Goal: Task Accomplishment & Management: Manage account settings

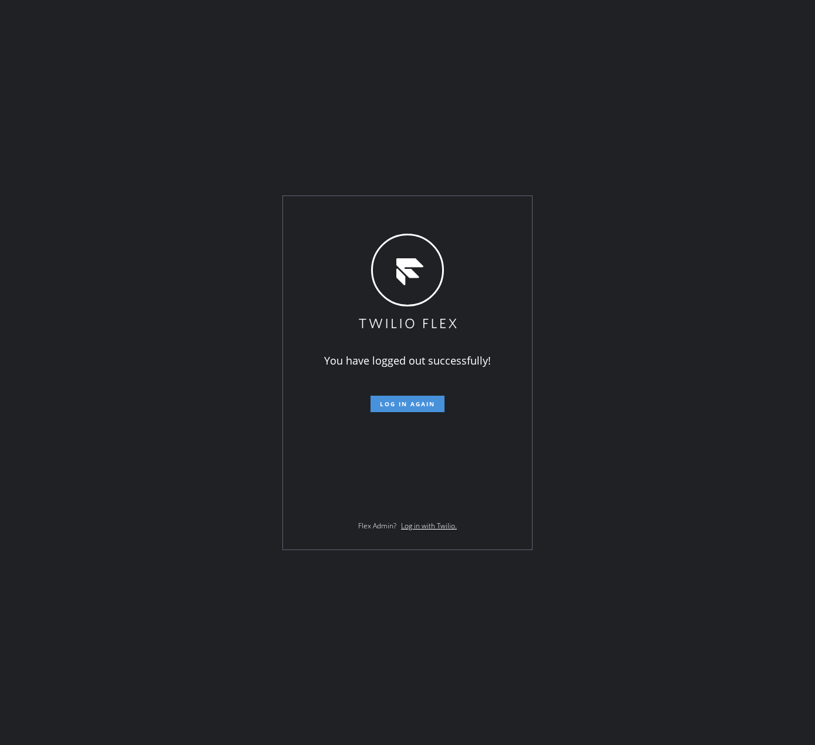
click at [423, 396] on button "Log in again" at bounding box center [407, 404] width 74 height 16
click at [616, 101] on div "You have logged out successfully! Log in again Flex Admin? Log in with Twilio." at bounding box center [407, 372] width 815 height 745
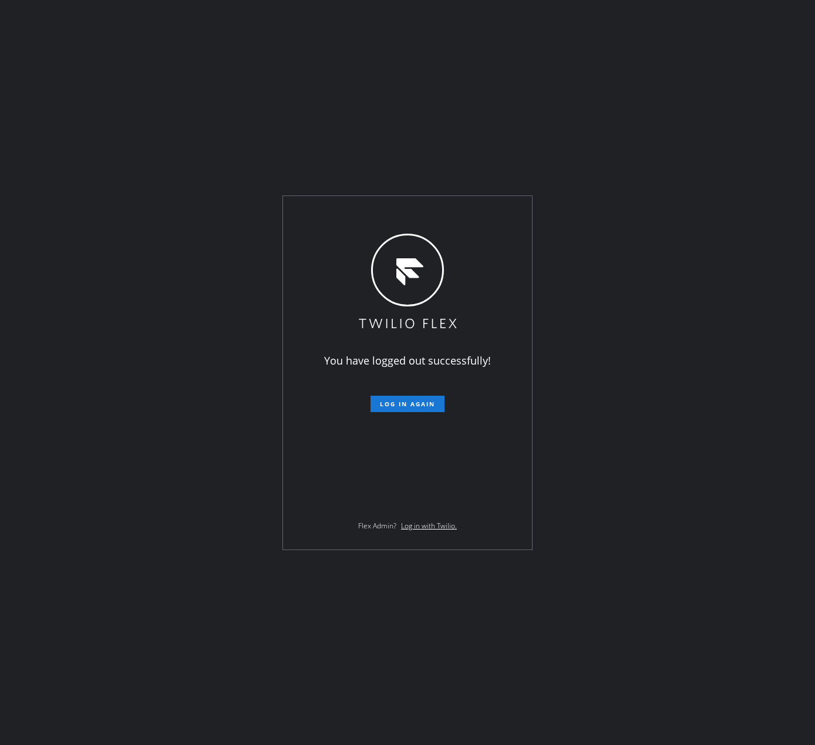
click at [616, 92] on div "You have logged out successfully! Log in again Flex Admin? Log in with Twilio." at bounding box center [407, 372] width 815 height 745
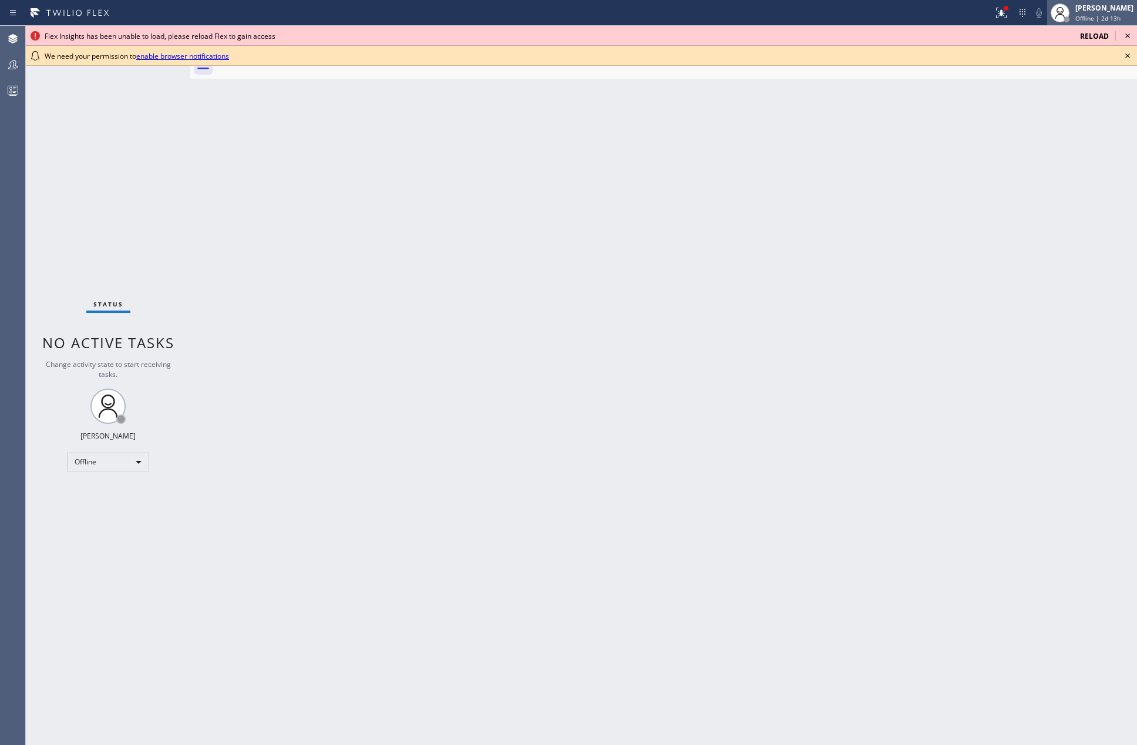
click at [1087, 8] on div "Jovelle Tadle Offline | 2d 13h" at bounding box center [1105, 12] width 64 height 21
click at [1043, 76] on button "Unavailable" at bounding box center [1077, 77] width 117 height 15
click at [1128, 29] on icon at bounding box center [1127, 36] width 14 height 14
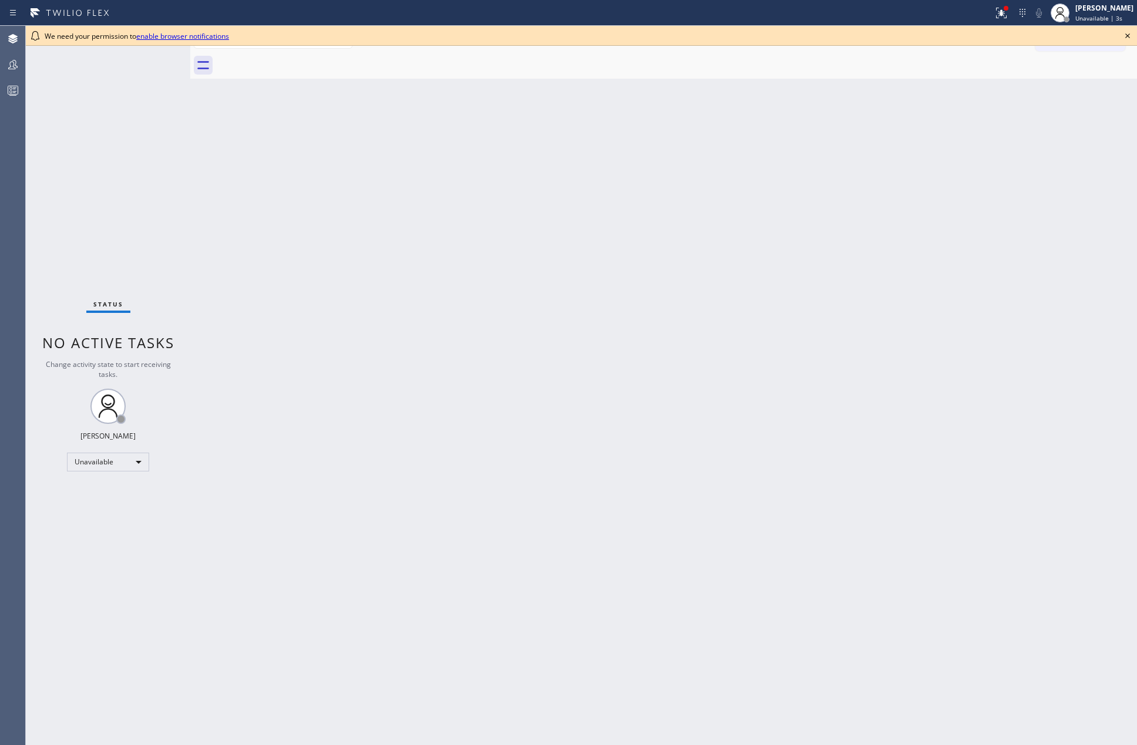
click at [1127, 33] on icon at bounding box center [1127, 36] width 14 height 14
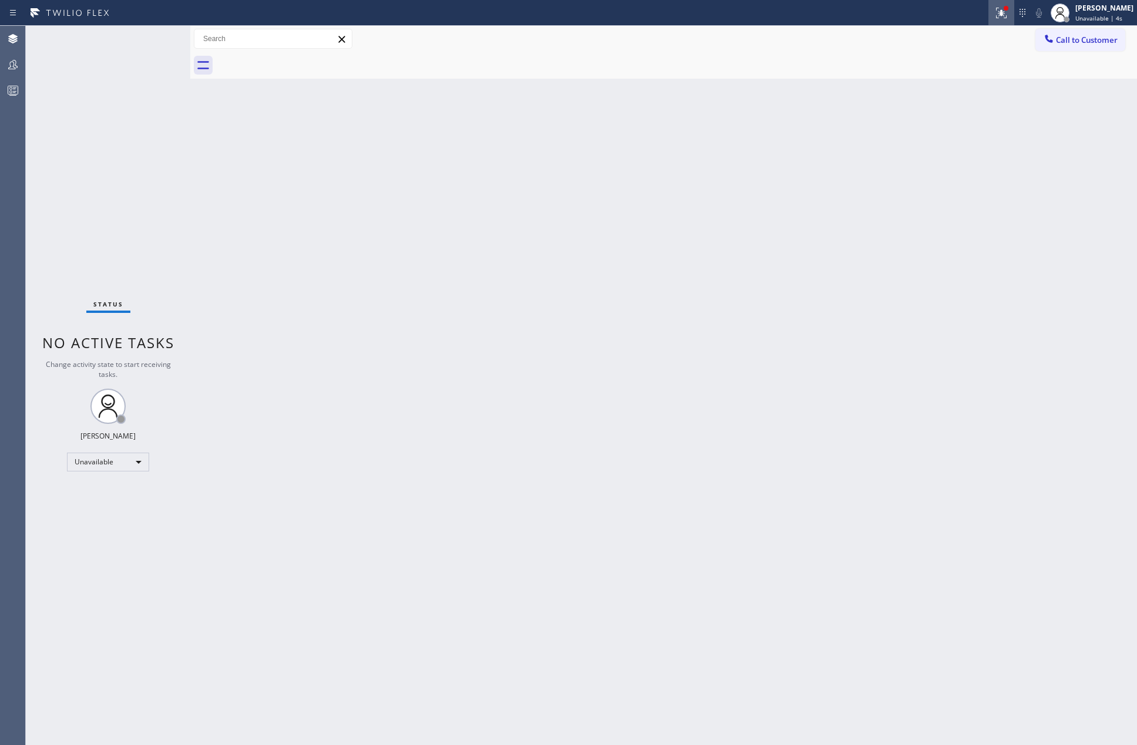
click at [1006, 12] on icon at bounding box center [1001, 13] width 11 height 11
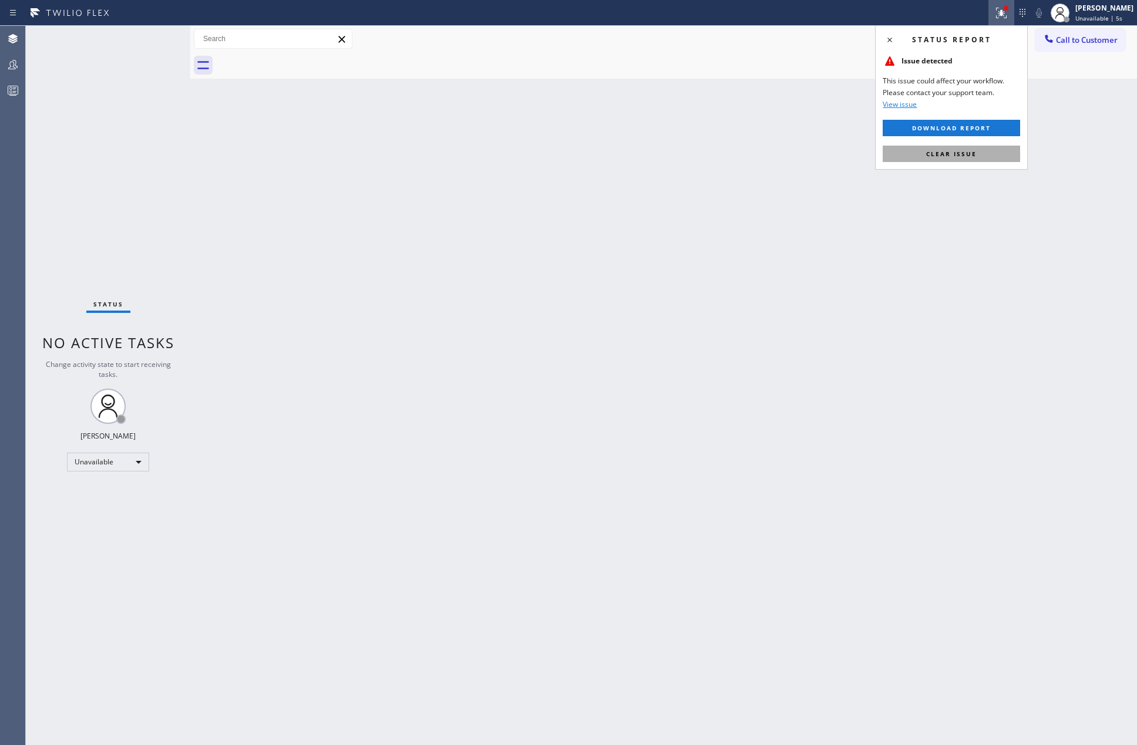
click at [931, 156] on span "Clear issue" at bounding box center [951, 154] width 50 height 8
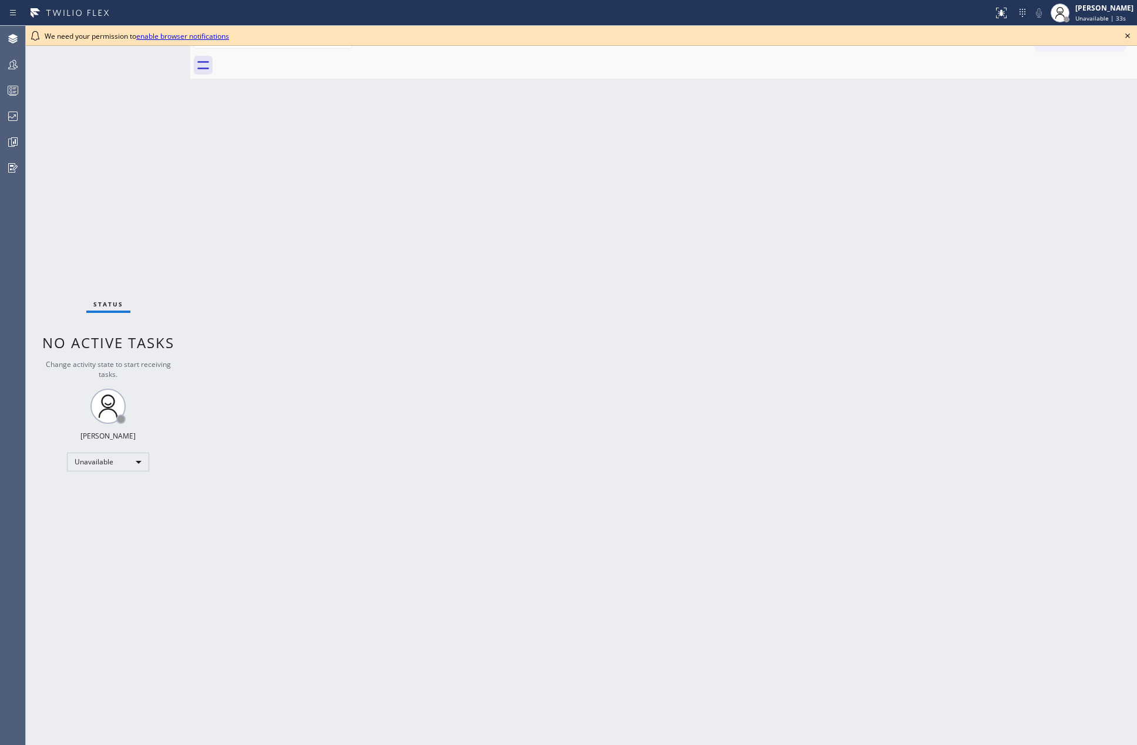
click at [1124, 33] on icon at bounding box center [1127, 36] width 14 height 14
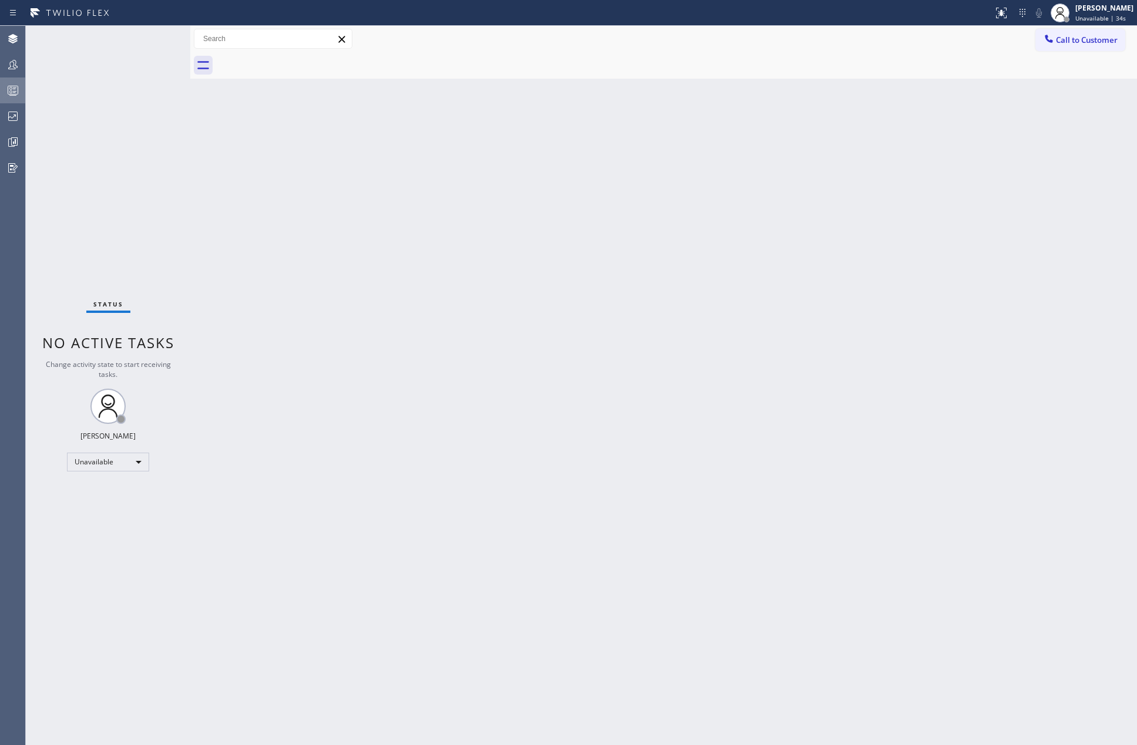
click at [19, 82] on div at bounding box center [13, 90] width 26 height 23
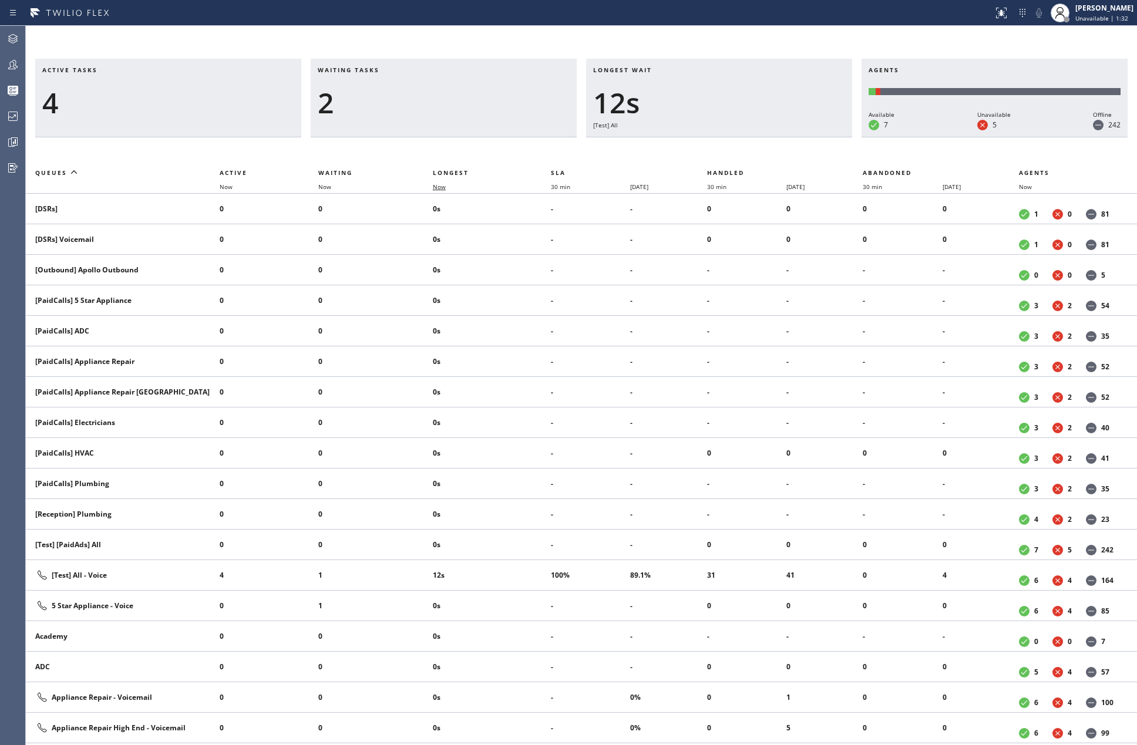
click at [437, 188] on span "Now" at bounding box center [439, 187] width 13 height 8
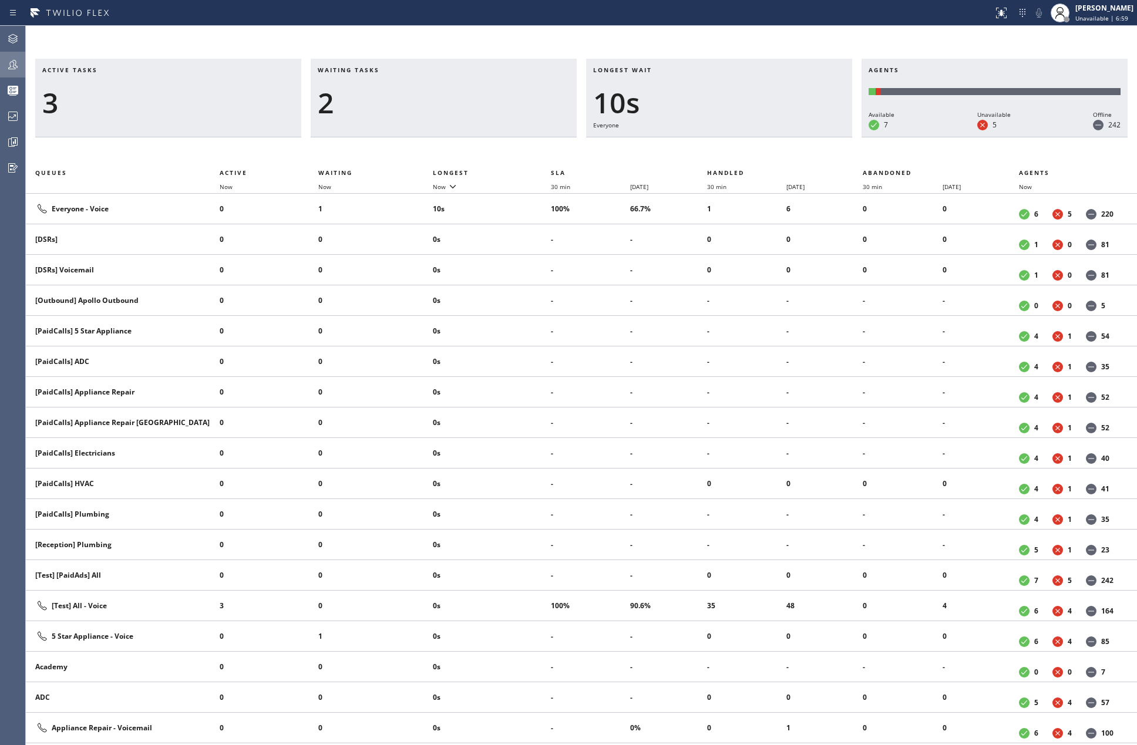
click at [16, 69] on icon at bounding box center [13, 65] width 14 height 14
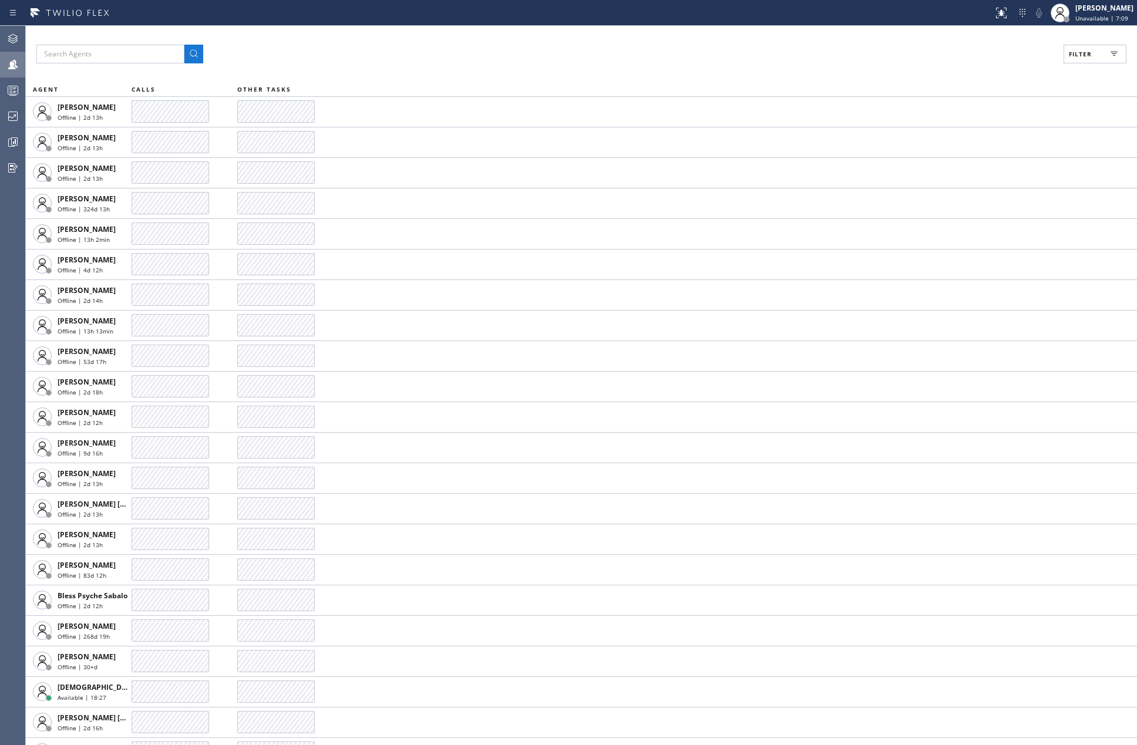
click at [1099, 57] on button "Filter" at bounding box center [1094, 54] width 63 height 19
click at [961, 137] on input "Available" at bounding box center [966, 139] width 14 height 14
checkbox input "true"
click at [968, 156] on input "Unavailable" at bounding box center [966, 157] width 14 height 14
checkbox input "true"
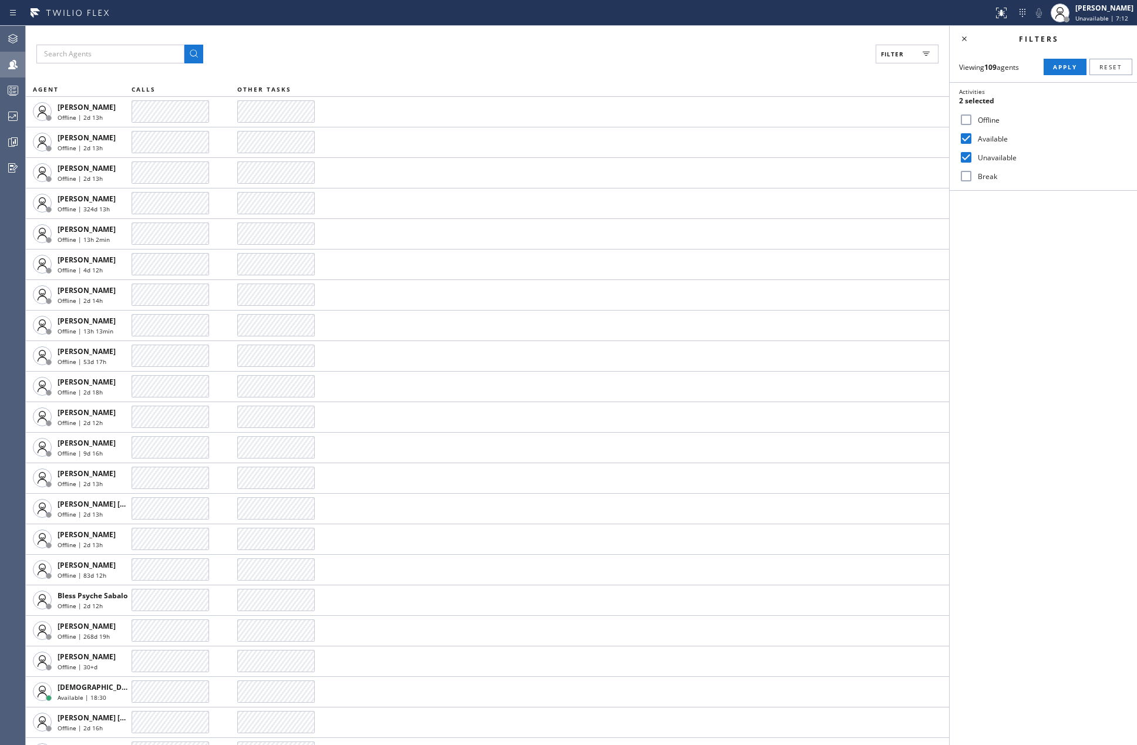
click at [972, 177] on input "Break" at bounding box center [966, 176] width 14 height 14
checkbox input "true"
click at [1051, 65] on button "Apply" at bounding box center [1064, 67] width 43 height 16
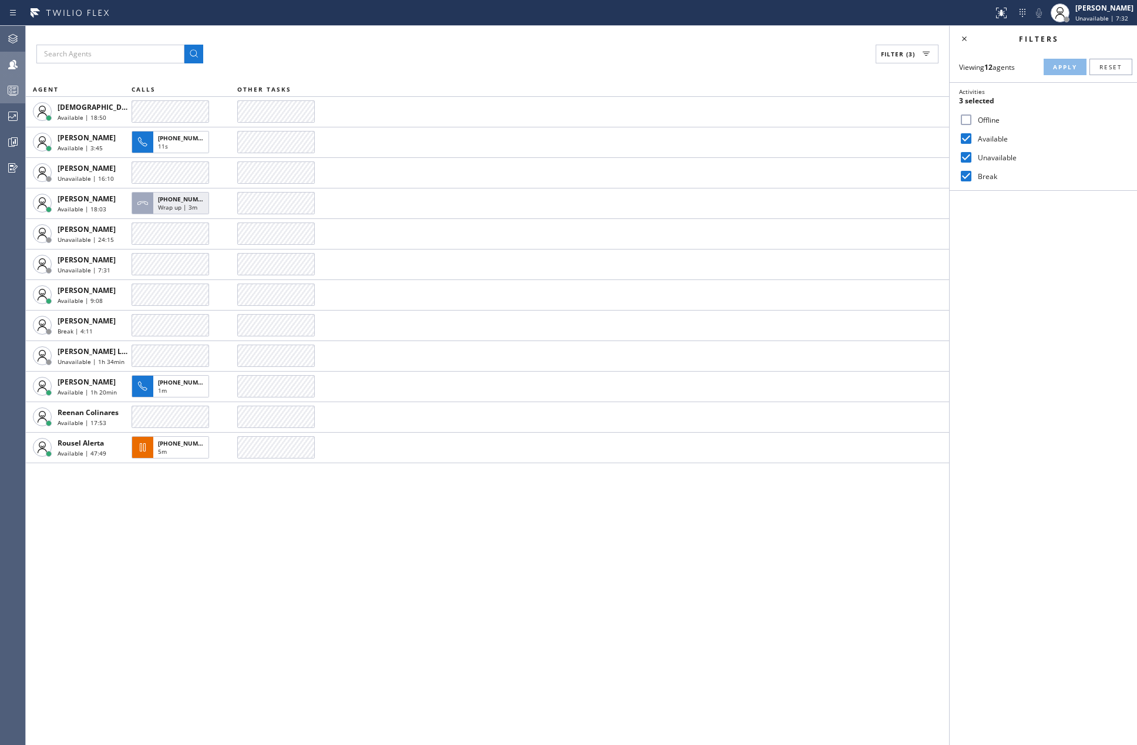
click at [10, 89] on circle at bounding box center [11, 88] width 2 height 2
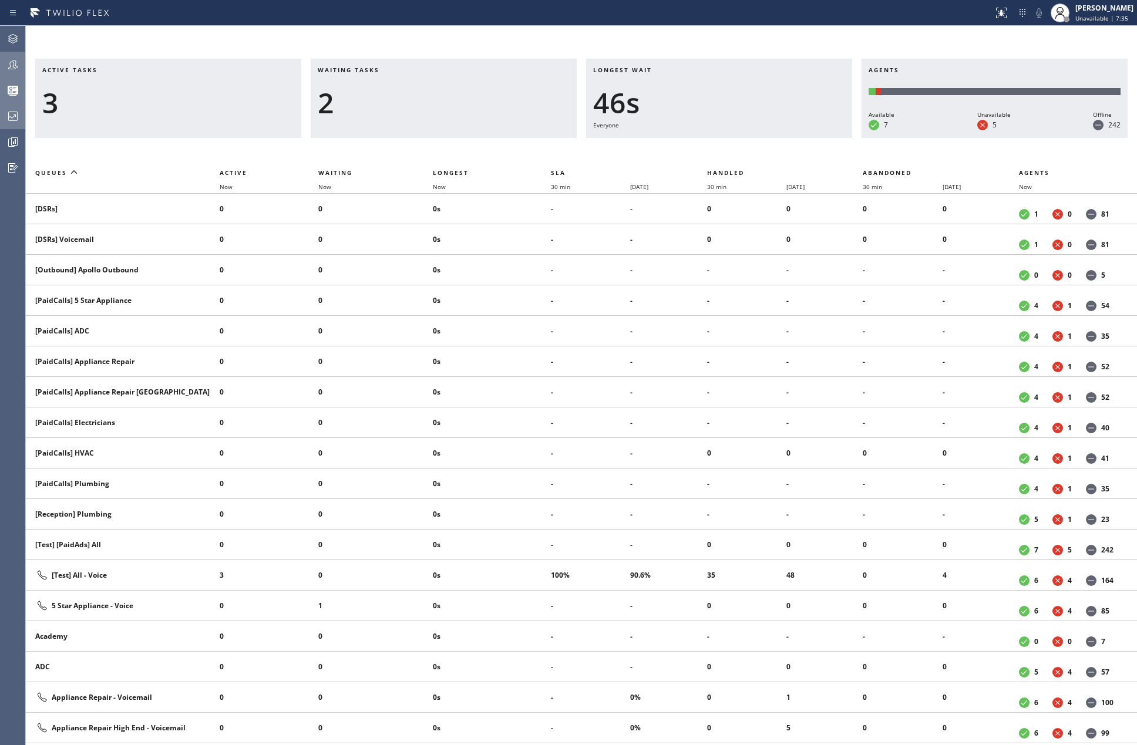
click at [14, 118] on icon at bounding box center [13, 116] width 14 height 14
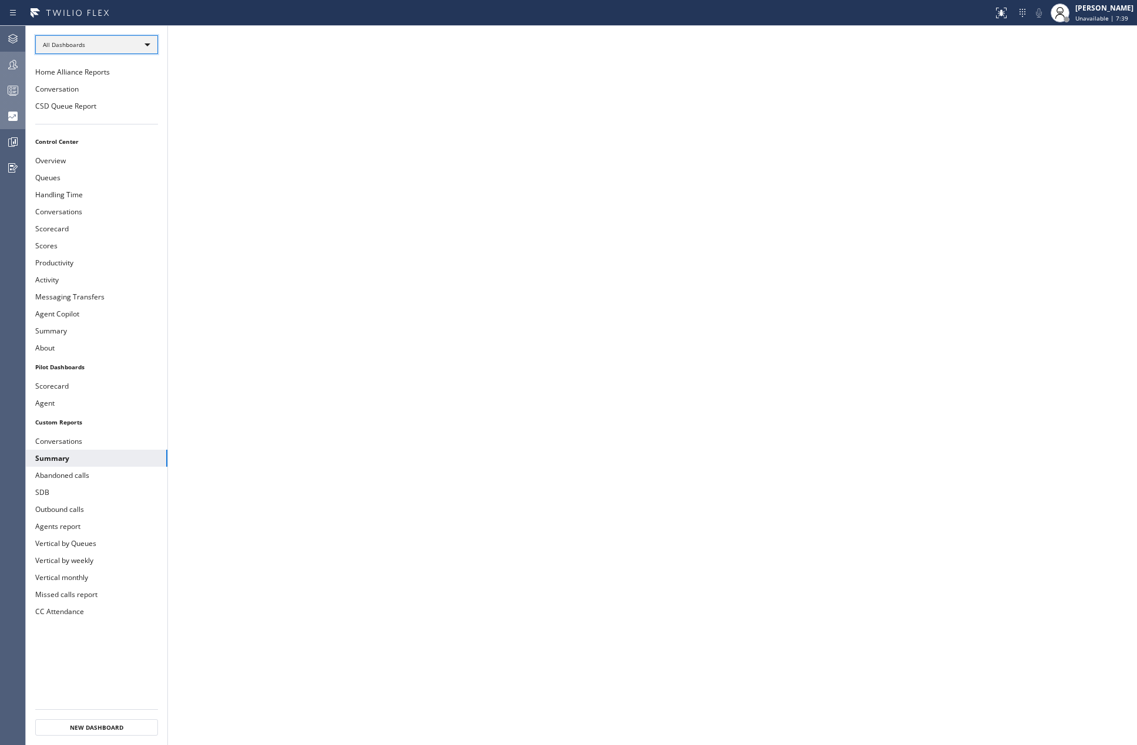
click at [71, 38] on div "All Dashboards" at bounding box center [96, 44] width 123 height 19
click at [79, 118] on li "Custom Reports" at bounding box center [96, 120] width 120 height 14
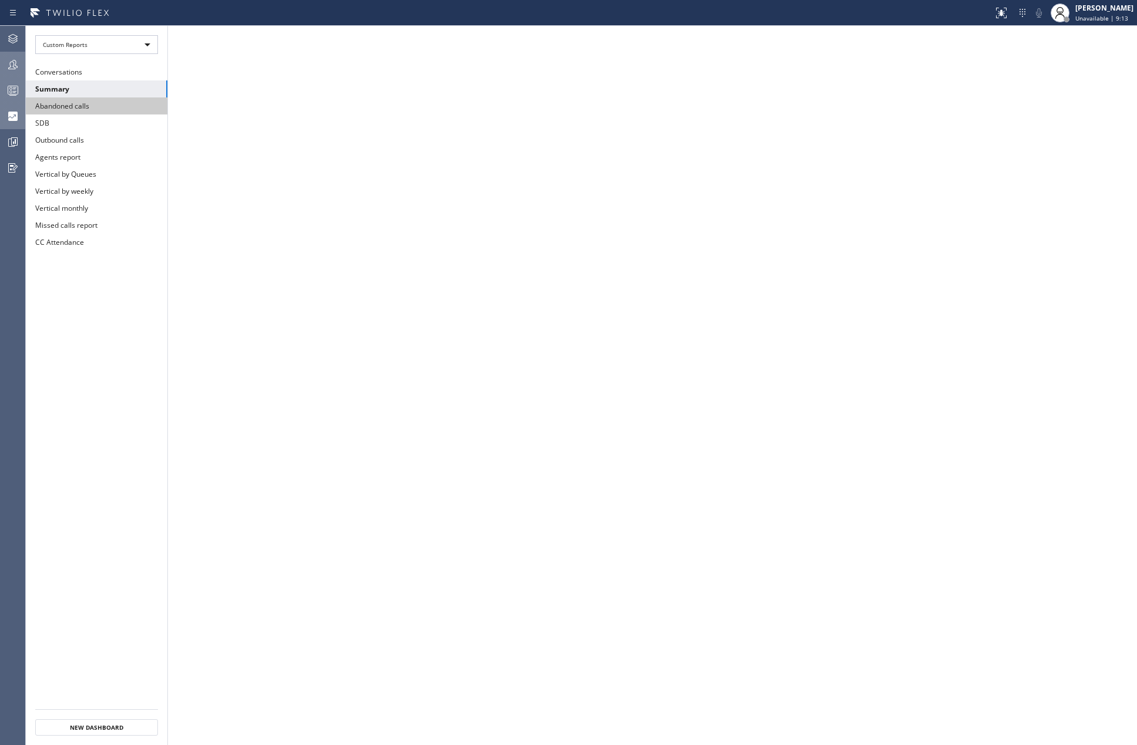
click at [69, 109] on button "Abandoned calls" at bounding box center [96, 105] width 141 height 17
click at [12, 143] on icon at bounding box center [13, 142] width 14 height 14
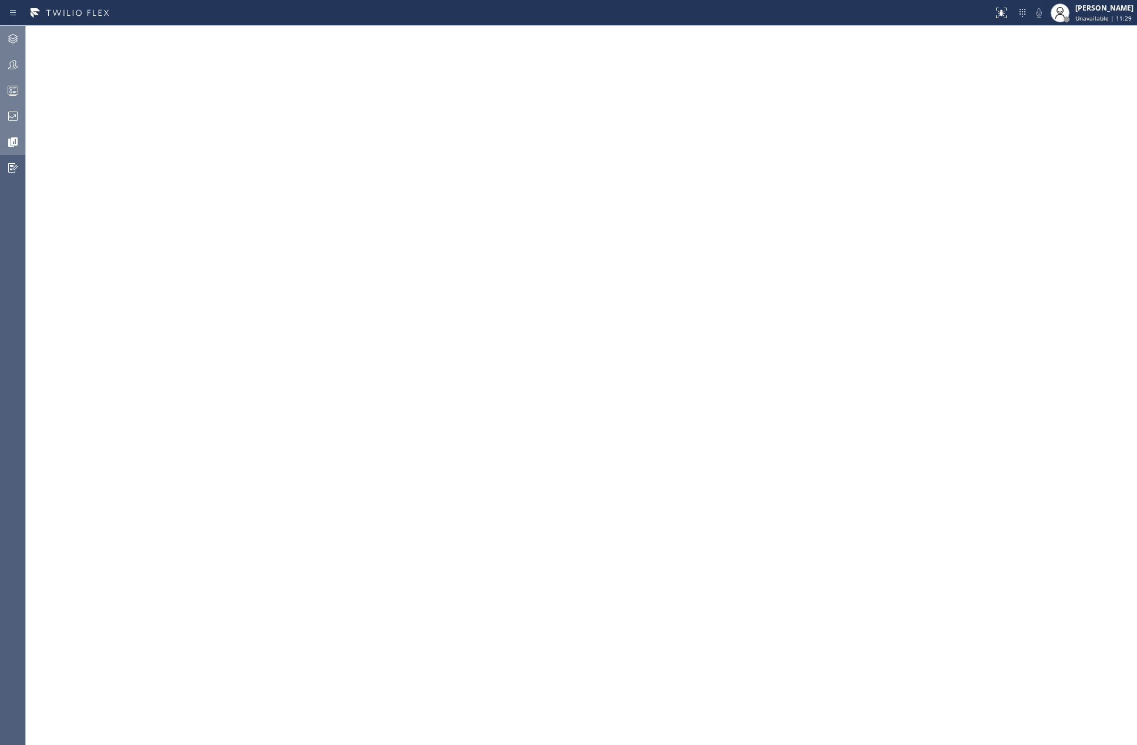
click at [23, 40] on div at bounding box center [13, 39] width 26 height 14
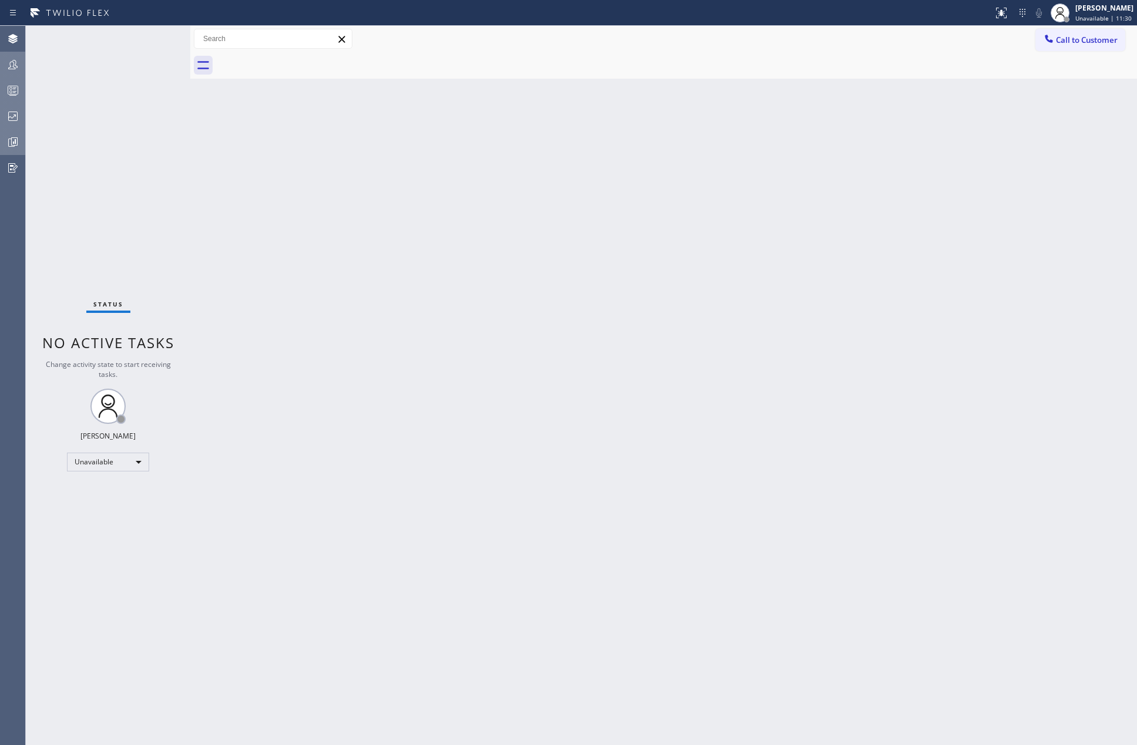
click at [14, 90] on icon at bounding box center [13, 90] width 14 height 14
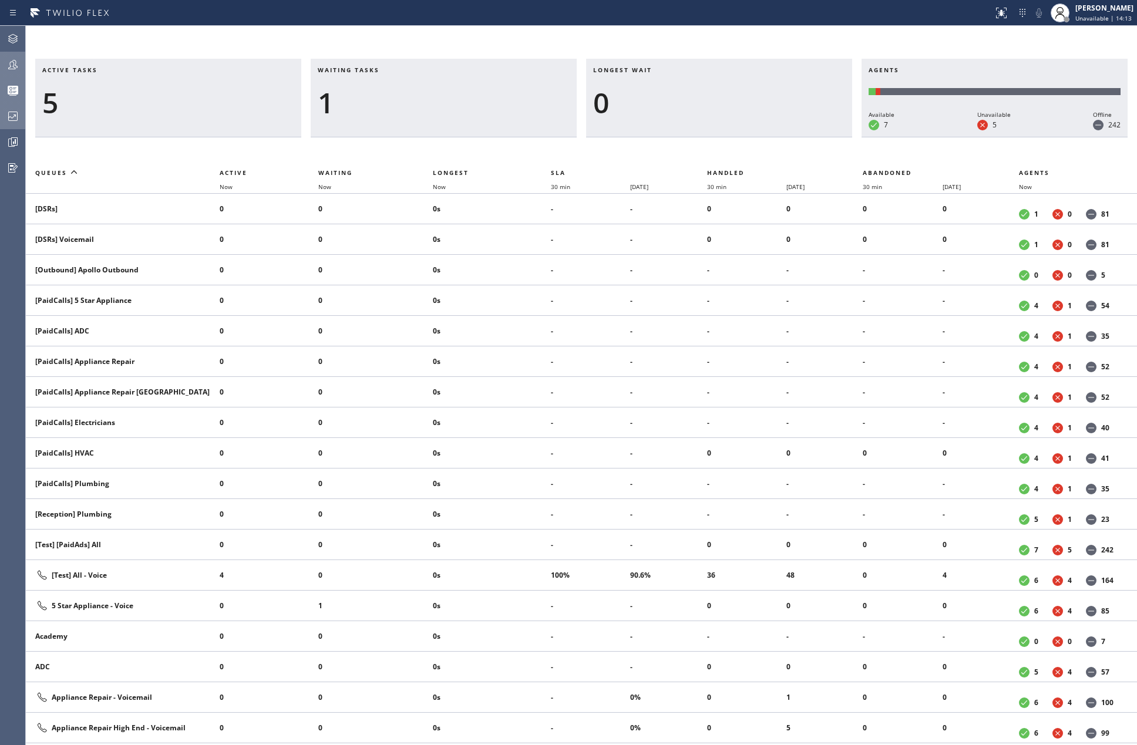
click at [15, 135] on icon at bounding box center [13, 142] width 14 height 14
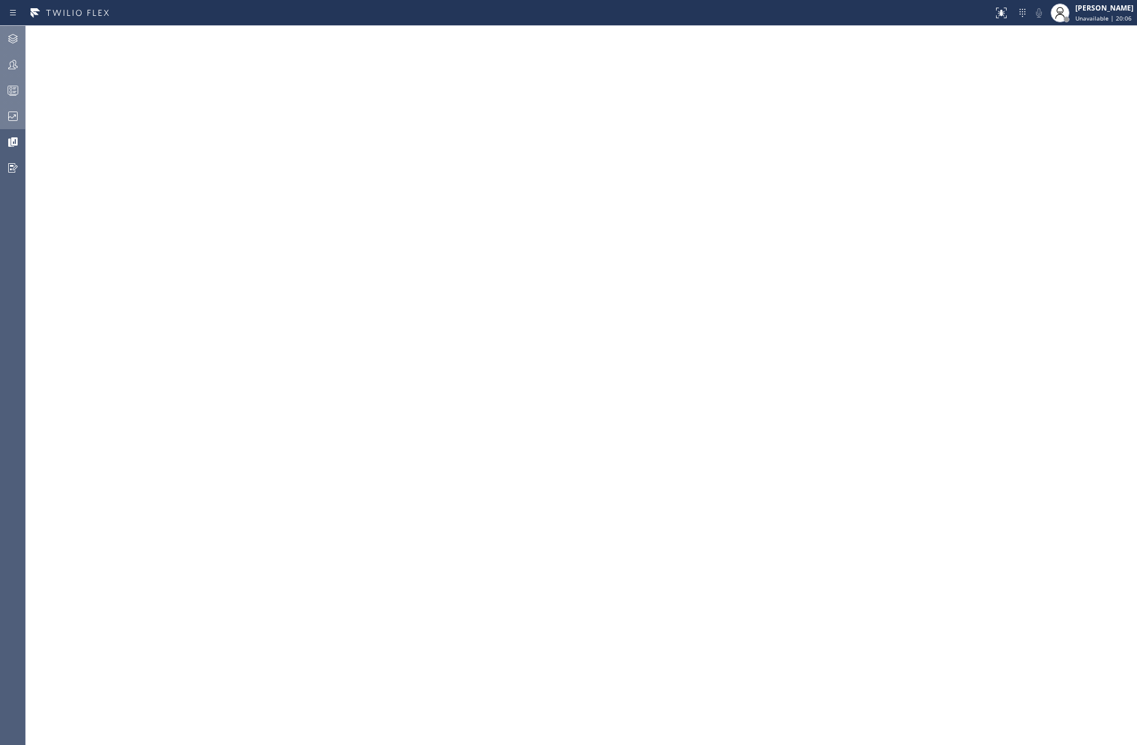
click at [13, 38] on icon at bounding box center [13, 39] width 14 height 14
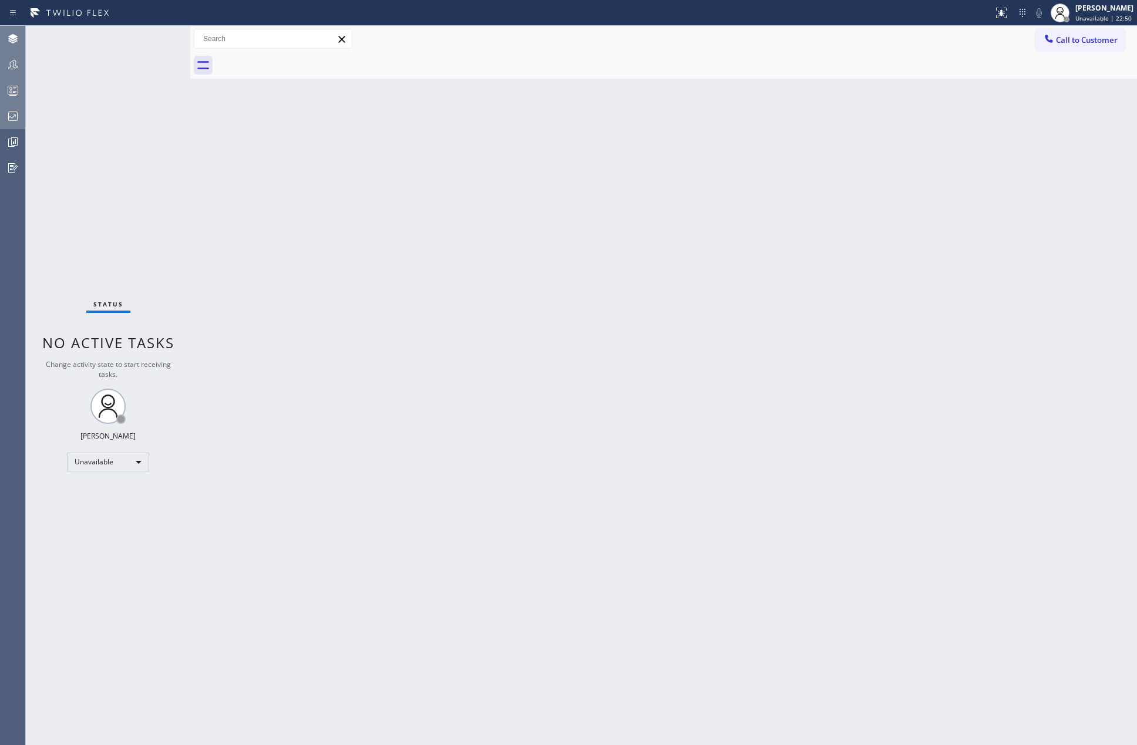
click at [705, 125] on div "Back to Dashboard Change Sender ID Customers Technicians Select a contact Outbo…" at bounding box center [663, 385] width 946 height 719
click at [1, 89] on div at bounding box center [13, 90] width 26 height 14
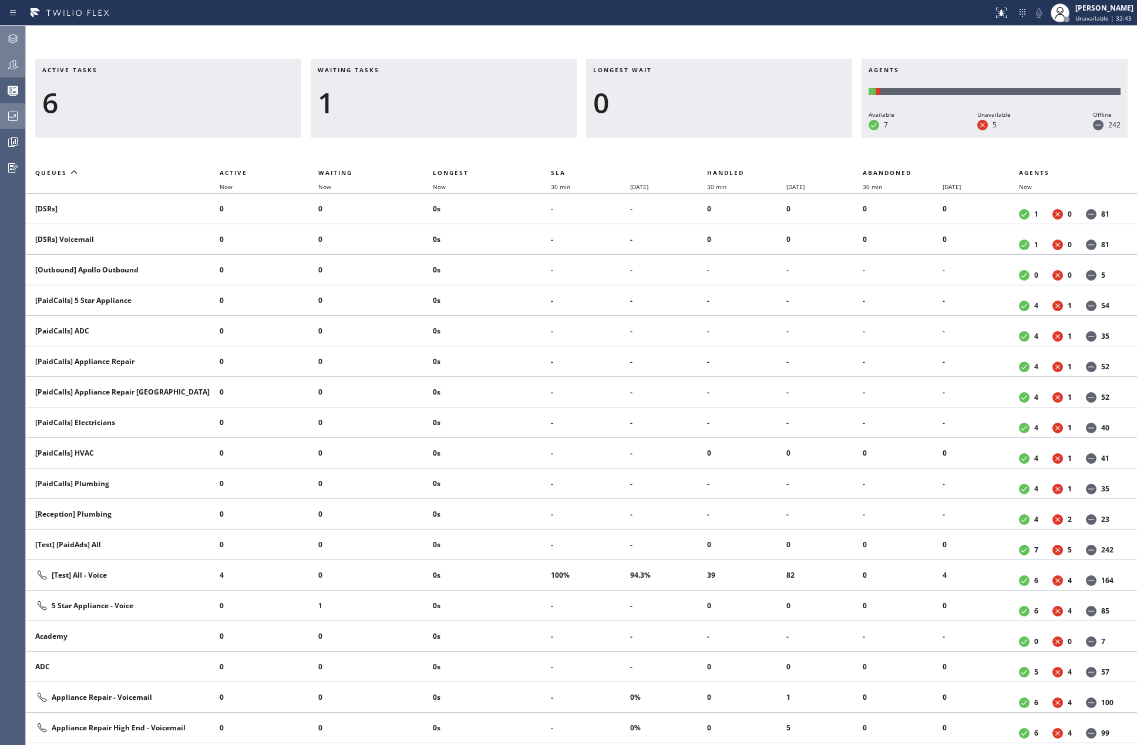
click at [15, 63] on icon at bounding box center [13, 65] width 14 height 14
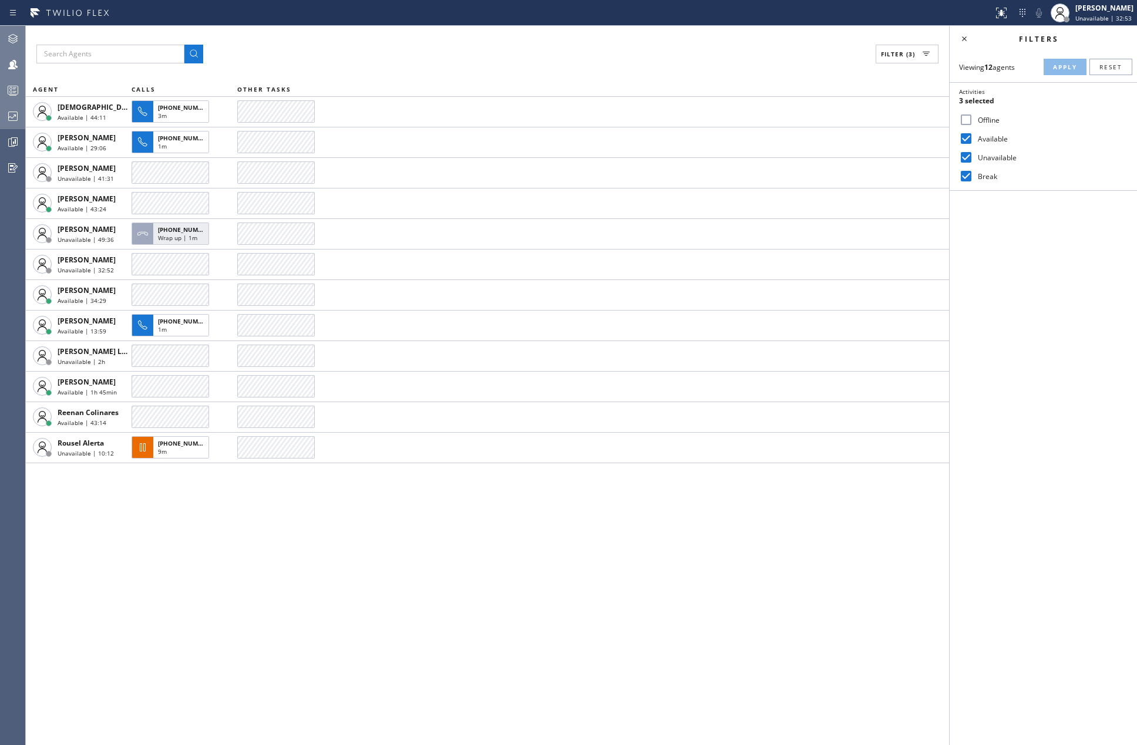
click at [5, 90] on div at bounding box center [13, 90] width 26 height 14
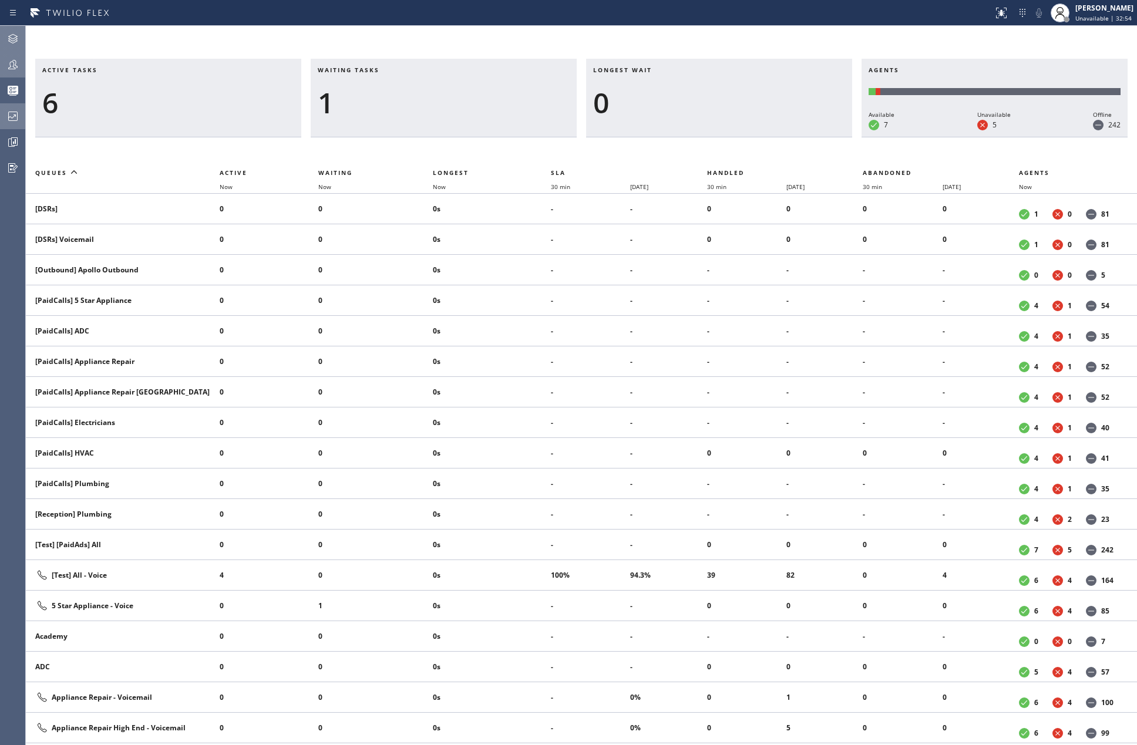
click at [335, 41] on div "Active tasks 6 Waiting tasks 1 Longest wait 0 Agents Available 7 Unavailable 5 …" at bounding box center [581, 385] width 1111 height 719
click at [372, 40] on div "Active tasks 5 Waiting tasks 1 Longest wait 0 Agents Available 7 Unavailable 5 …" at bounding box center [581, 385] width 1111 height 719
click at [13, 55] on div at bounding box center [13, 64] width 26 height 23
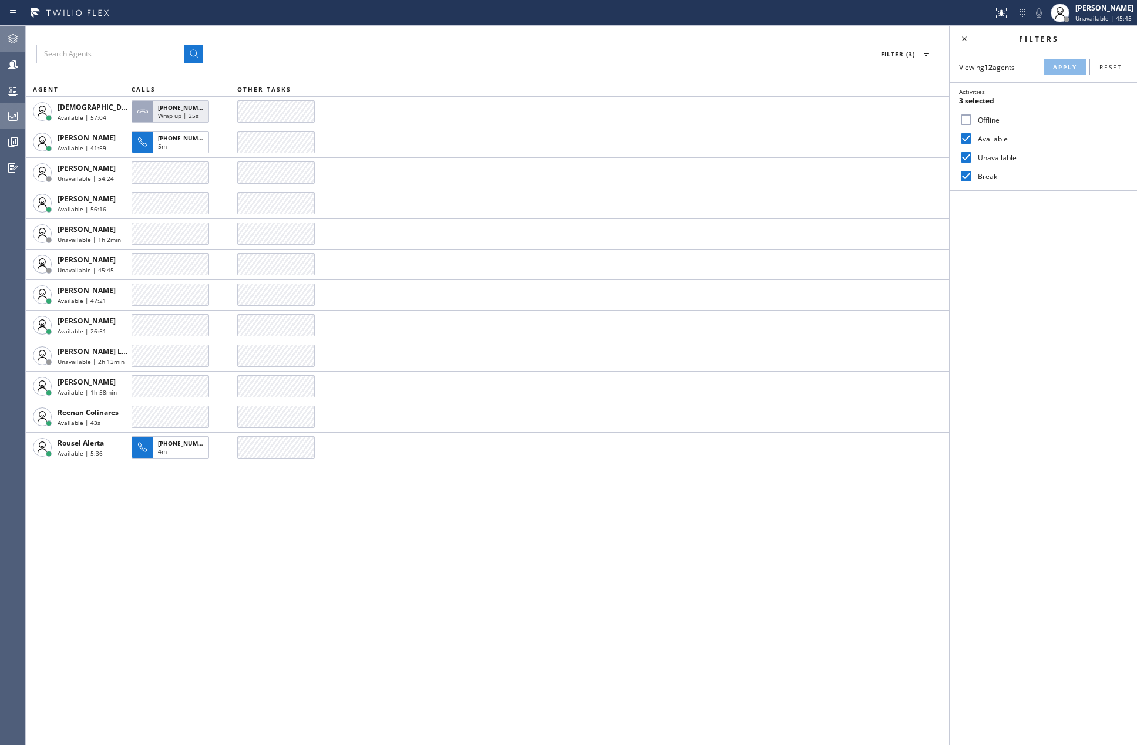
click at [11, 139] on icon at bounding box center [13, 142] width 14 height 14
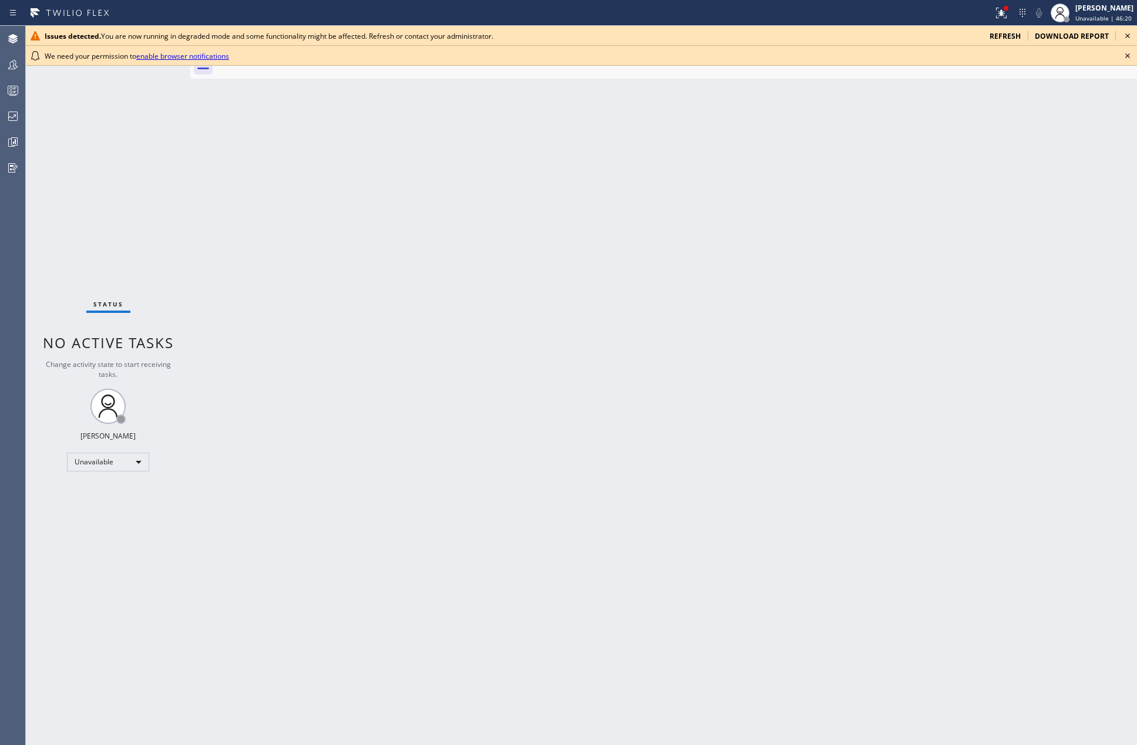
click at [1127, 57] on icon at bounding box center [1127, 56] width 14 height 14
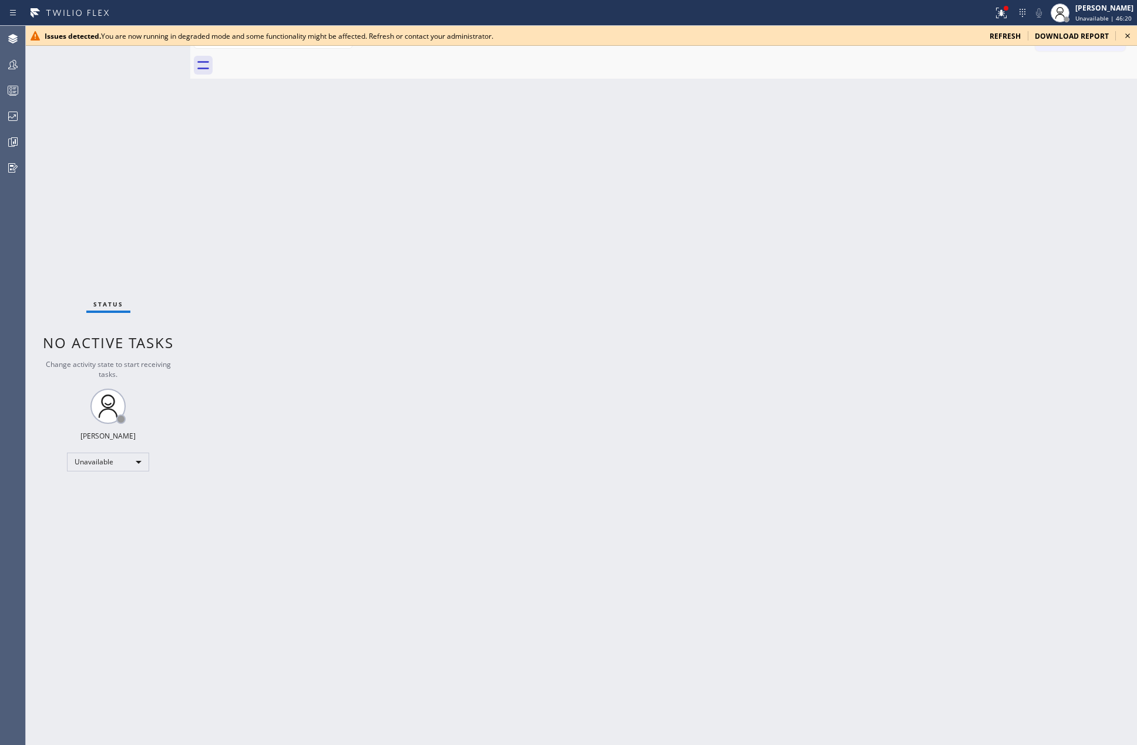
click at [1127, 38] on icon at bounding box center [1127, 36] width 14 height 14
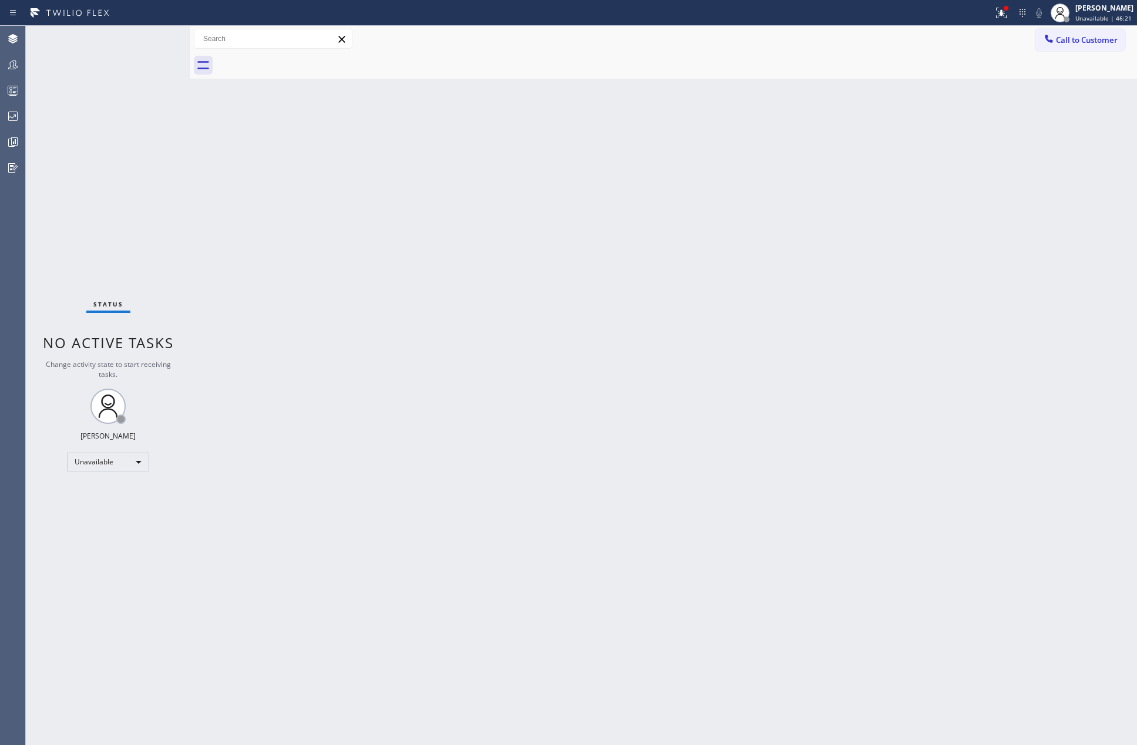
click at [988, 12] on div at bounding box center [496, 13] width 983 height 19
click at [999, 15] on icon at bounding box center [1001, 13] width 14 height 14
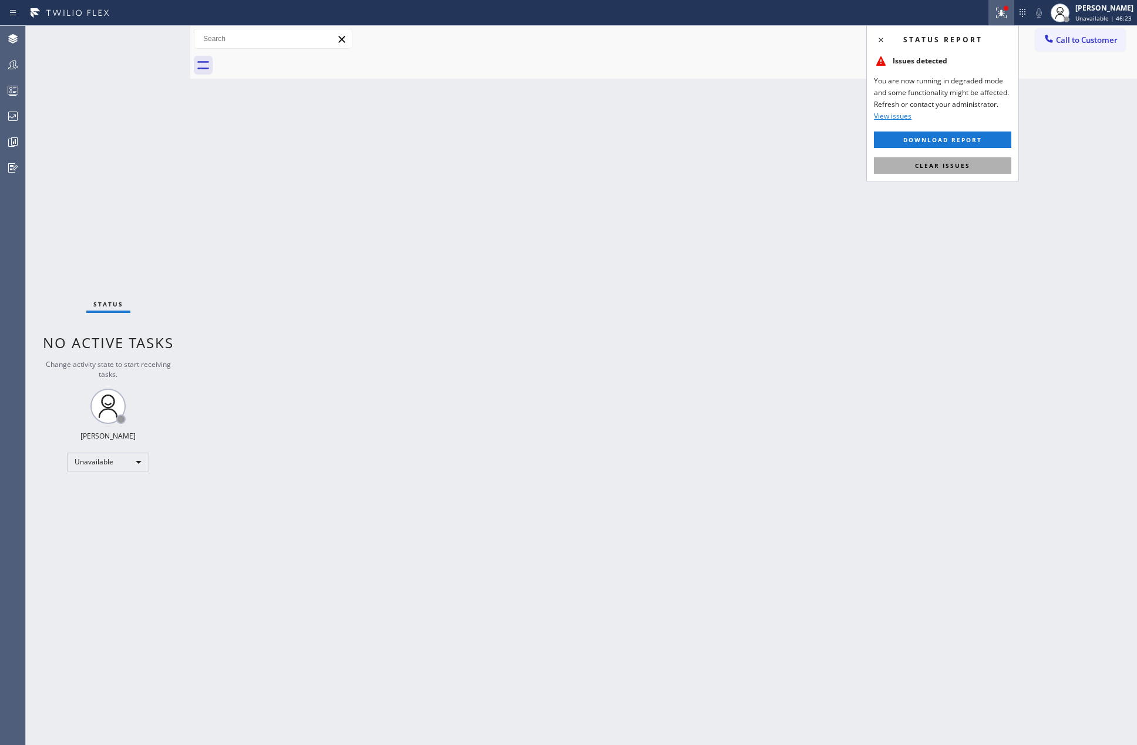
click at [942, 167] on span "Clear issues" at bounding box center [942, 165] width 55 height 8
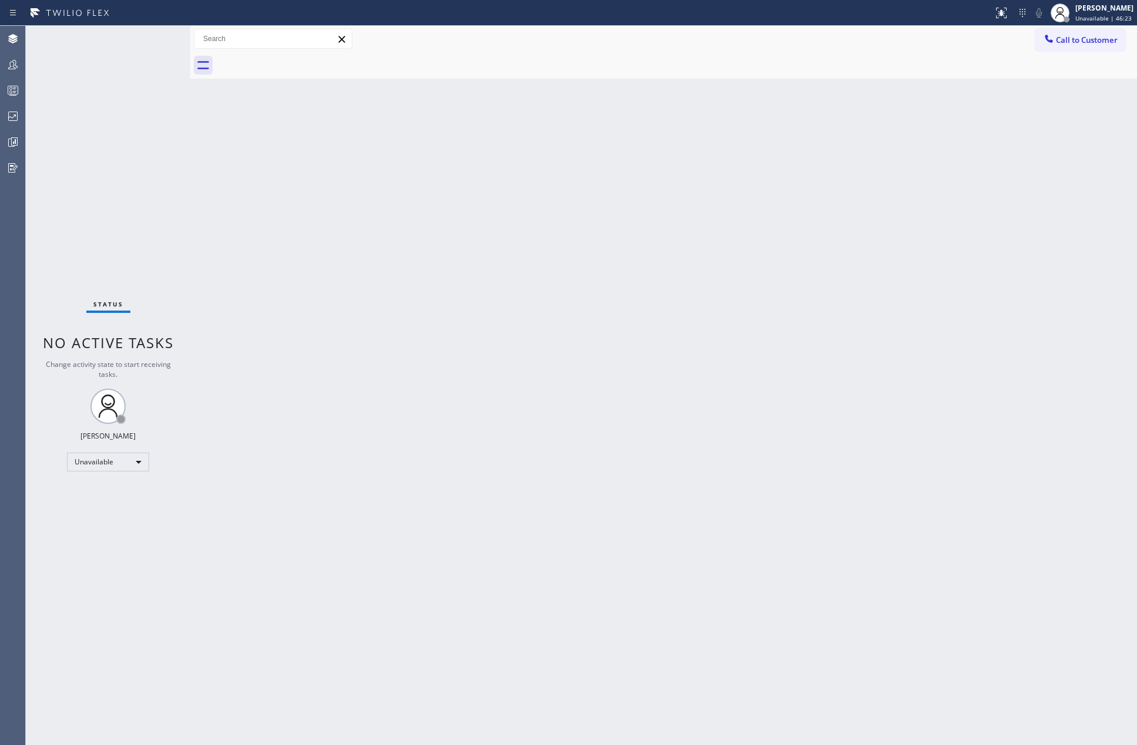
click at [452, 188] on div "Back to Dashboard Change Sender ID Customers Technicians Select a contact Outbo…" at bounding box center [663, 385] width 946 height 719
click at [0, 144] on div at bounding box center [13, 142] width 26 height 14
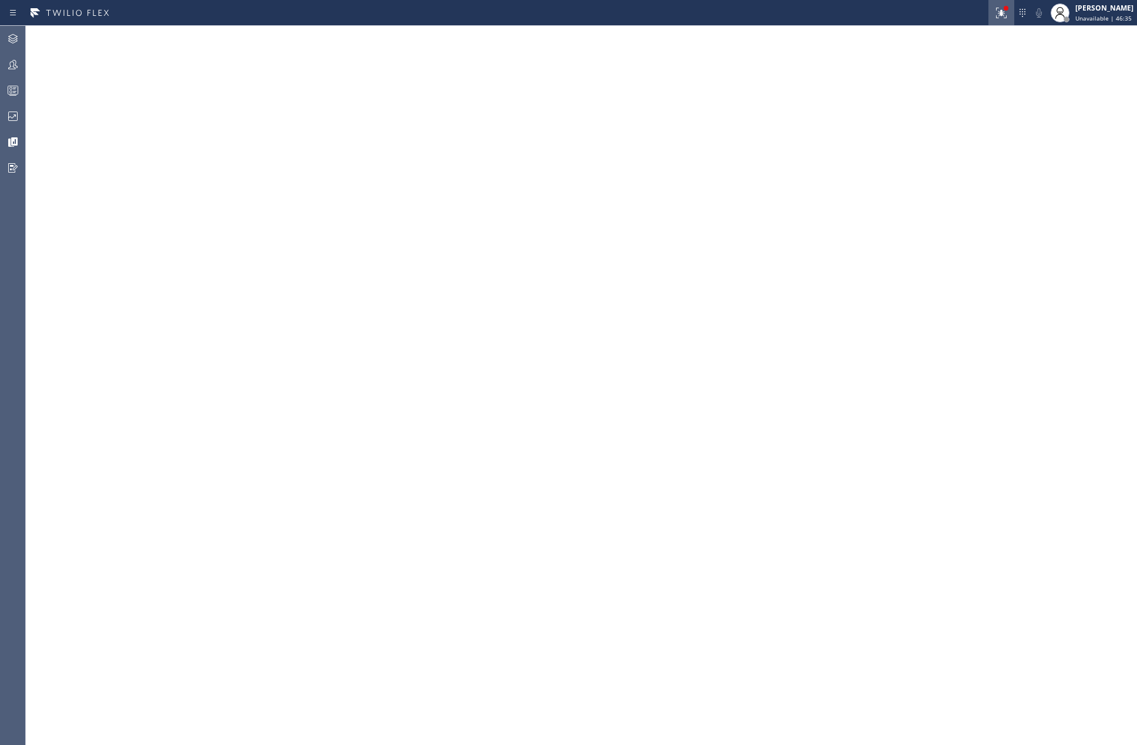
click at [1003, 12] on icon at bounding box center [1001, 13] width 14 height 14
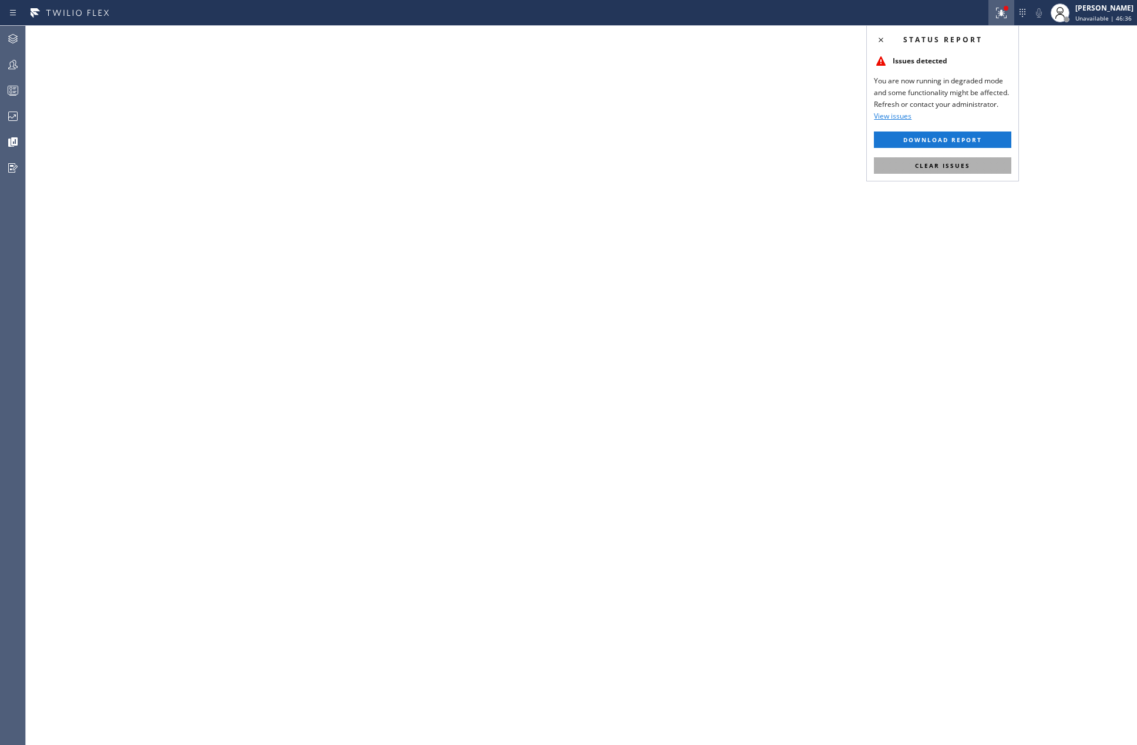
click at [966, 161] on button "Clear issues" at bounding box center [942, 165] width 137 height 16
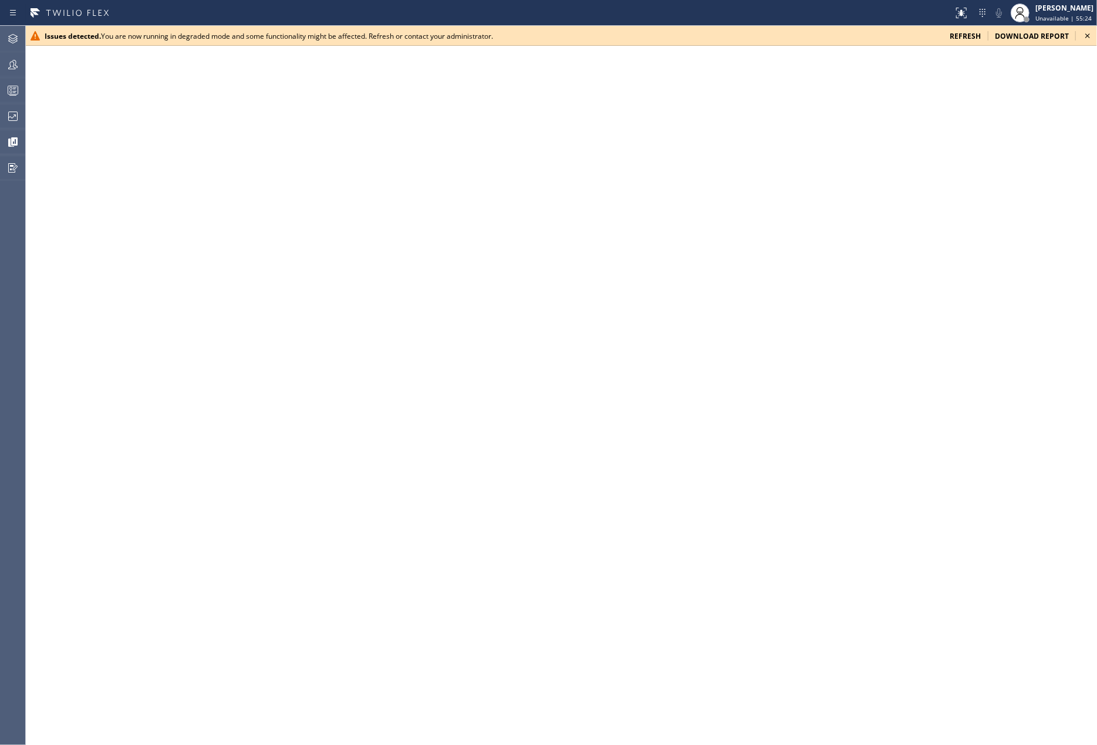
click at [1086, 36] on icon at bounding box center [1088, 36] width 14 height 14
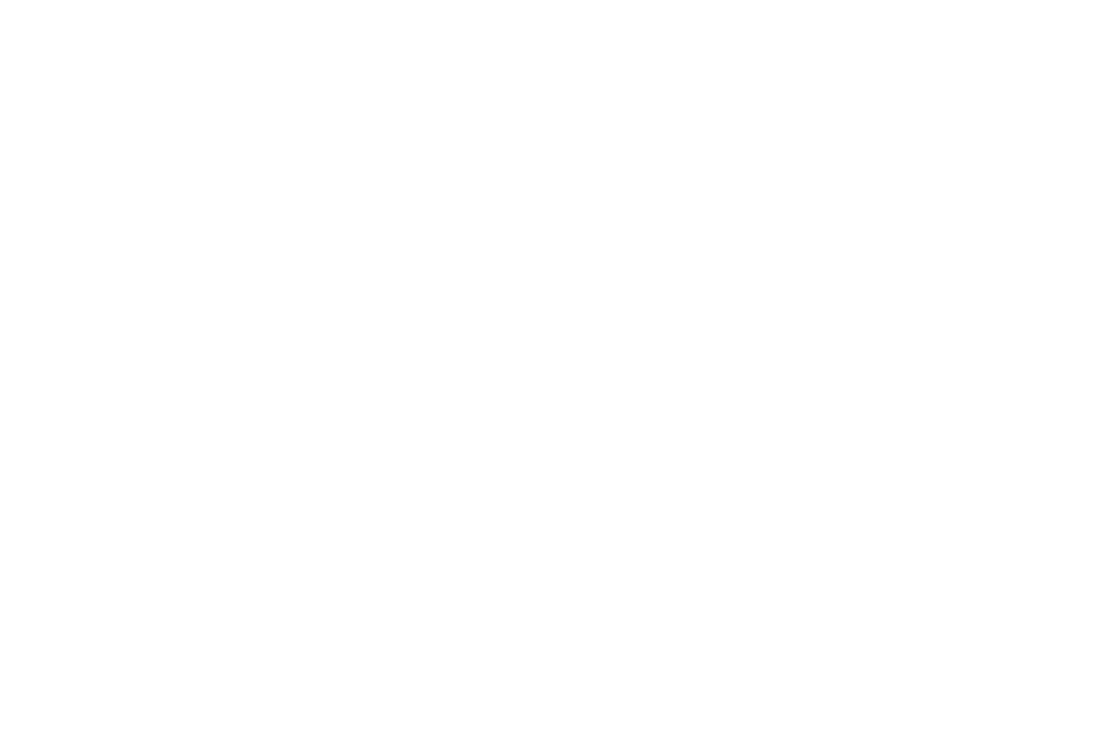
click at [8, 94] on div at bounding box center [548, 372] width 1097 height 745
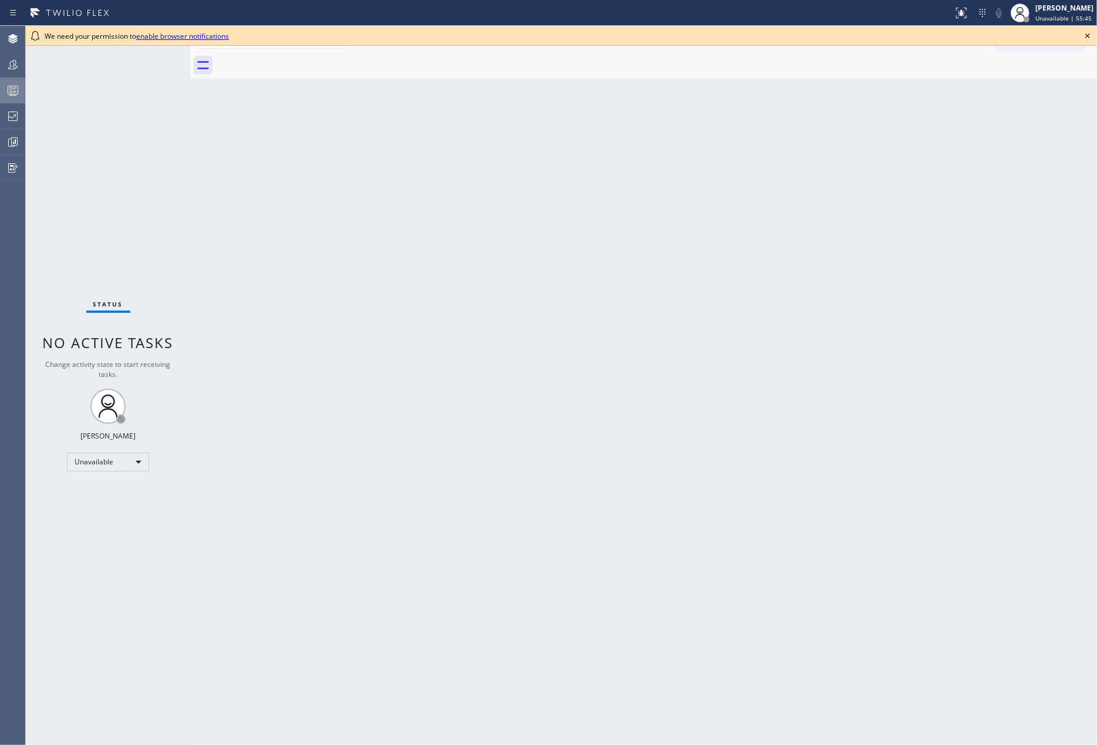
click at [23, 86] on div at bounding box center [13, 90] width 26 height 14
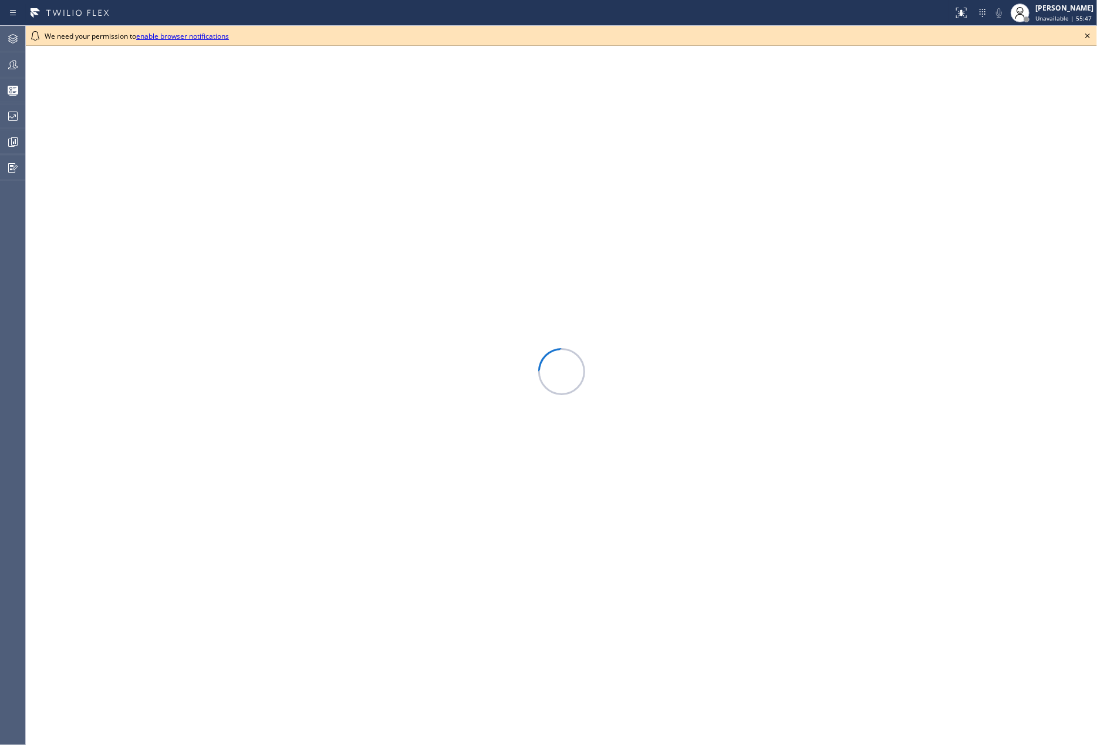
click at [1083, 33] on icon at bounding box center [1088, 36] width 14 height 14
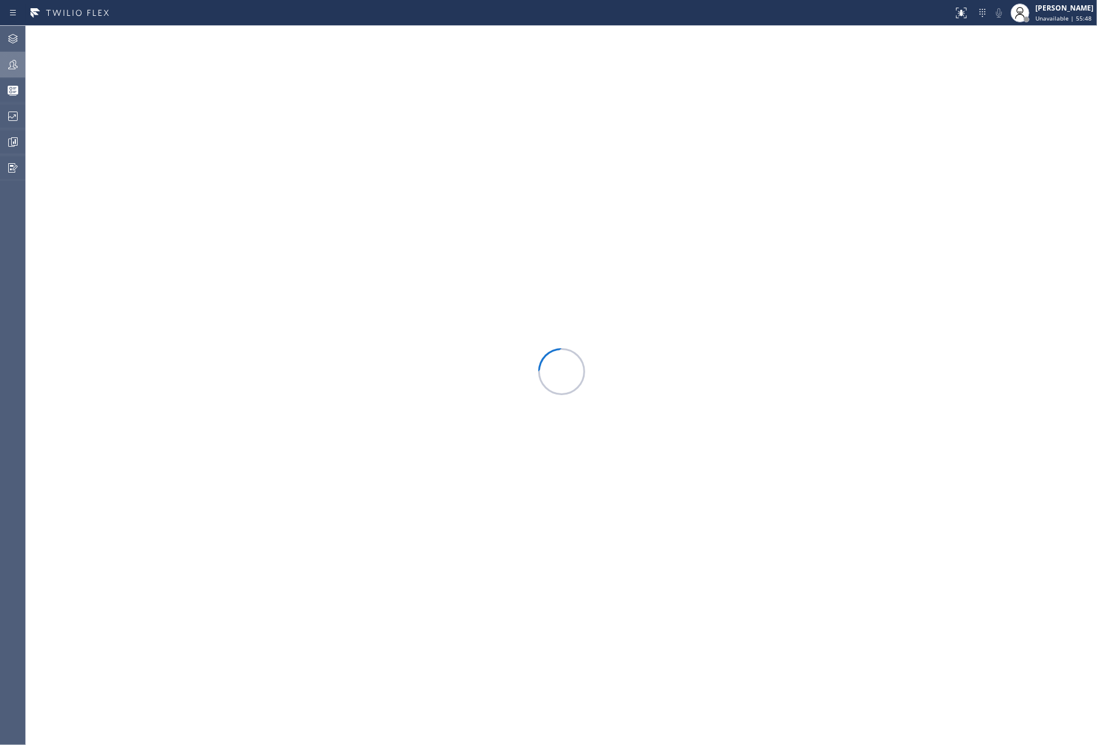
click at [10, 62] on icon at bounding box center [12, 64] width 9 height 9
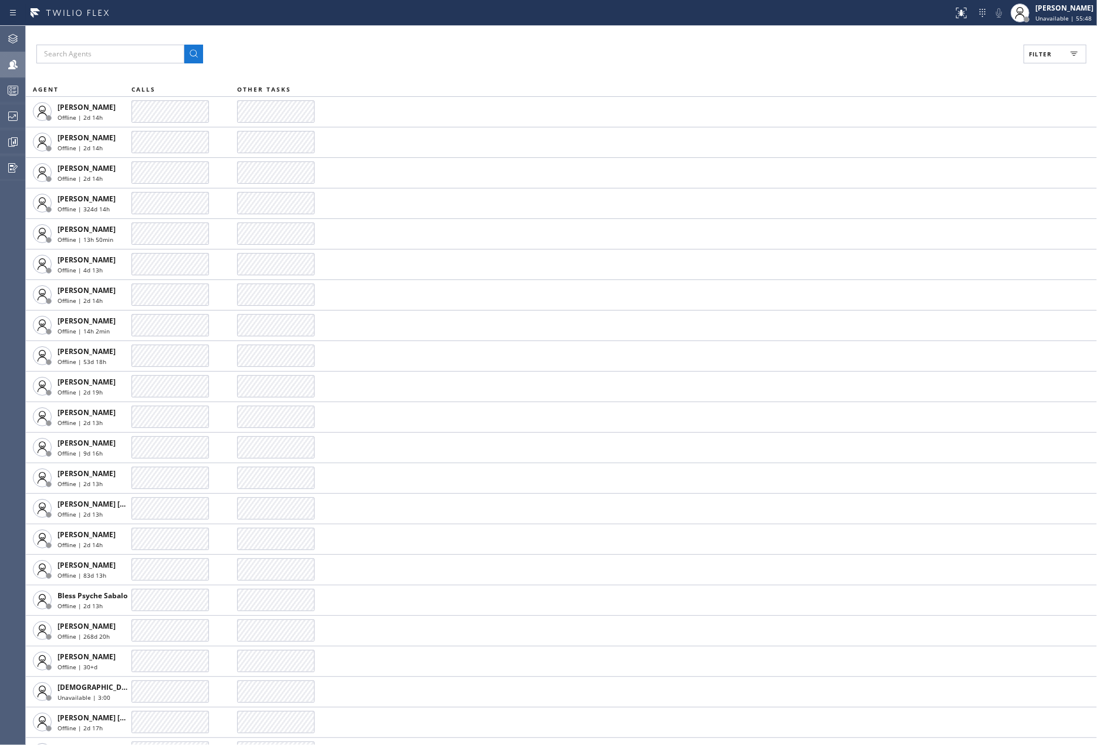
click at [1055, 58] on button "Filter" at bounding box center [1055, 54] width 63 height 19
click at [922, 137] on input "Available" at bounding box center [926, 139] width 14 height 14
checkbox input "true"
click at [1022, 64] on span "Apply" at bounding box center [1025, 67] width 24 height 8
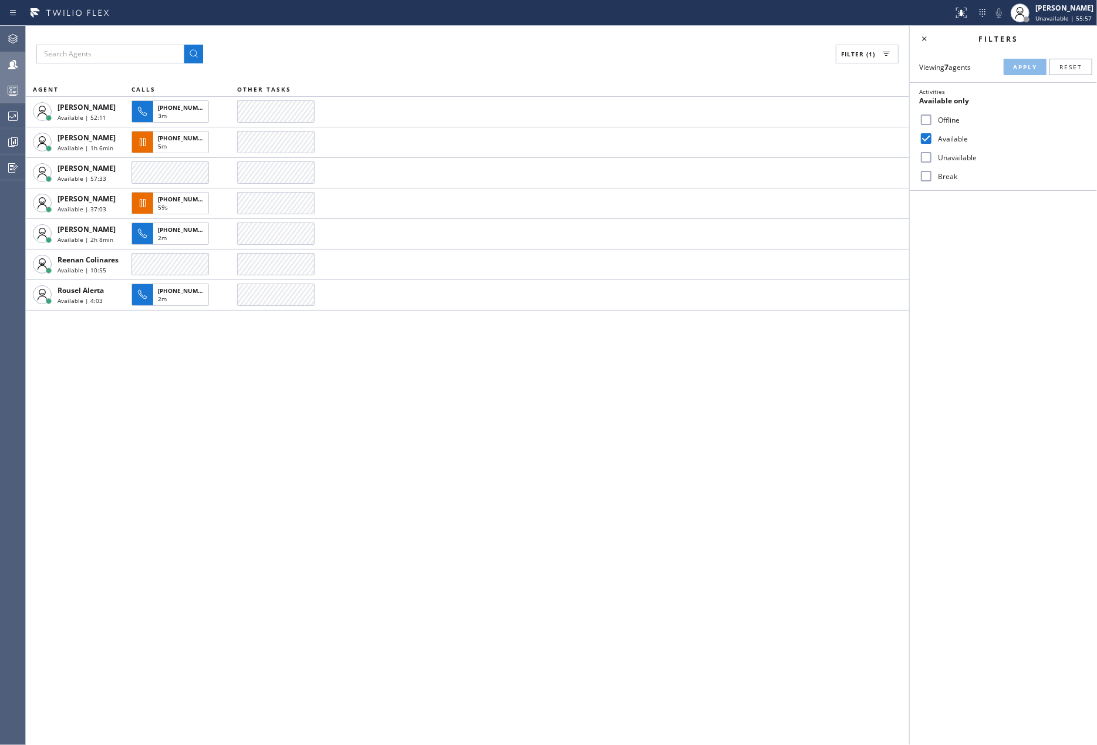
click at [15, 82] on div at bounding box center [13, 90] width 26 height 23
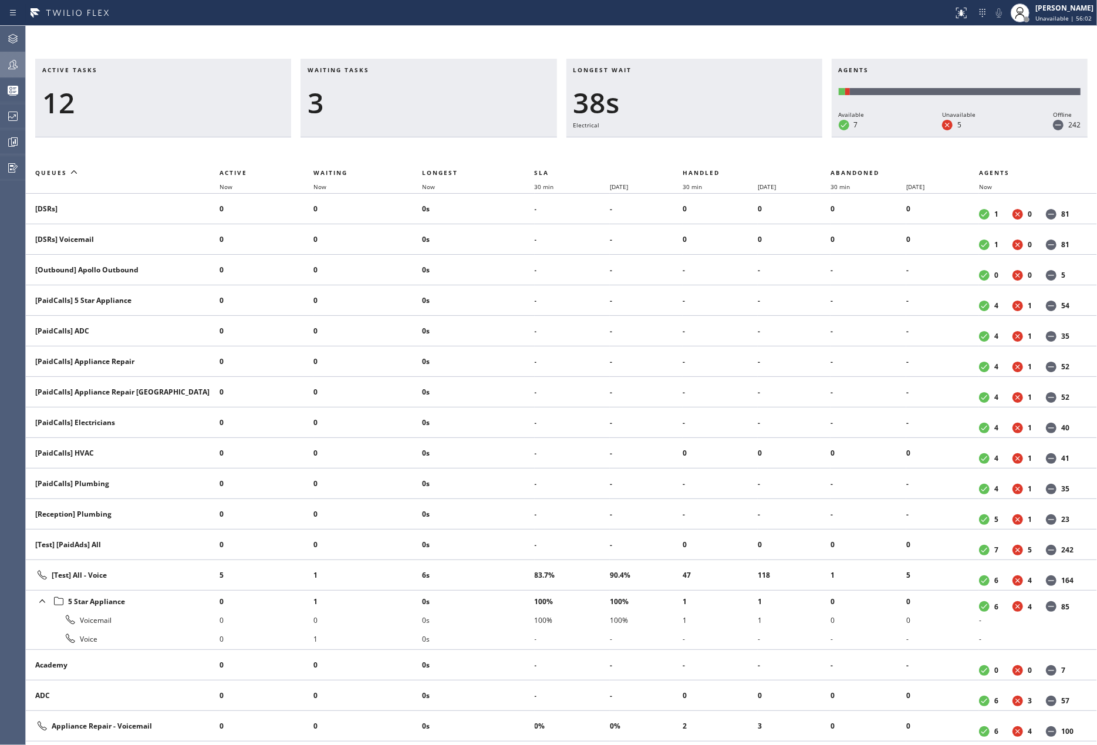
click at [491, 39] on div "Active tasks 12 Waiting tasks 3 Longest wait 38s Electrical Agents Available 7 …" at bounding box center [561, 385] width 1071 height 719
click at [1059, 12] on div "[PERSON_NAME]" at bounding box center [1065, 8] width 58 height 10
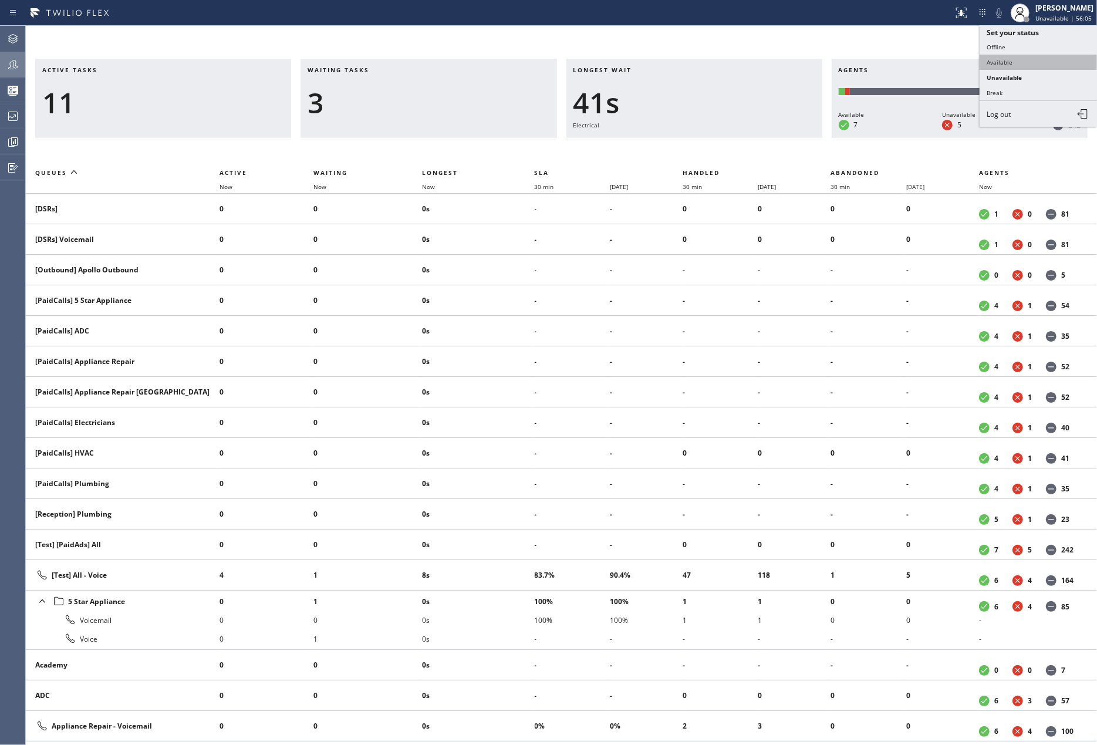
click at [1015, 61] on button "Available" at bounding box center [1038, 62] width 117 height 15
click at [428, 183] on span "Now" at bounding box center [428, 187] width 13 height 8
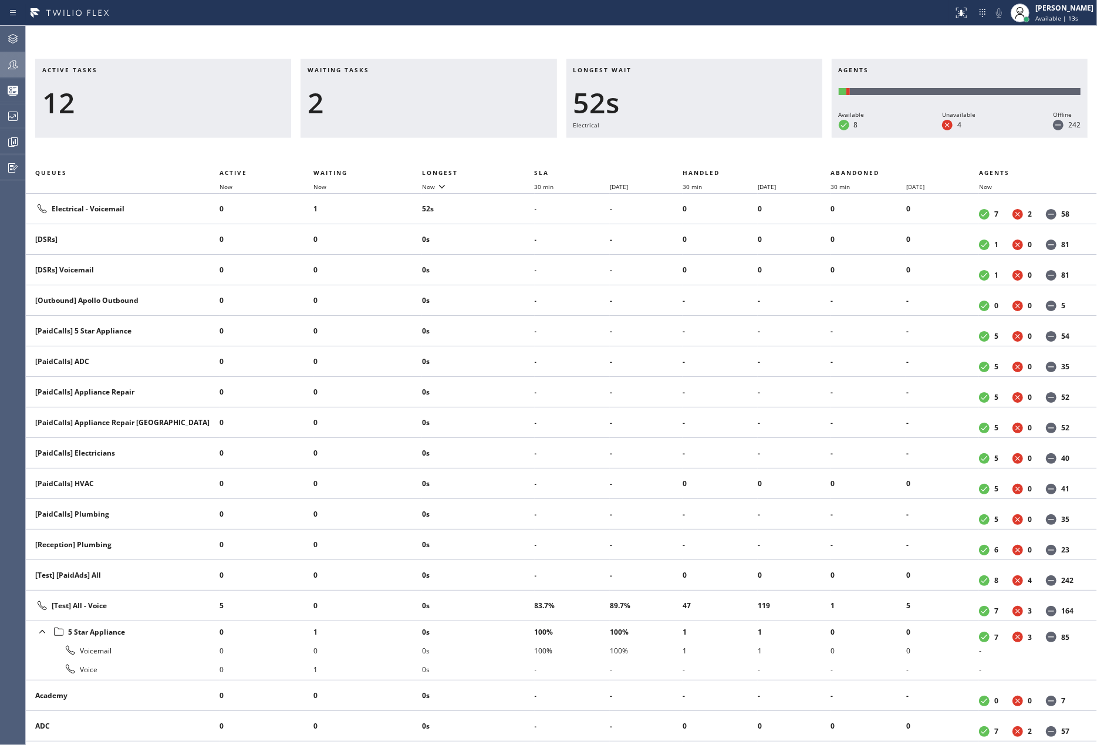
click at [19, 69] on icon at bounding box center [13, 65] width 14 height 14
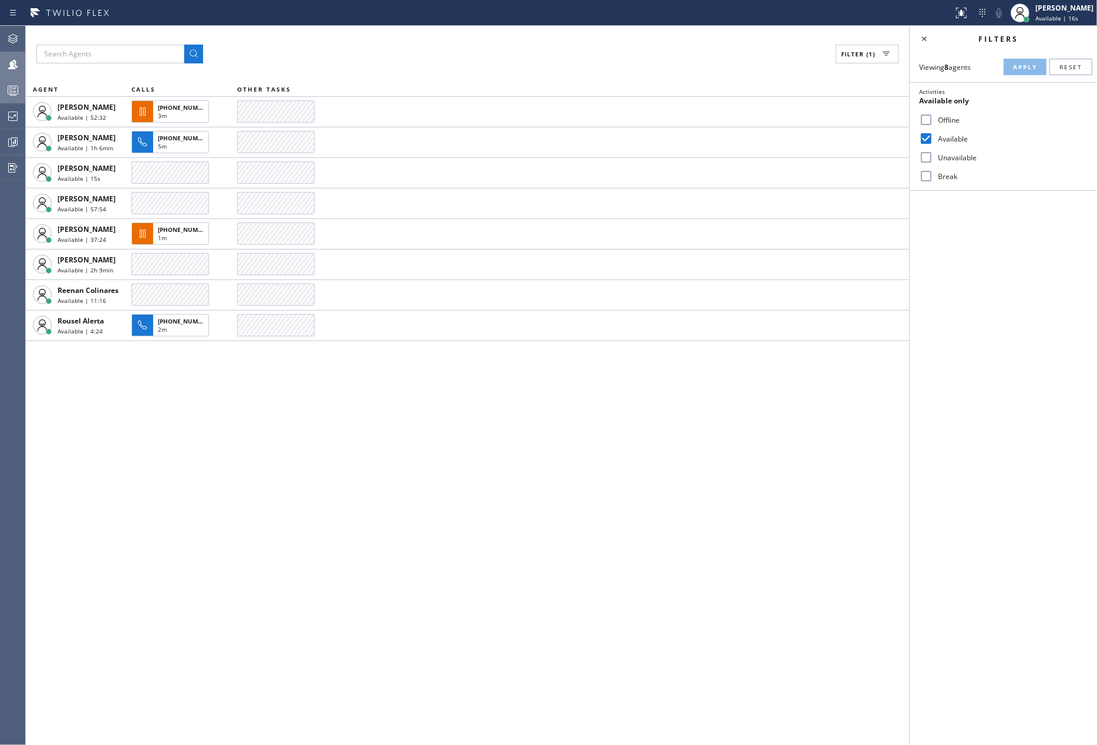
click at [7, 90] on icon at bounding box center [13, 90] width 14 height 14
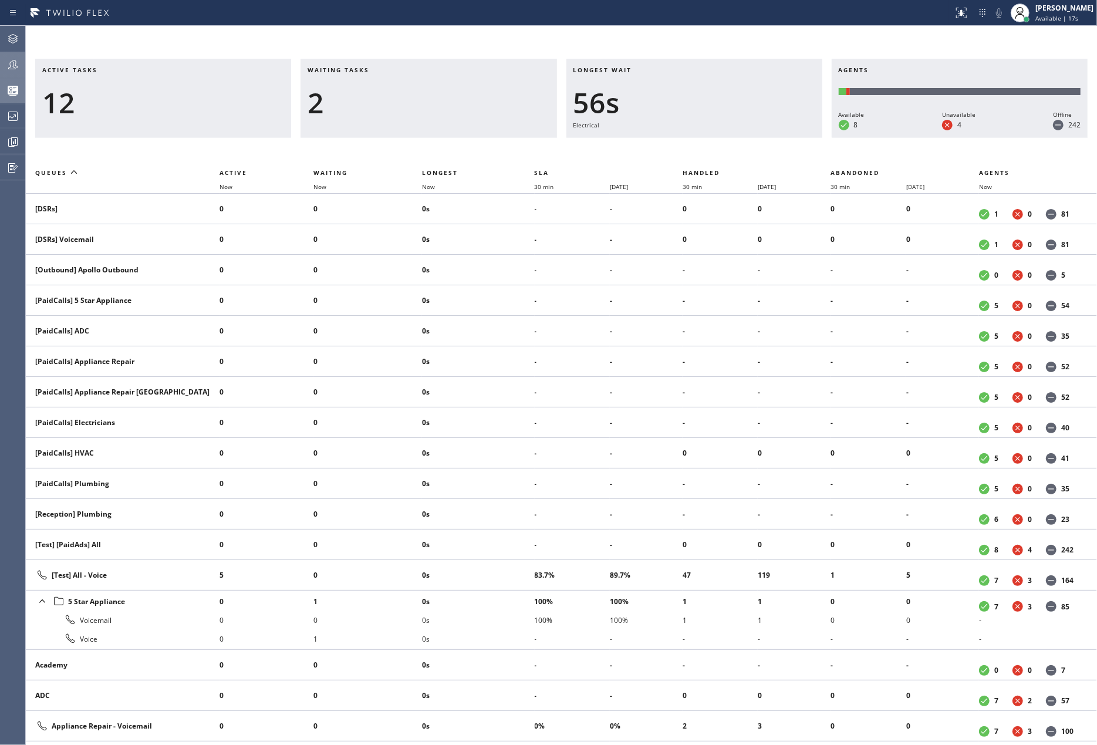
click at [11, 58] on icon at bounding box center [13, 65] width 14 height 14
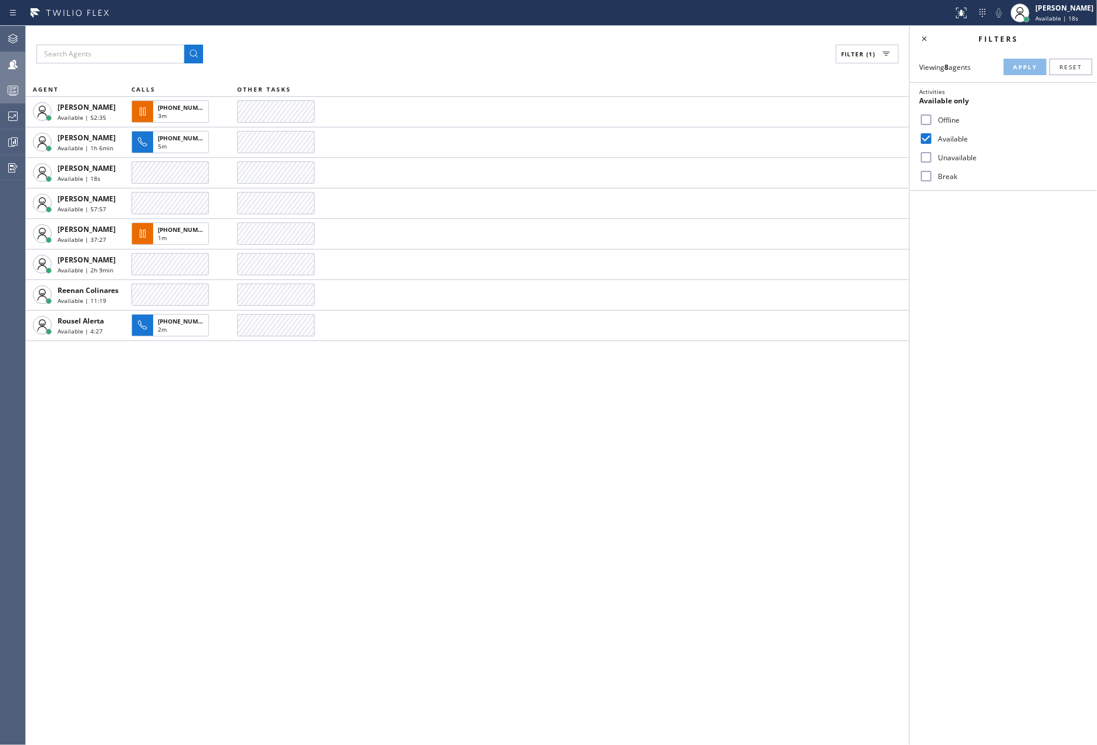
click at [931, 161] on input "Unavailable" at bounding box center [926, 157] width 14 height 14
checkbox input "true"
drag, startPoint x: 1017, startPoint y: 63, endPoint x: 1006, endPoint y: 69, distance: 12.3
click at [1017, 63] on span "Apply" at bounding box center [1025, 67] width 24 height 8
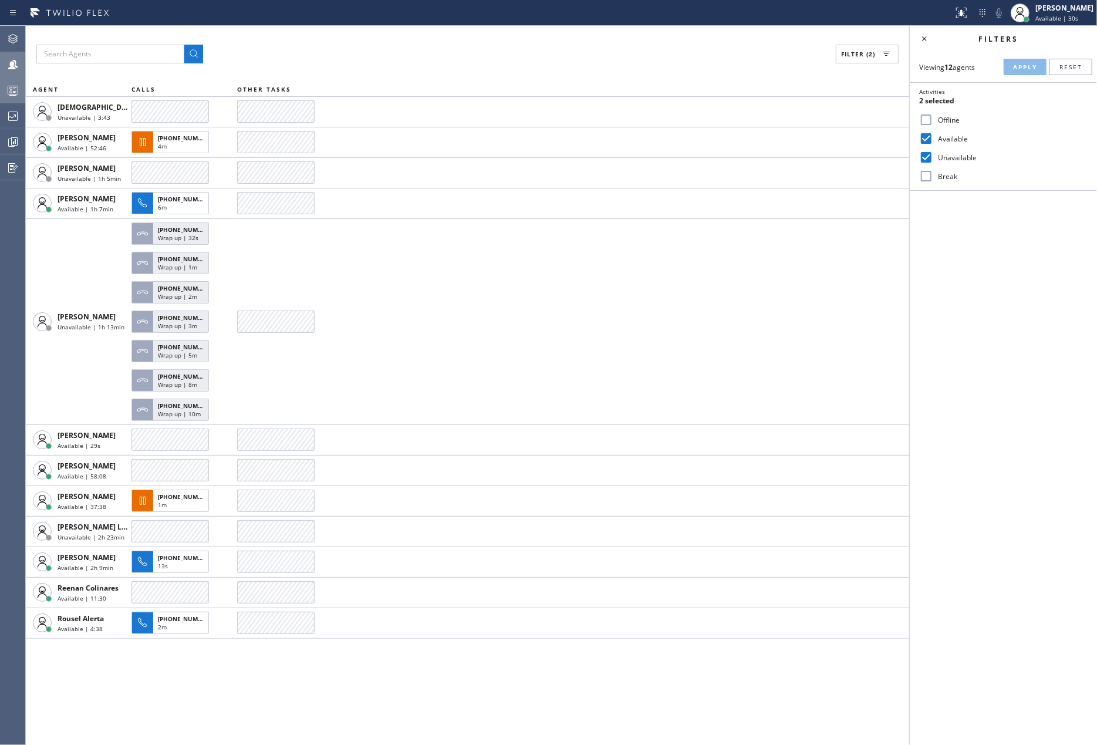
click at [7, 92] on icon at bounding box center [13, 90] width 14 height 14
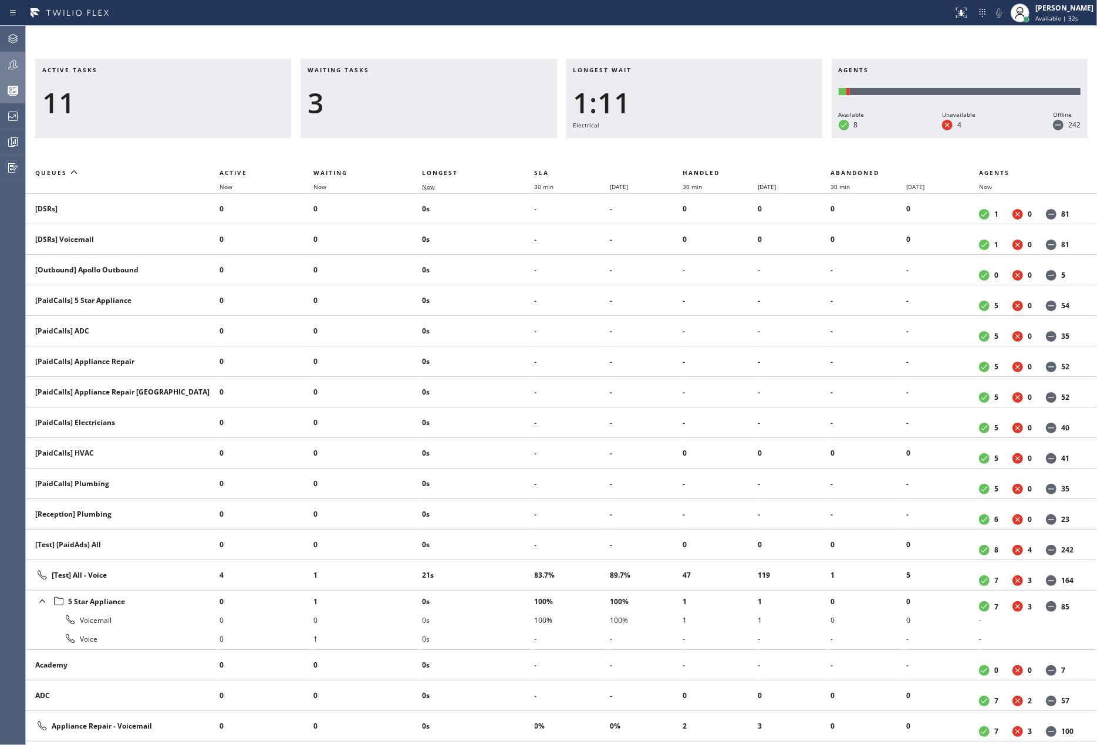
click at [431, 184] on span "Now" at bounding box center [428, 187] width 13 height 8
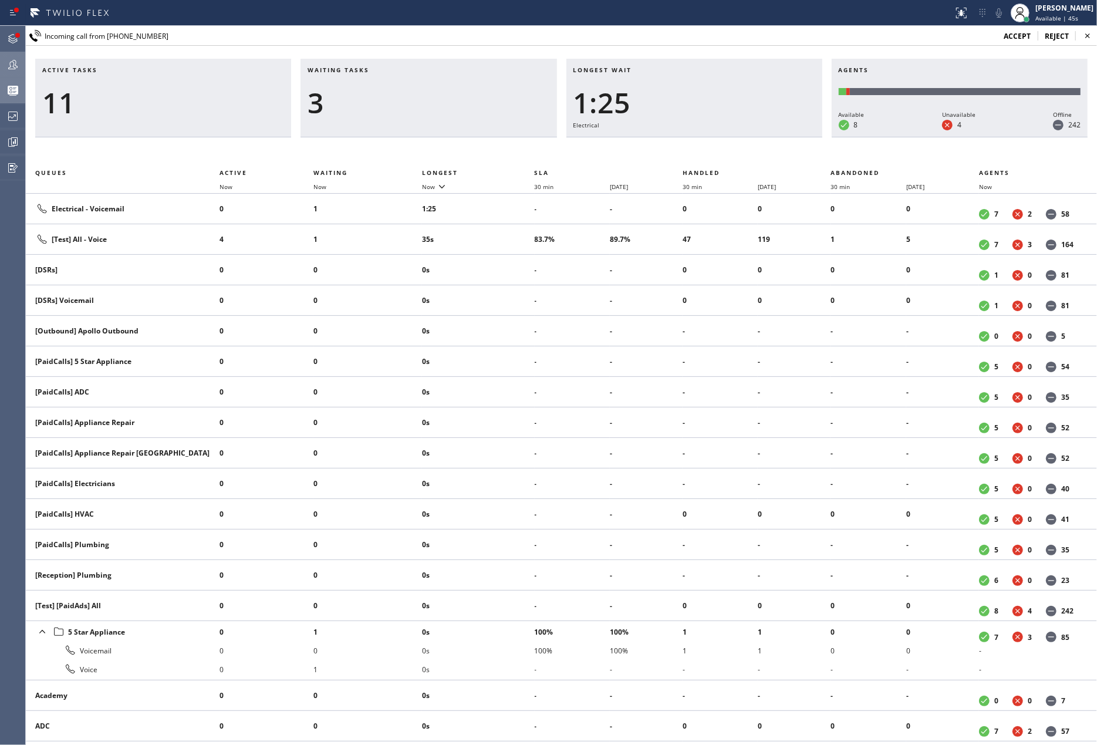
click at [1020, 33] on span "accept" at bounding box center [1017, 36] width 27 height 10
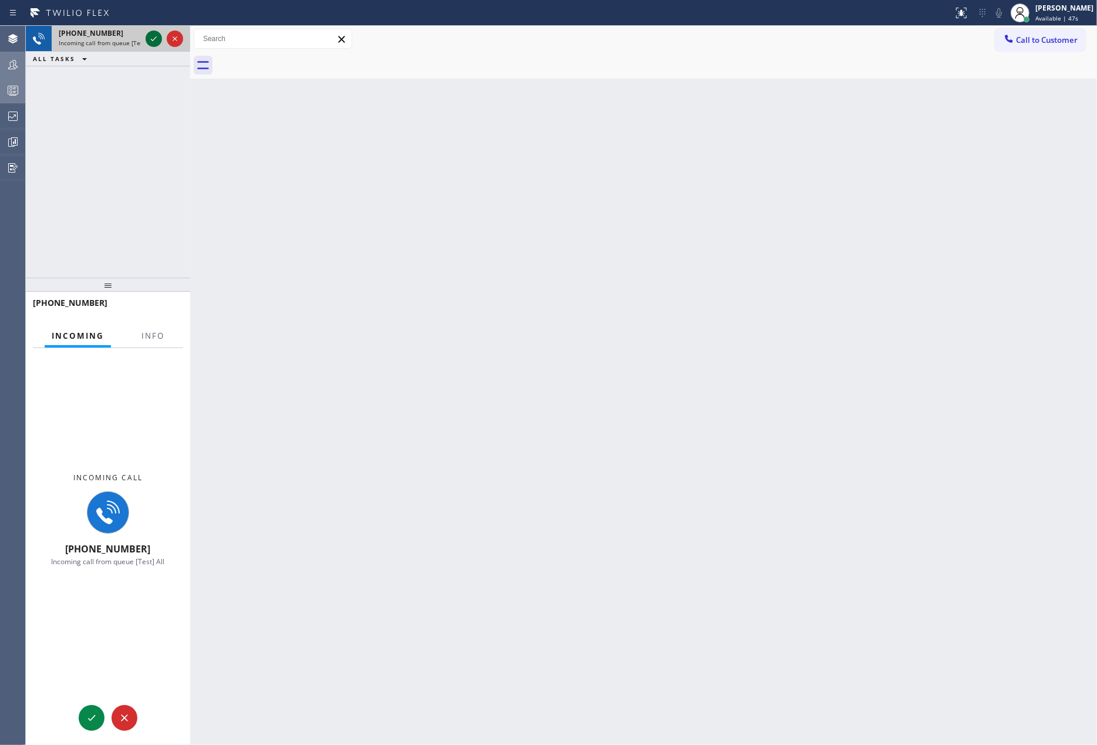
click at [154, 38] on icon at bounding box center [154, 39] width 14 height 14
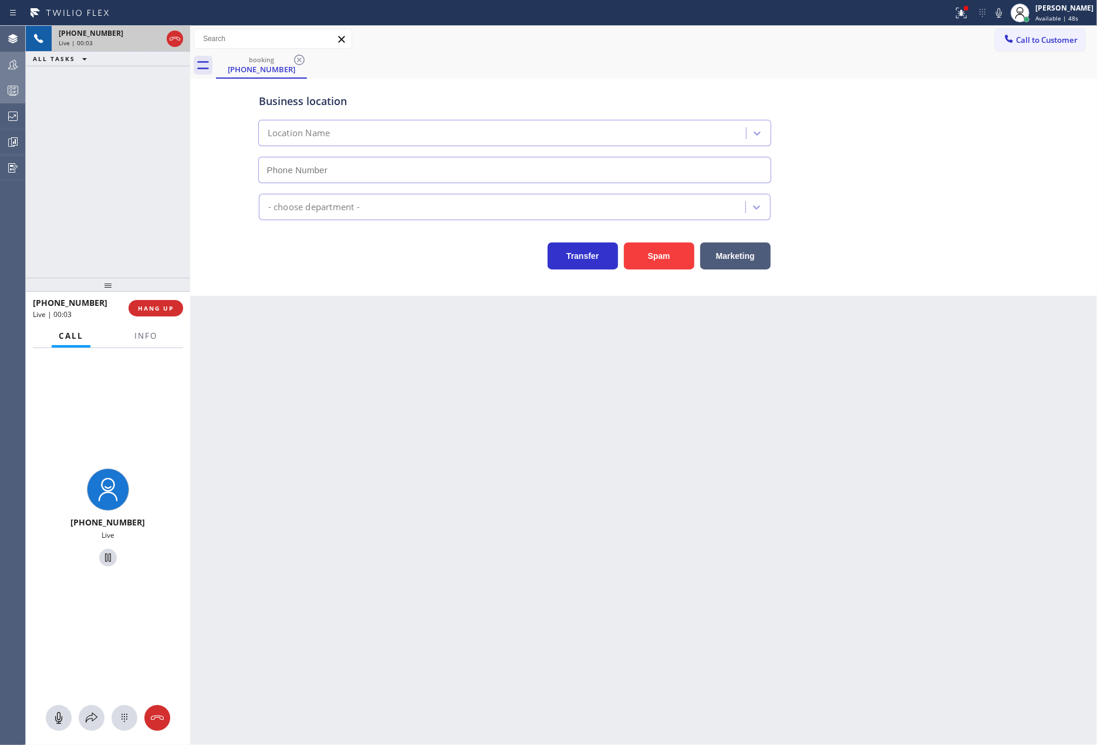
type input "(347) 202-1058"
drag, startPoint x: 172, startPoint y: 36, endPoint x: 500, endPoint y: 62, distance: 329.2
click at [500, 62] on div "+15012874459 Live | 00:05 ALL TASKS ALL TASKS ACTIVE TASKS TASKS IN WRAP UP +15…" at bounding box center [561, 385] width 1071 height 719
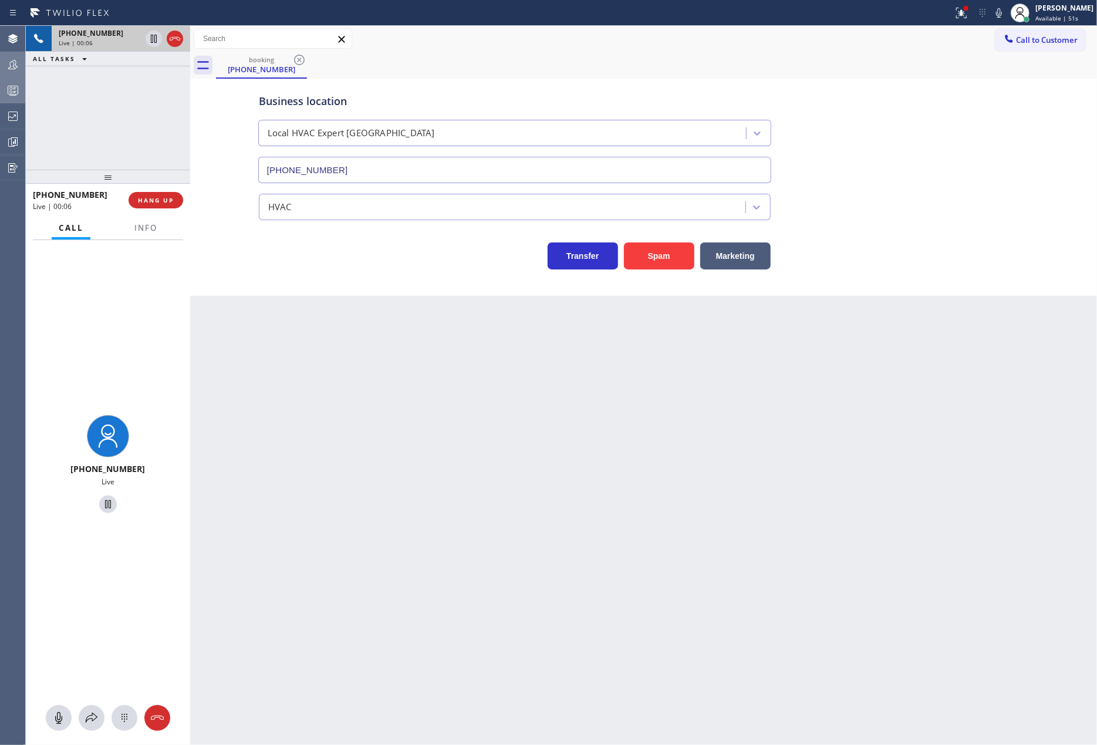
drag, startPoint x: 113, startPoint y: 277, endPoint x: 136, endPoint y: 134, distance: 145.2
click at [129, 144] on div "+15012874459 Live | 00:06 ALL TASKS ALL TASKS ACTIVE TASKS TASKS IN WRAP UP +15…" at bounding box center [108, 385] width 164 height 719
click at [667, 264] on button "Spam" at bounding box center [659, 255] width 70 height 27
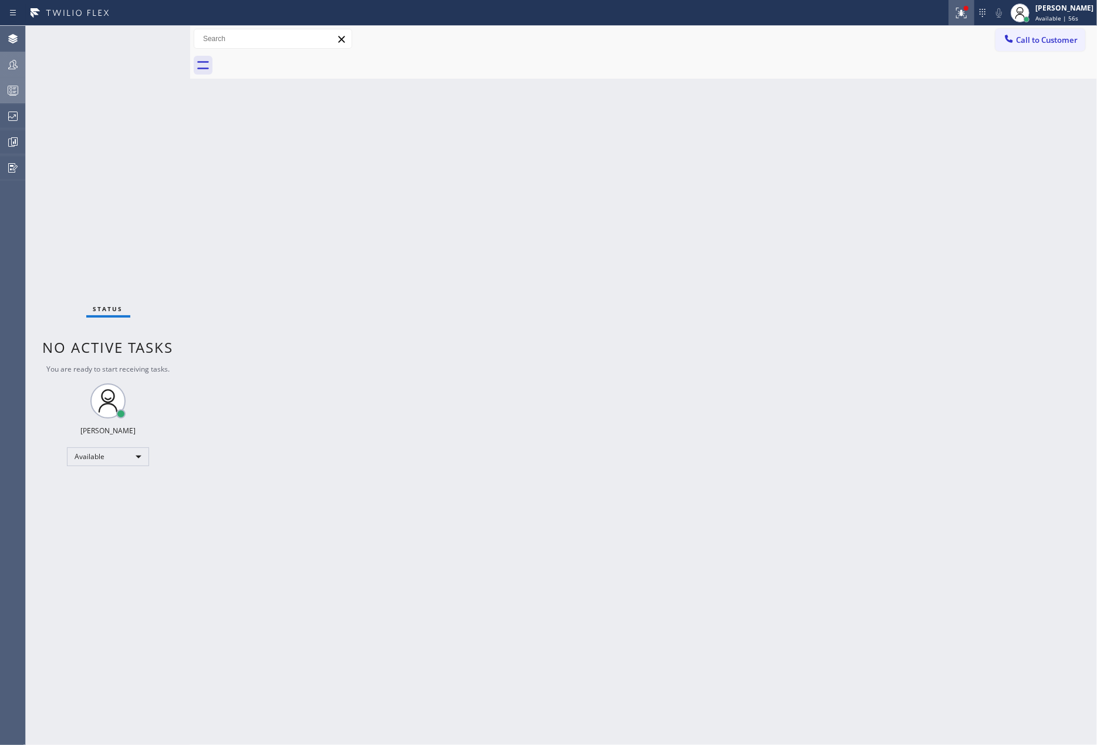
click at [969, 14] on icon at bounding box center [962, 13] width 14 height 14
click at [901, 151] on span "Clear issue" at bounding box center [912, 154] width 50 height 8
click at [23, 68] on div at bounding box center [13, 65] width 26 height 14
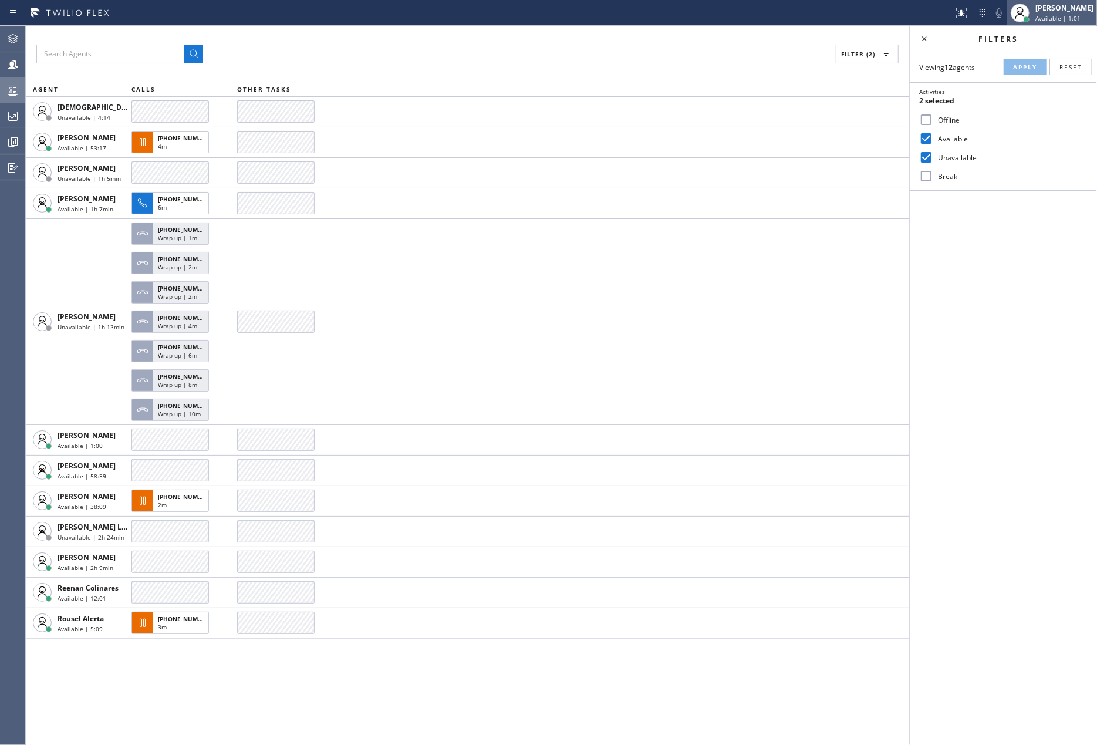
click at [1069, 13] on div "Jovelle Tadle Available | 1:01" at bounding box center [1065, 12] width 64 height 21
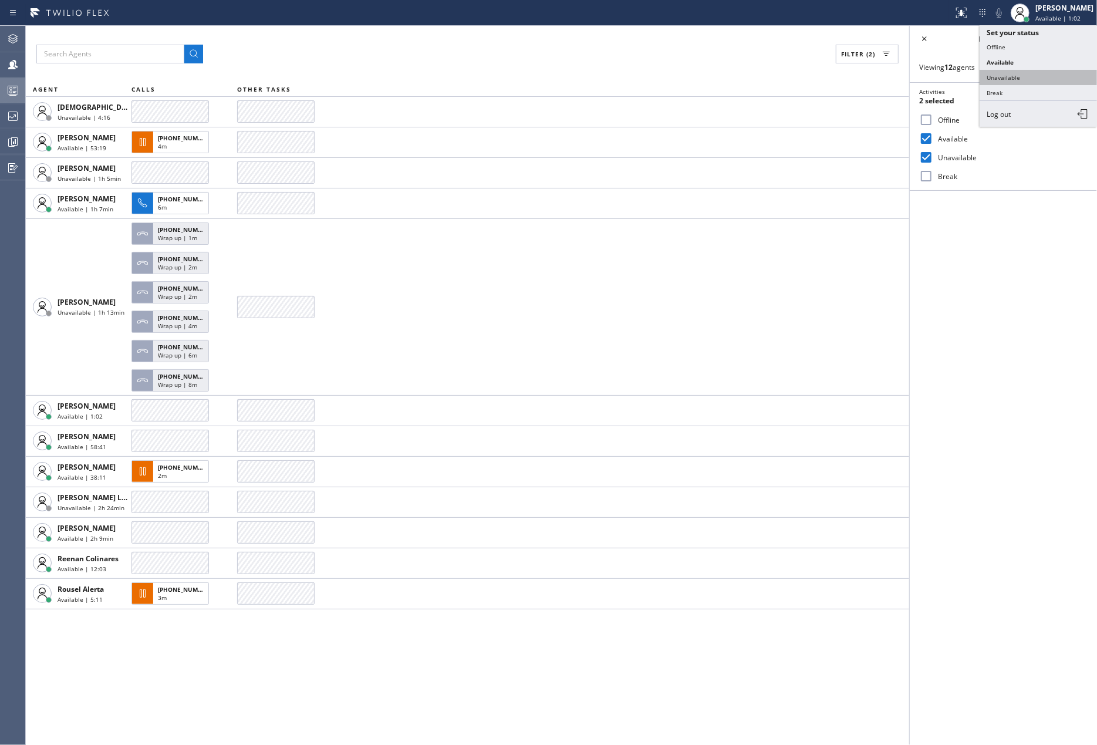
click at [1015, 78] on button "Unavailable" at bounding box center [1038, 77] width 117 height 15
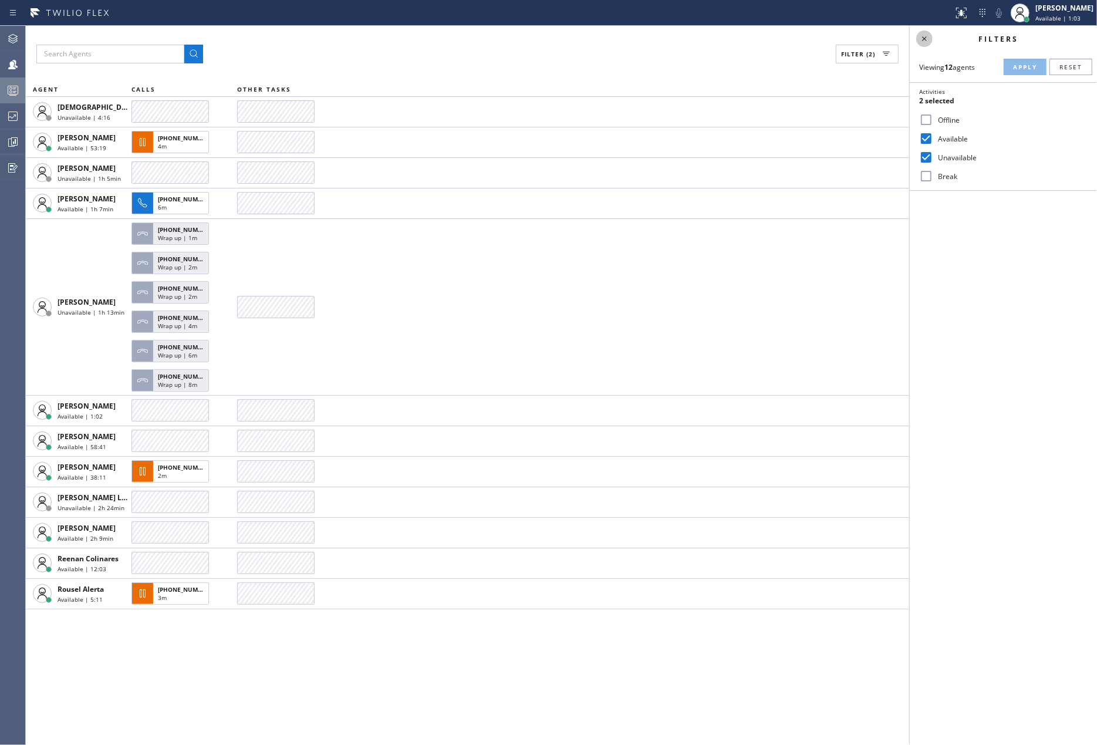
click at [924, 41] on icon at bounding box center [925, 39] width 14 height 14
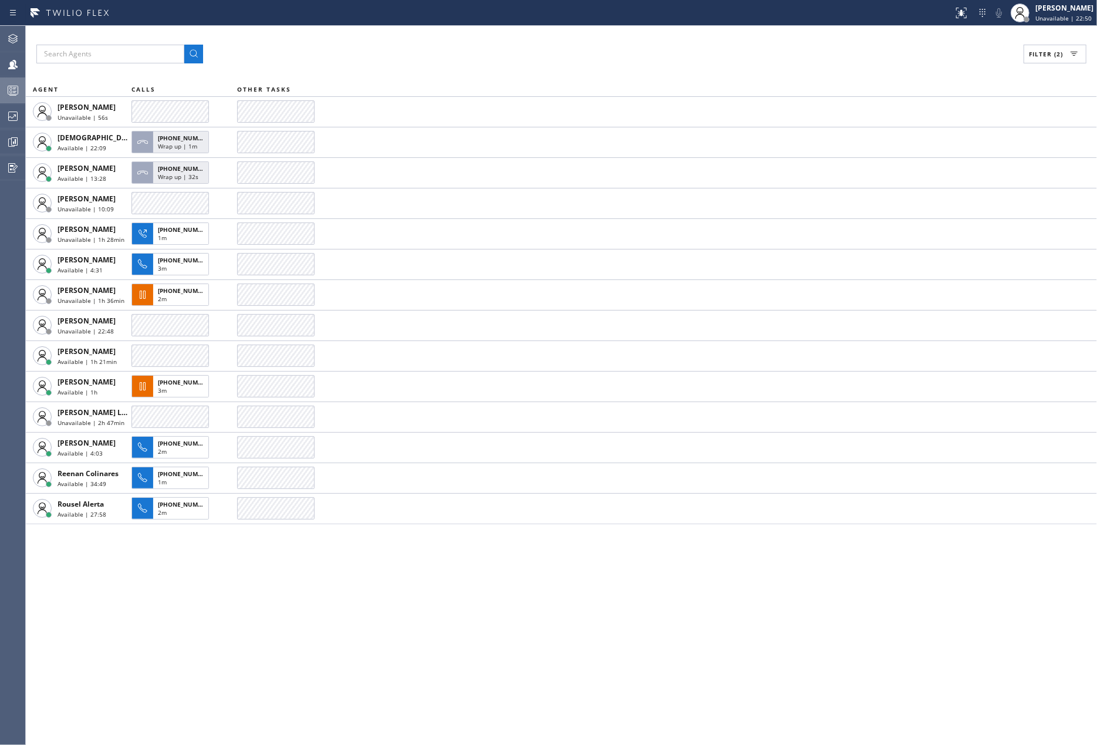
click at [15, 90] on icon at bounding box center [13, 90] width 14 height 14
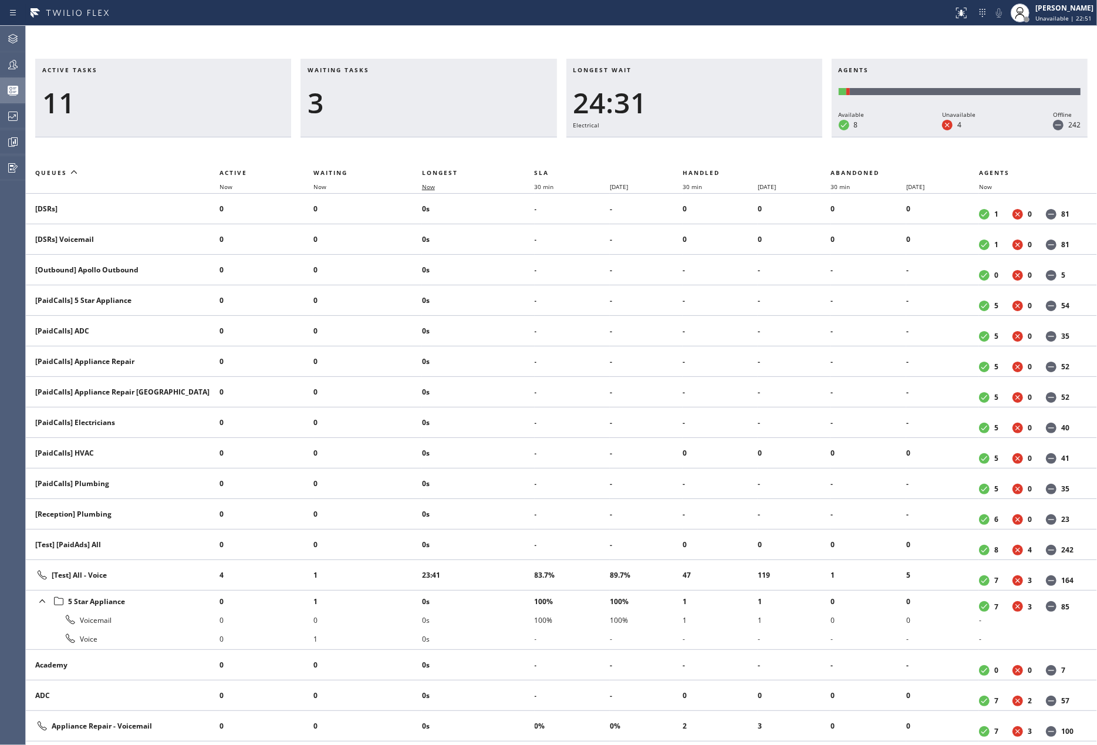
click at [426, 186] on span "Now" at bounding box center [428, 187] width 13 height 8
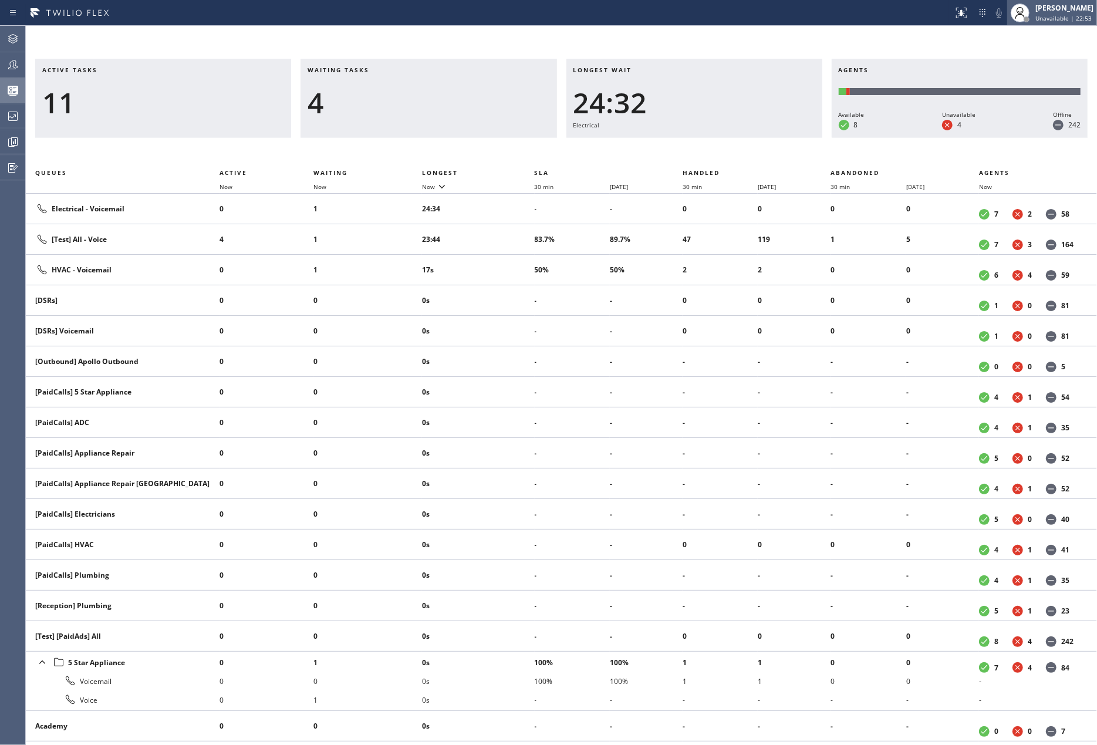
click at [1046, 12] on div "[PERSON_NAME]" at bounding box center [1065, 8] width 58 height 10
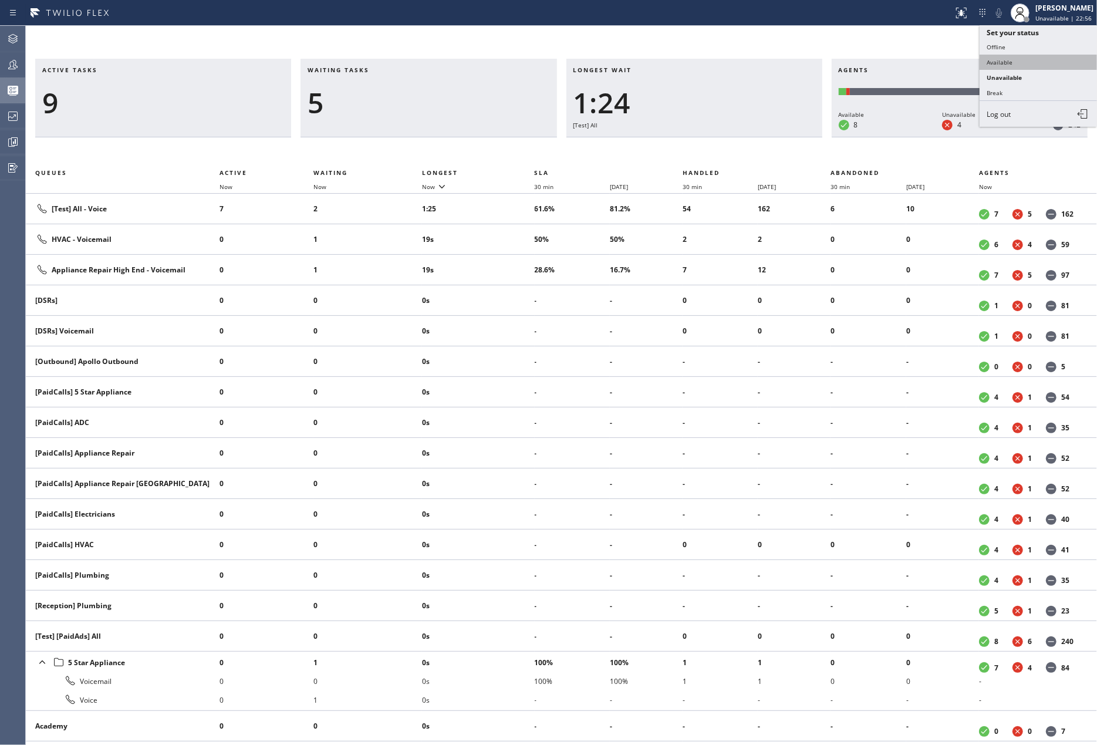
click at [995, 62] on button "Available" at bounding box center [1038, 62] width 117 height 15
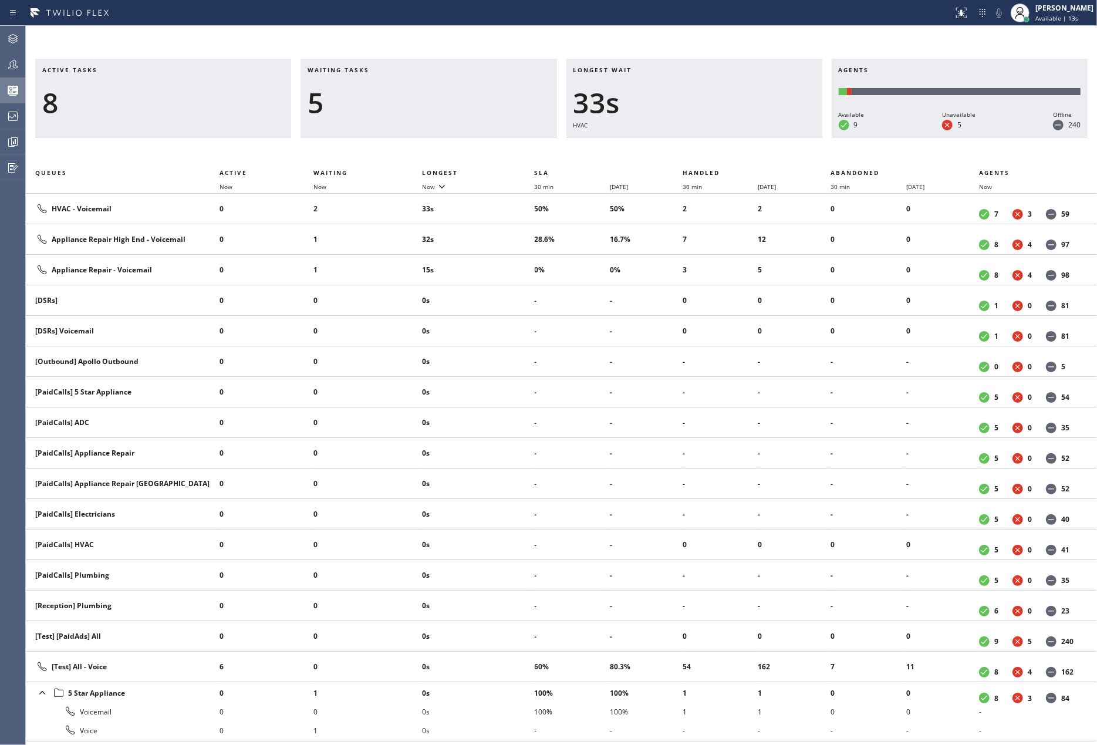
click at [663, 38] on div "Active tasks 8 Waiting tasks 5 Longest wait 33s HVAC Agents Available 9 Unavail…" at bounding box center [561, 385] width 1071 height 719
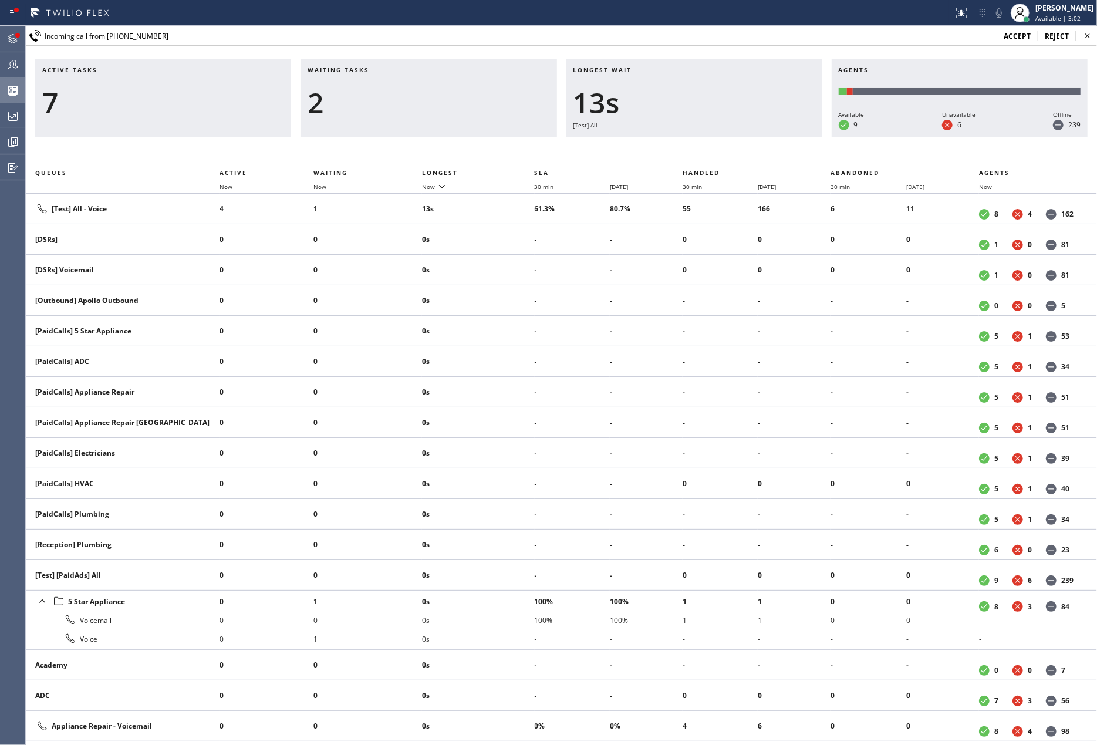
click at [1009, 33] on span "accept" at bounding box center [1017, 36] width 27 height 10
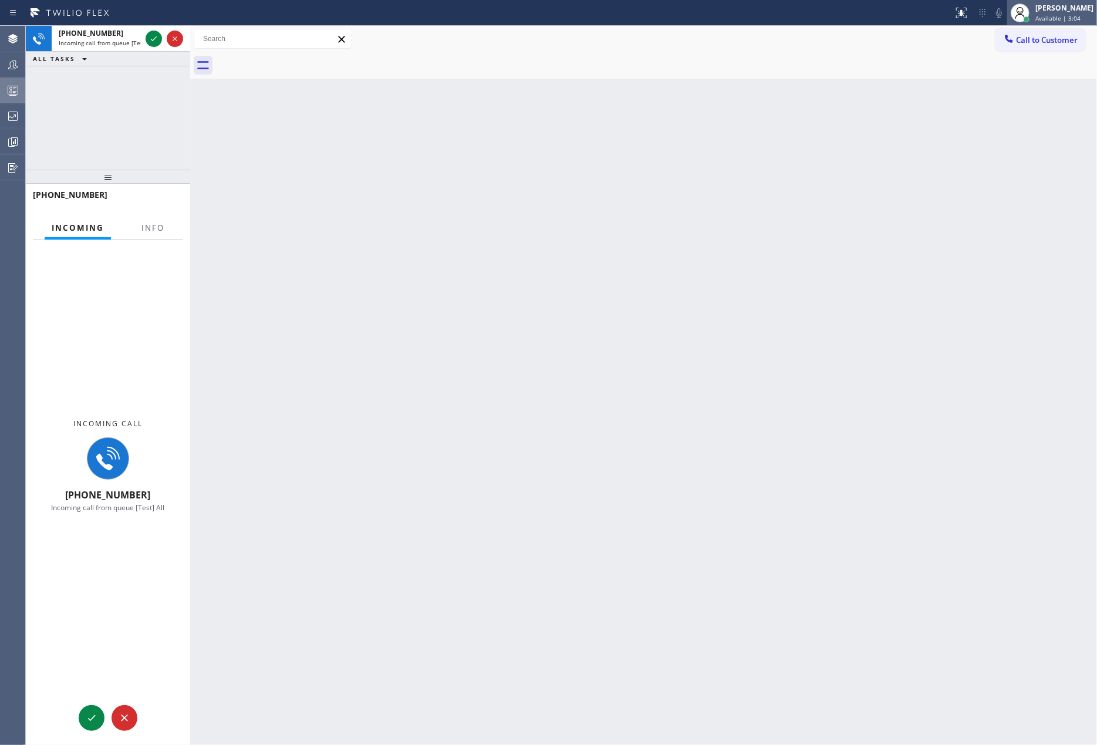
click at [1055, 12] on div "[PERSON_NAME]" at bounding box center [1065, 8] width 58 height 10
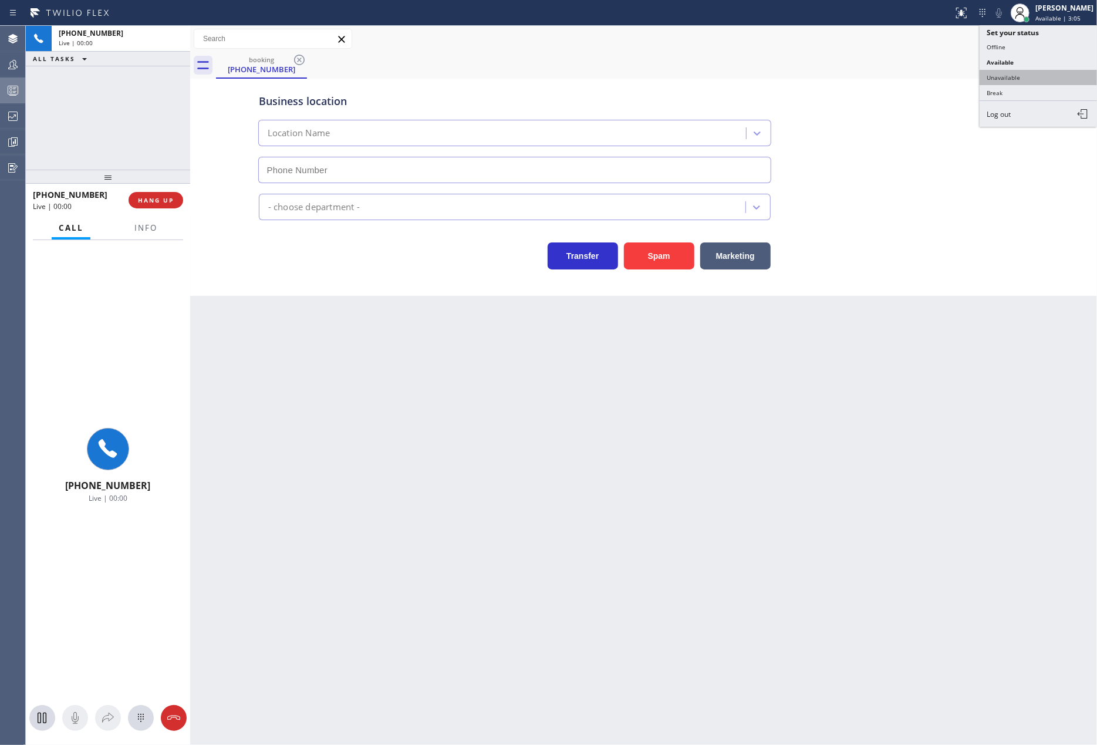
click at [1022, 71] on button "Unavailable" at bounding box center [1038, 77] width 117 height 15
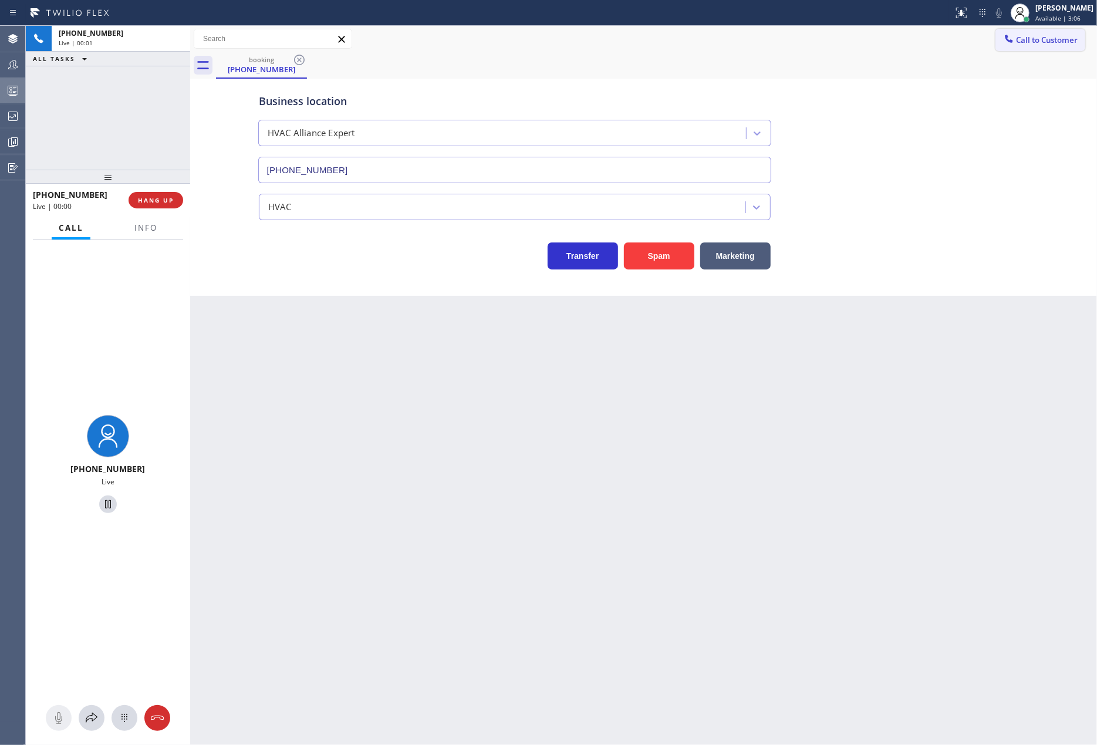
type input "(855) 999-4417"
click at [156, 187] on div "+13233310892 Live | 00:01 HANG UP" at bounding box center [108, 200] width 150 height 31
click at [148, 207] on button "HANG UP" at bounding box center [156, 200] width 55 height 16
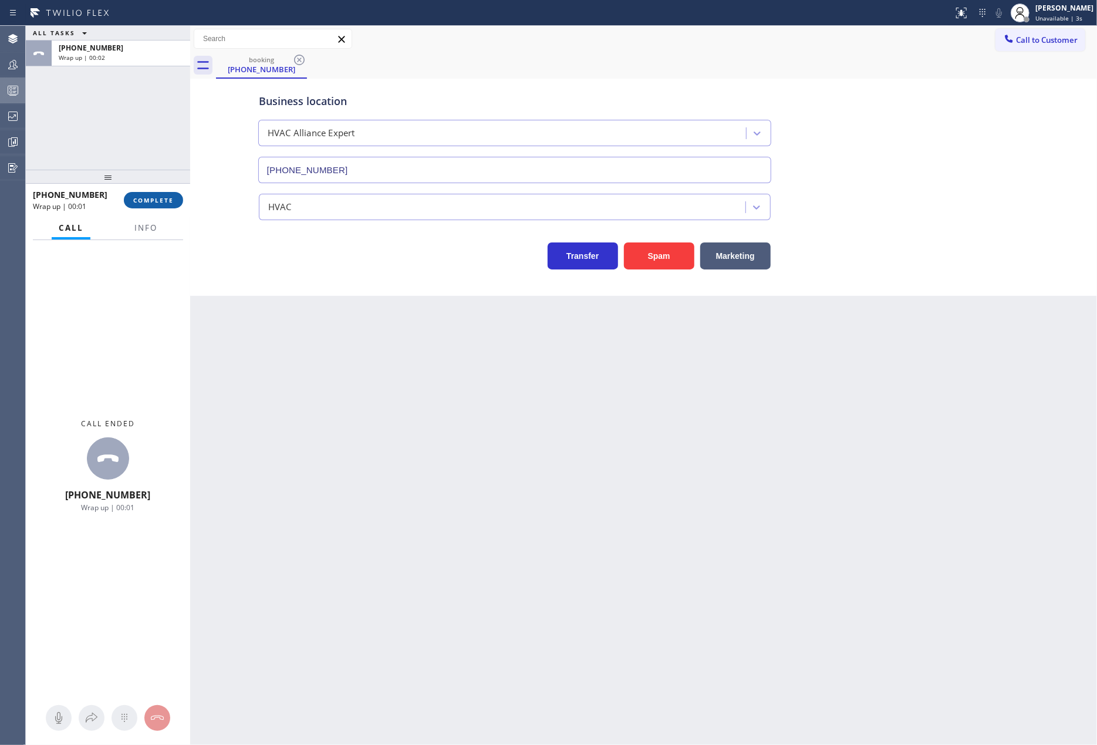
click at [141, 202] on span "COMPLETE" at bounding box center [153, 200] width 41 height 8
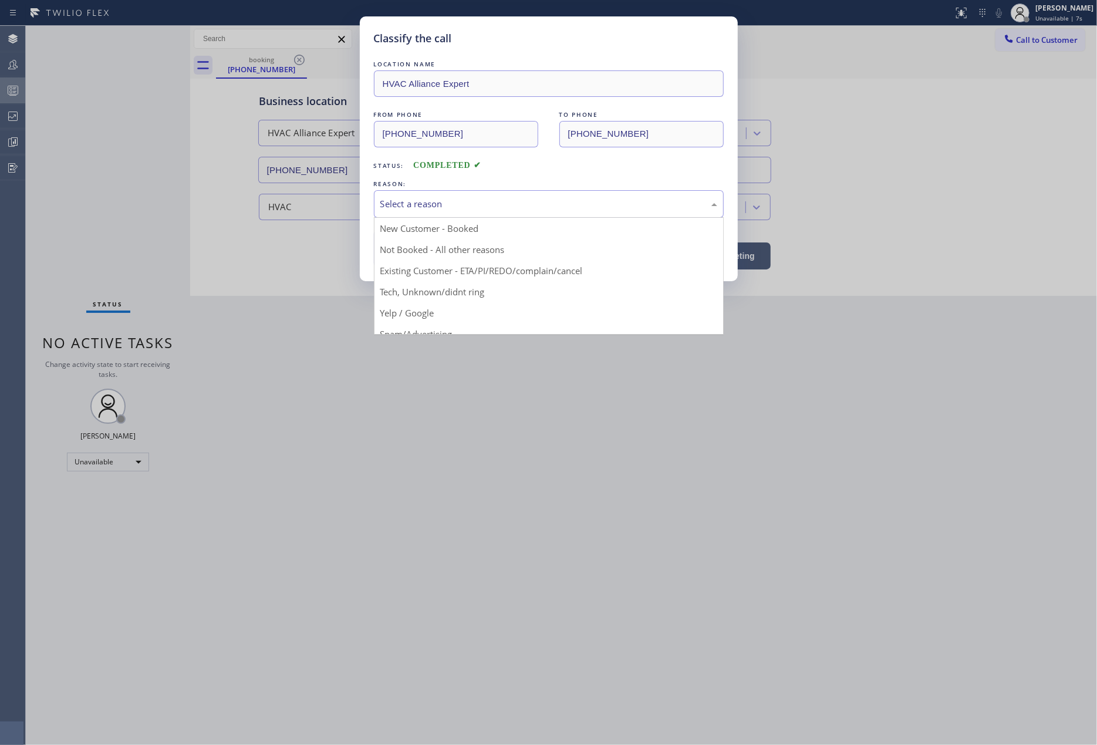
click at [608, 207] on div "Select a reason" at bounding box center [548, 204] width 337 height 14
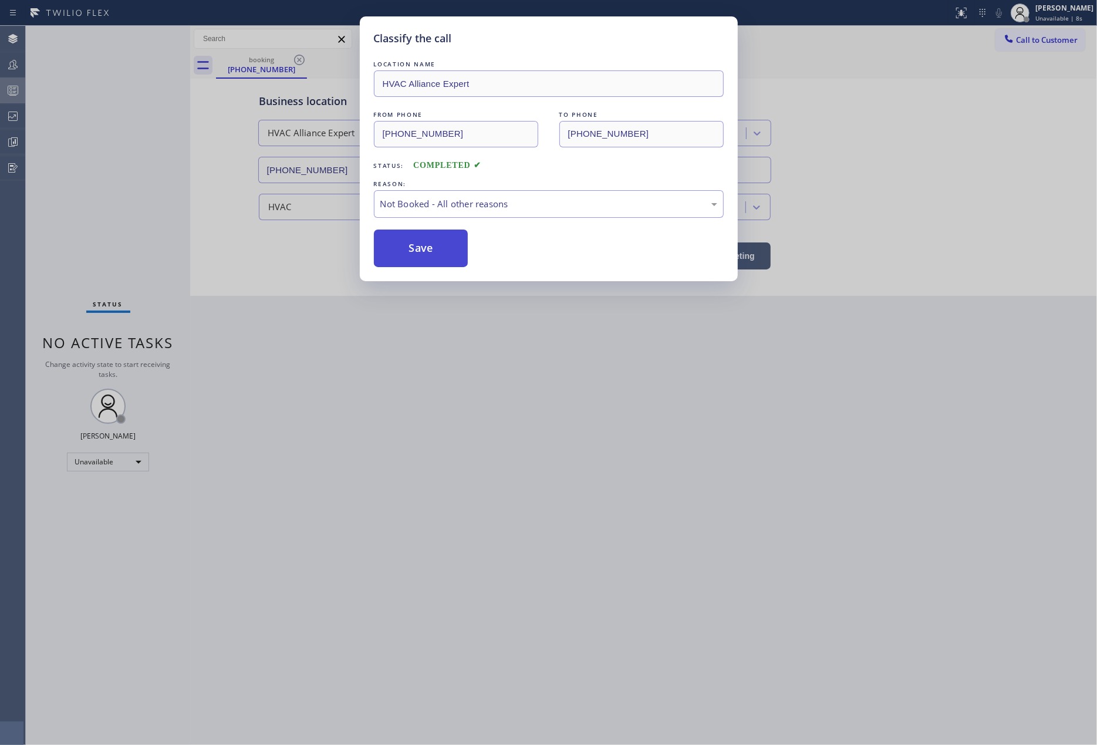
click at [449, 254] on button "Save" at bounding box center [421, 249] width 95 height 38
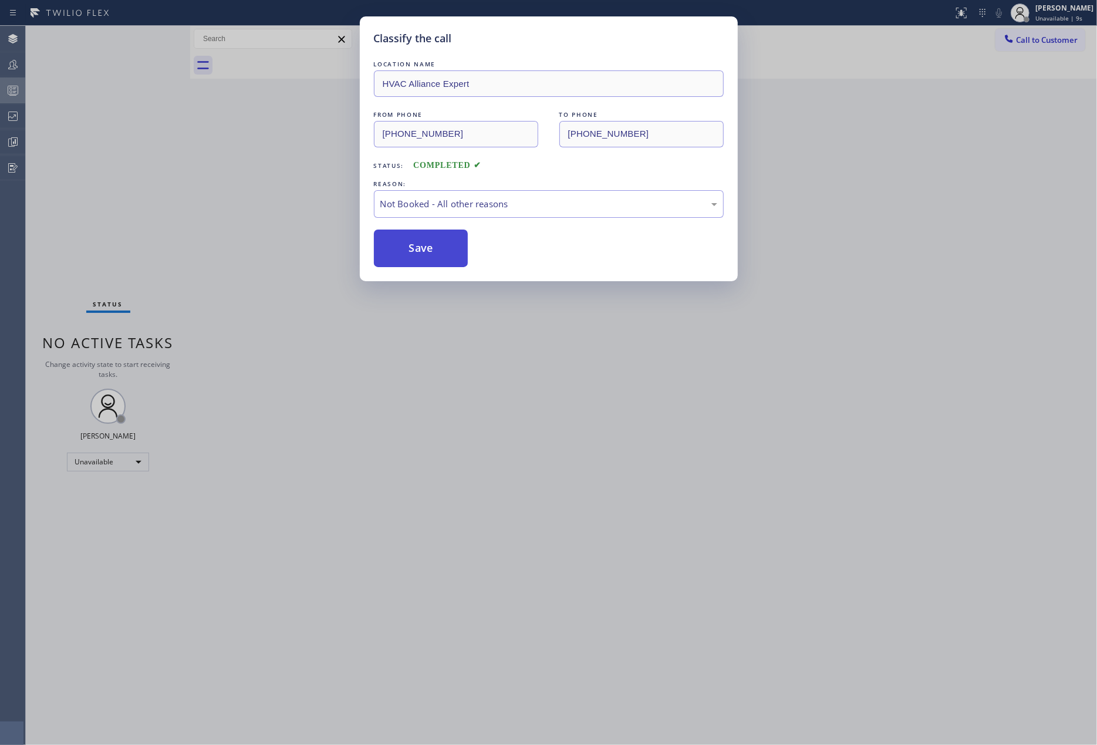
click at [449, 254] on button "Save" at bounding box center [421, 249] width 95 height 38
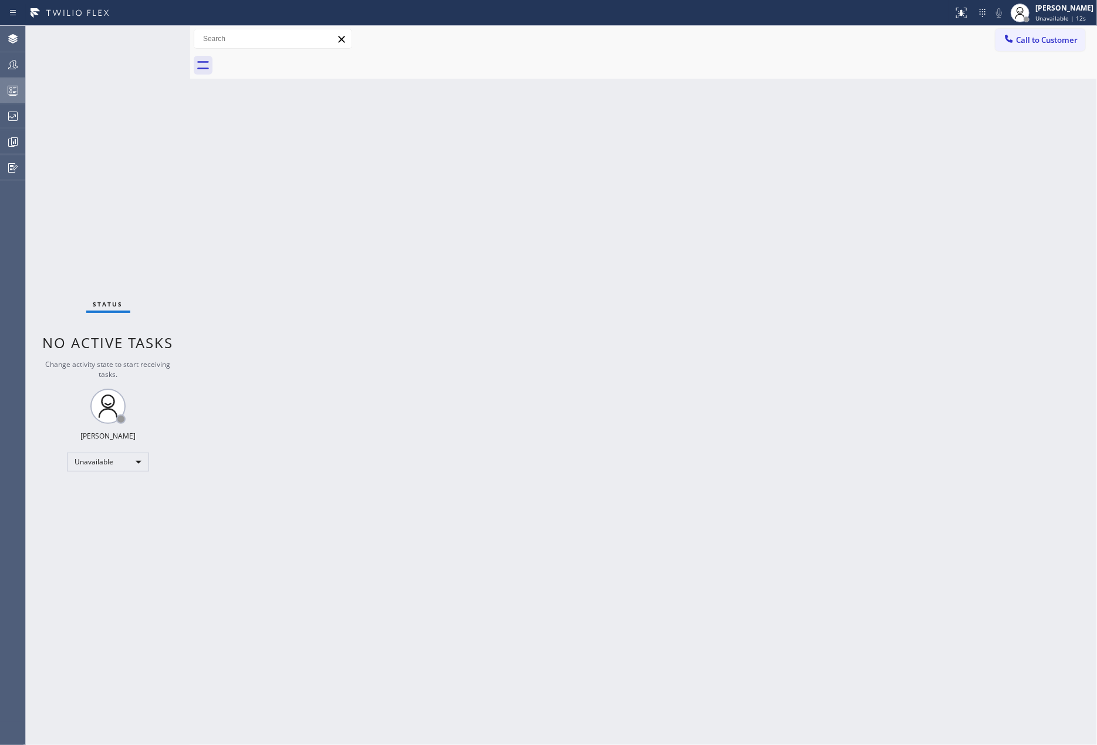
click at [277, 308] on div "Back to Dashboard Change Sender ID Customers Technicians Select a contact Outbo…" at bounding box center [643, 385] width 907 height 719
click at [16, 87] on icon at bounding box center [13, 90] width 14 height 14
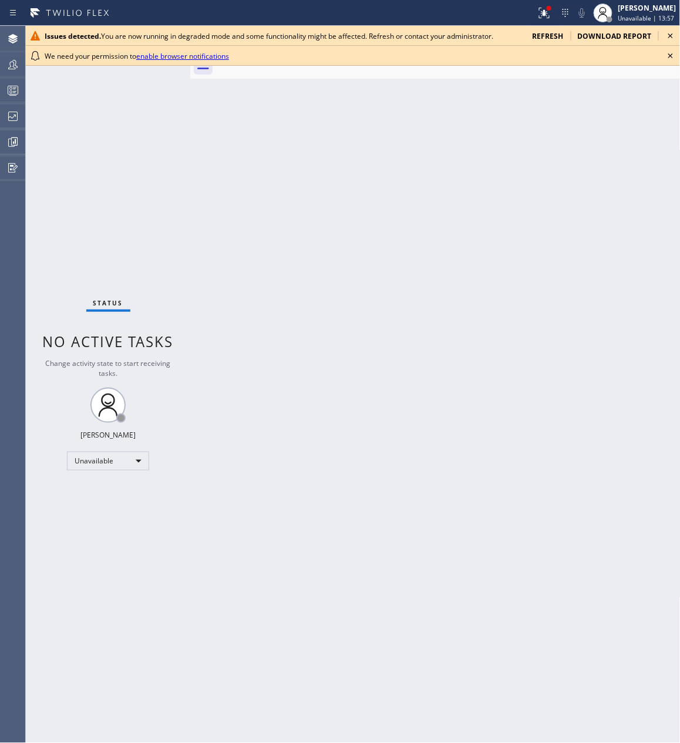
click at [666, 27] on div "Issues detected. You are now running in degraded mode and some functionality mi…" at bounding box center [353, 36] width 654 height 20
click at [668, 32] on icon at bounding box center [670, 36] width 14 height 14
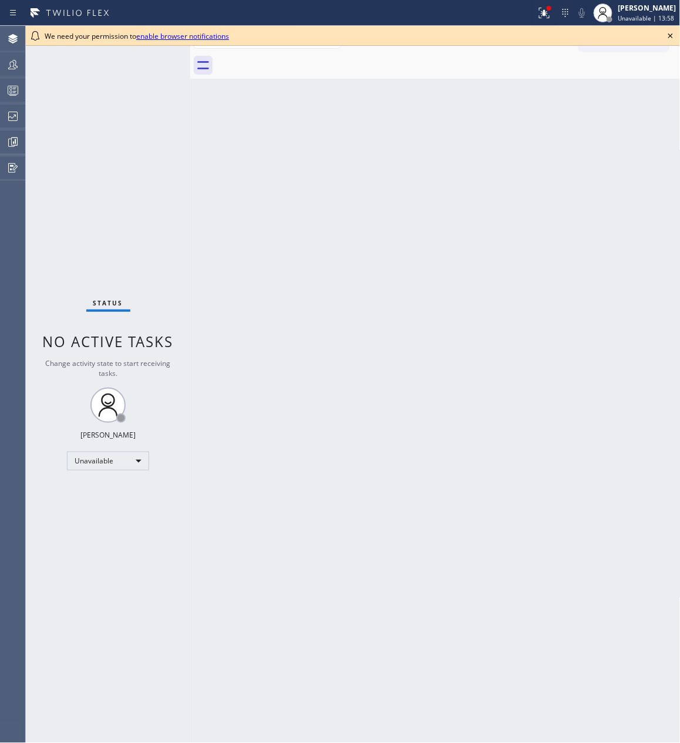
click at [673, 33] on icon at bounding box center [670, 36] width 14 height 14
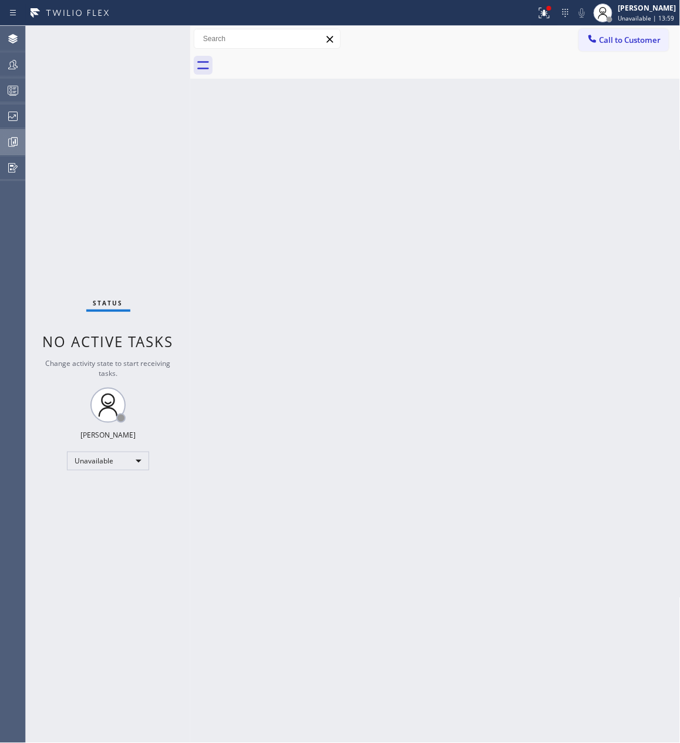
click at [7, 139] on icon at bounding box center [13, 142] width 14 height 14
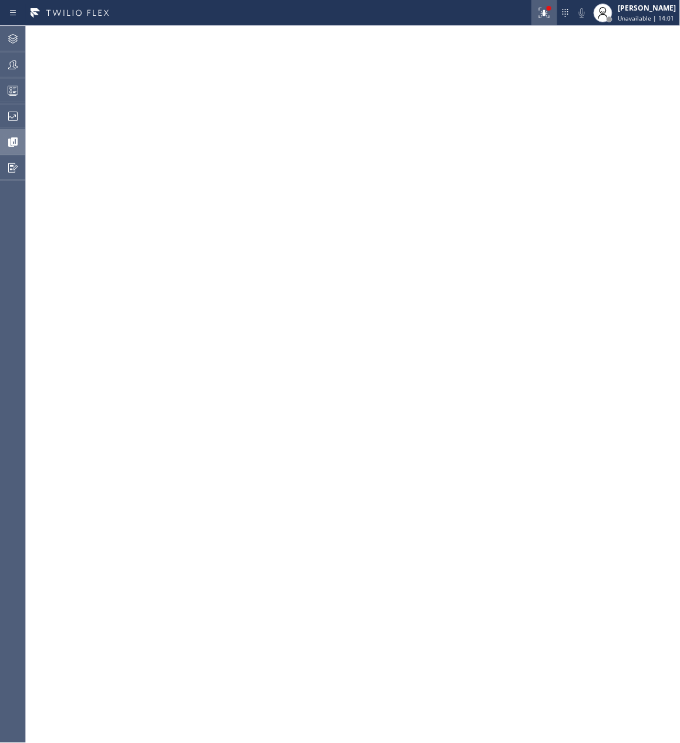
click at [541, 19] on icon at bounding box center [544, 13] width 14 height 14
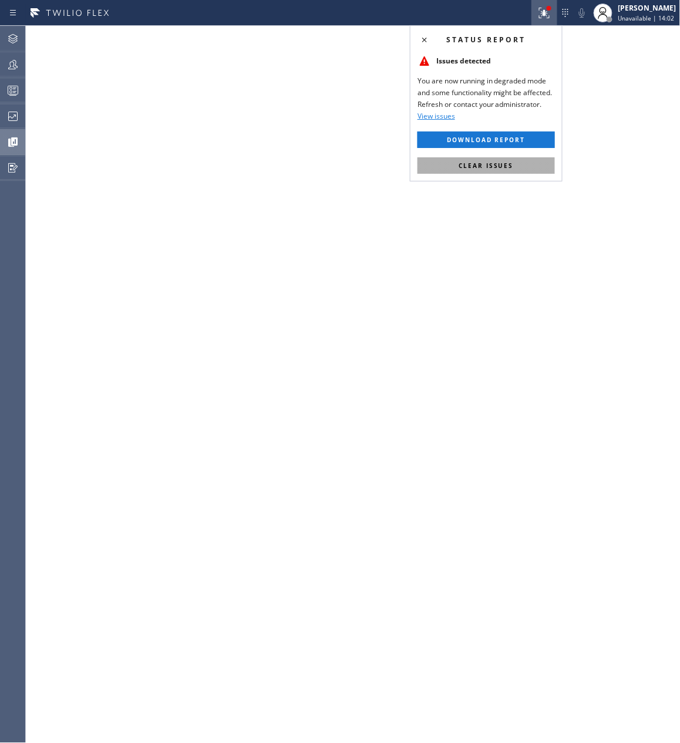
click at [470, 163] on span "Clear issues" at bounding box center [486, 165] width 55 height 8
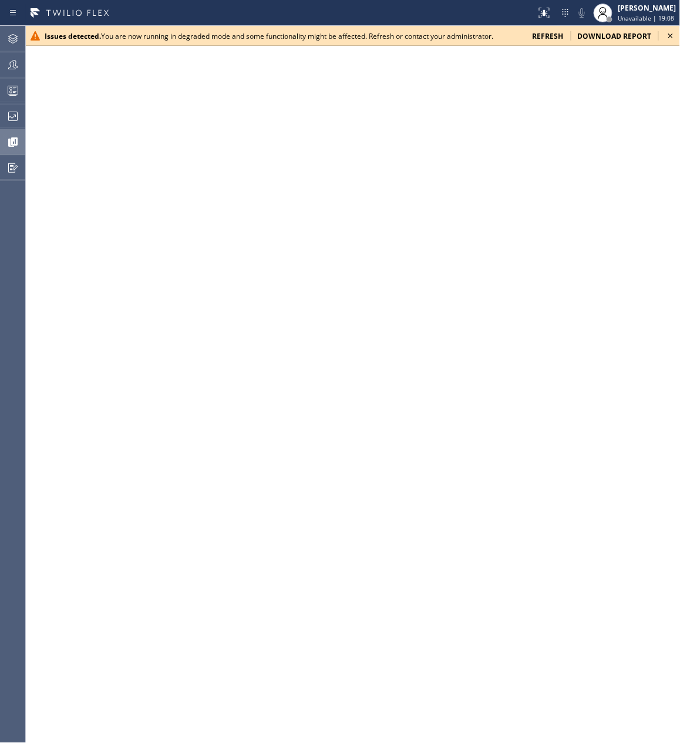
click at [676, 36] on icon at bounding box center [670, 36] width 14 height 14
click at [672, 35] on icon at bounding box center [670, 35] width 5 height 5
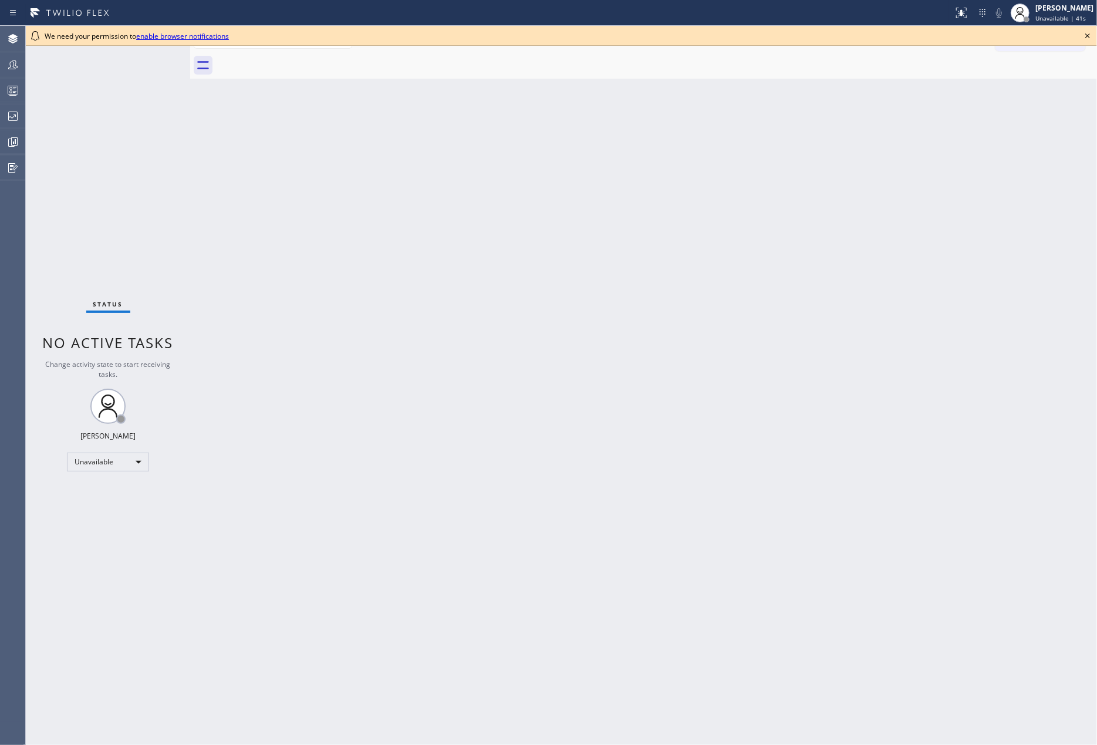
click at [1088, 32] on icon at bounding box center [1088, 36] width 14 height 14
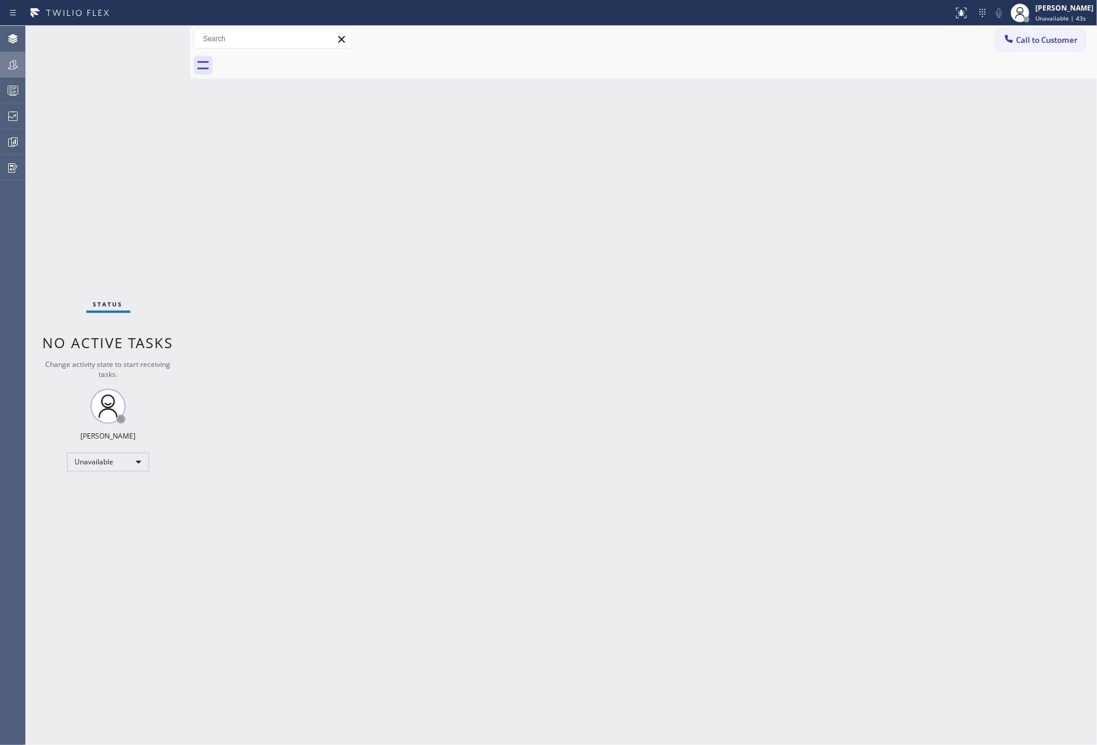
click at [11, 65] on icon at bounding box center [13, 65] width 14 height 14
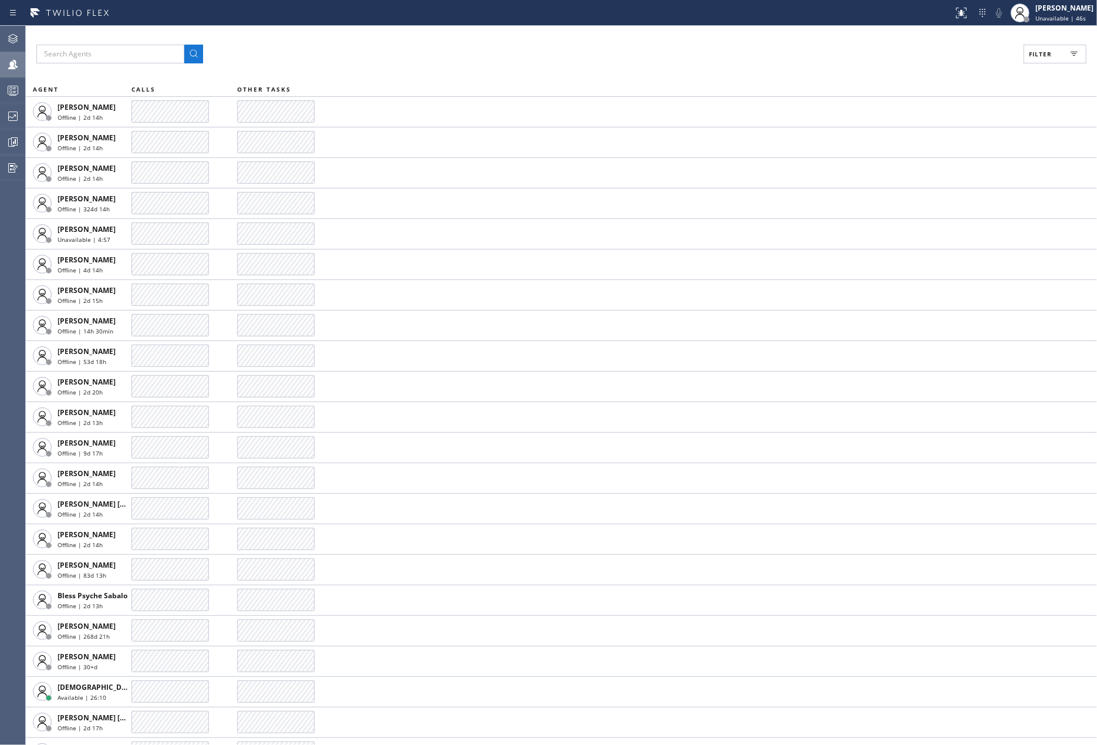
click at [1053, 59] on button "Filter" at bounding box center [1055, 54] width 63 height 19
click at [937, 139] on label "Available" at bounding box center [1011, 139] width 154 height 10
click at [934, 139] on input "Available" at bounding box center [926, 139] width 14 height 14
checkbox input "true"
click at [930, 157] on input "Unavailable" at bounding box center [926, 157] width 14 height 14
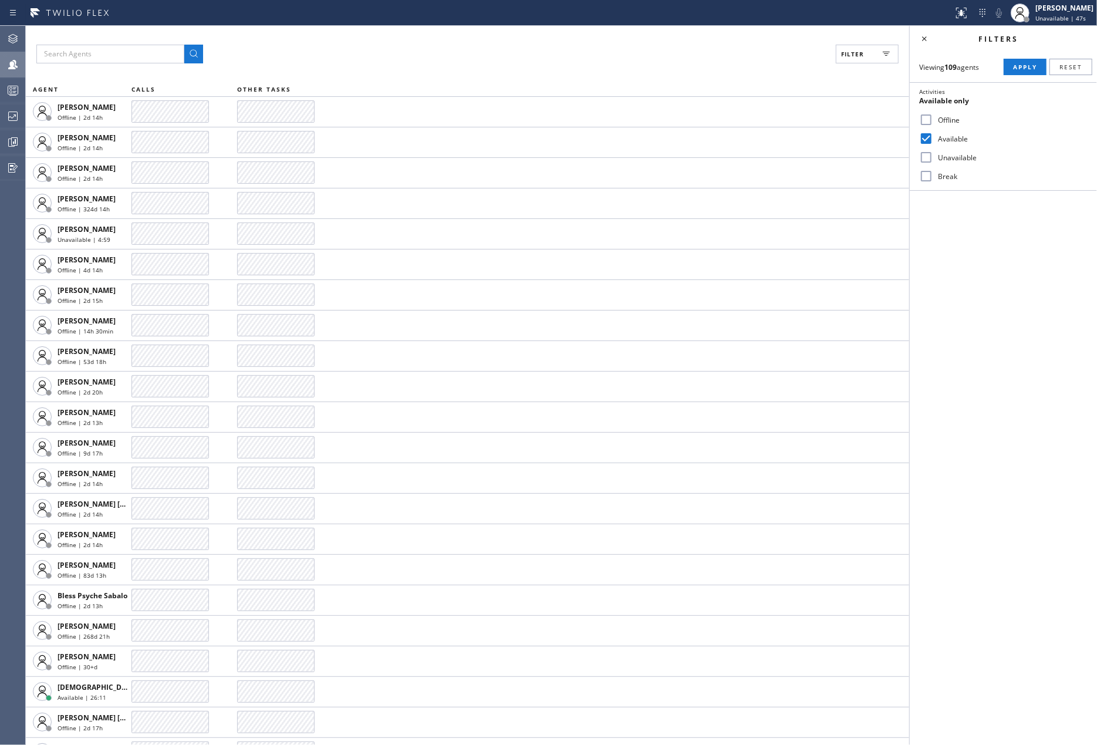
checkbox input "true"
drag, startPoint x: 928, startPoint y: 174, endPoint x: 1015, endPoint y: 116, distance: 104.5
click at [930, 173] on input "Break" at bounding box center [926, 176] width 14 height 14
checkbox input "true"
click at [1023, 62] on button "Apply" at bounding box center [1025, 67] width 43 height 16
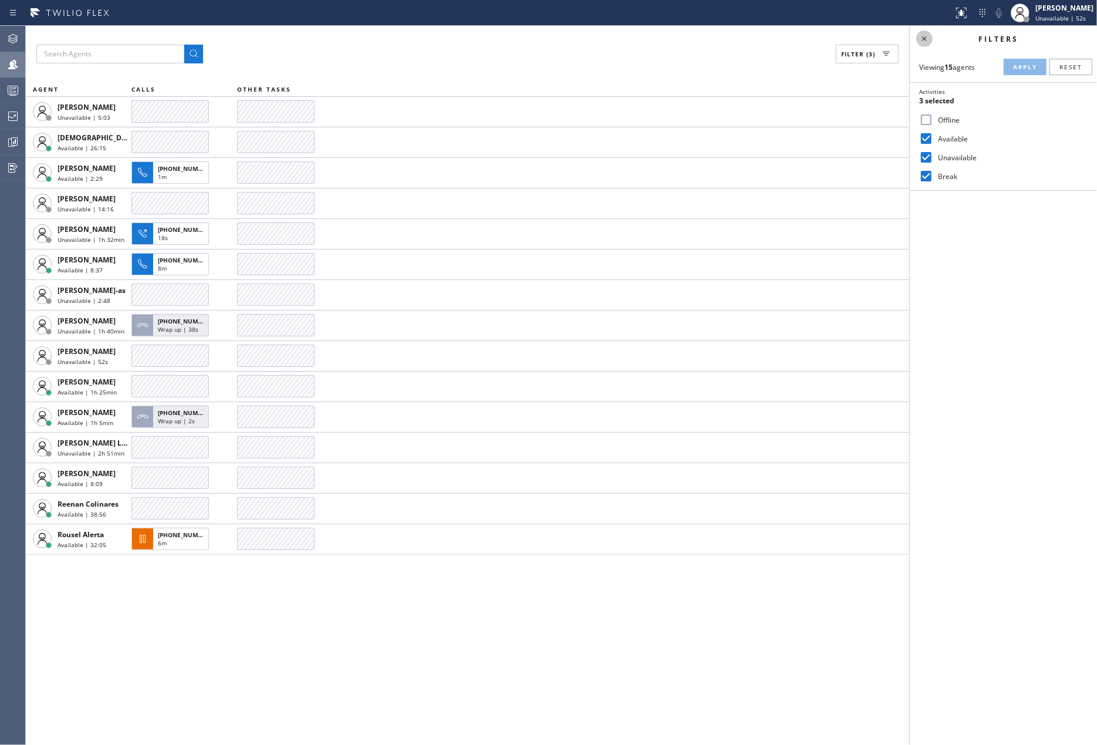
click at [923, 39] on icon at bounding box center [925, 39] width 14 height 14
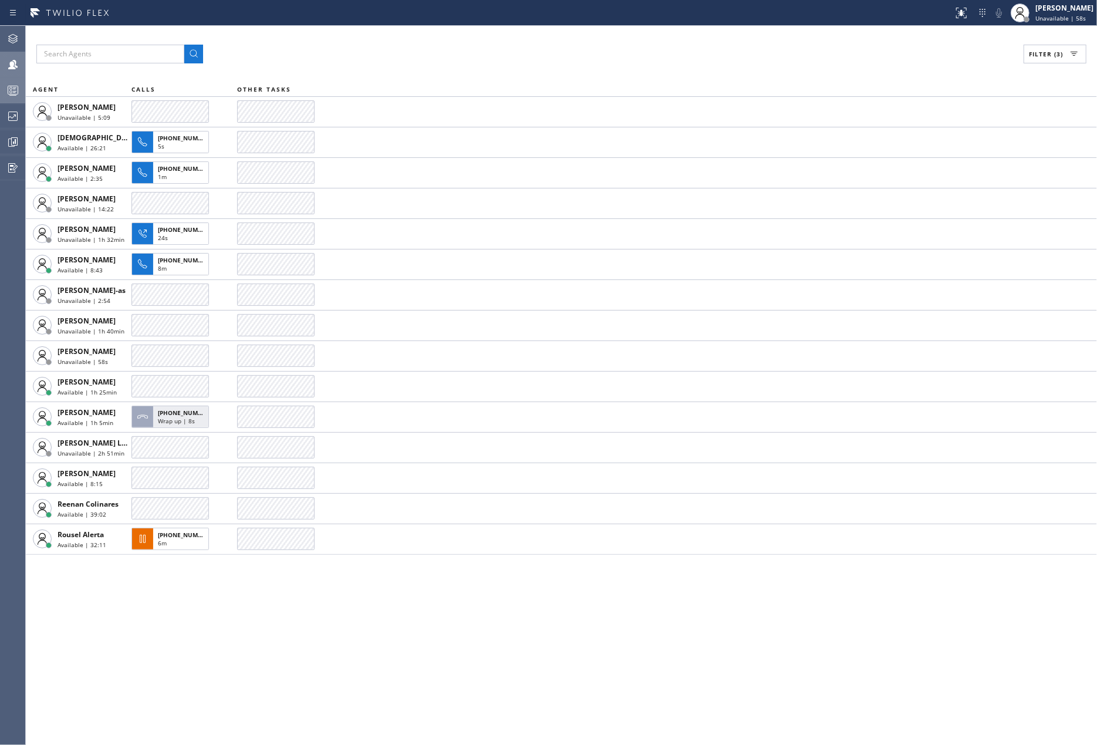
click at [8, 88] on icon at bounding box center [13, 90] width 14 height 14
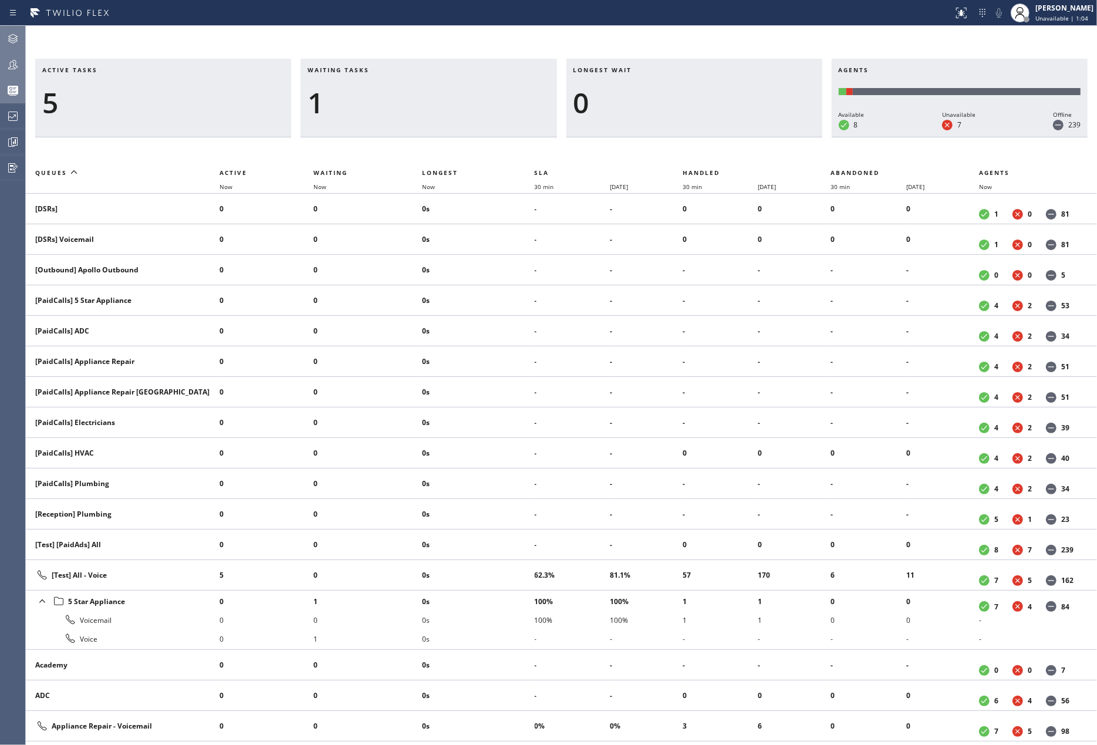
click at [13, 40] on icon at bounding box center [13, 39] width 14 height 14
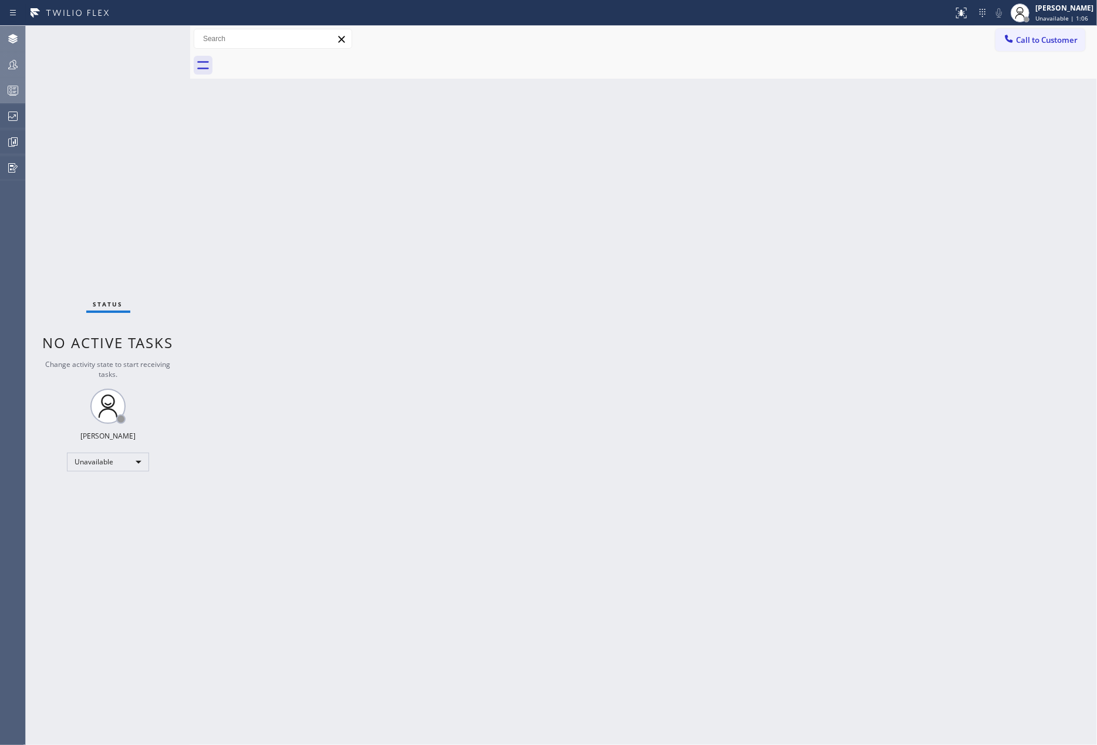
click at [16, 70] on icon at bounding box center [13, 65] width 14 height 14
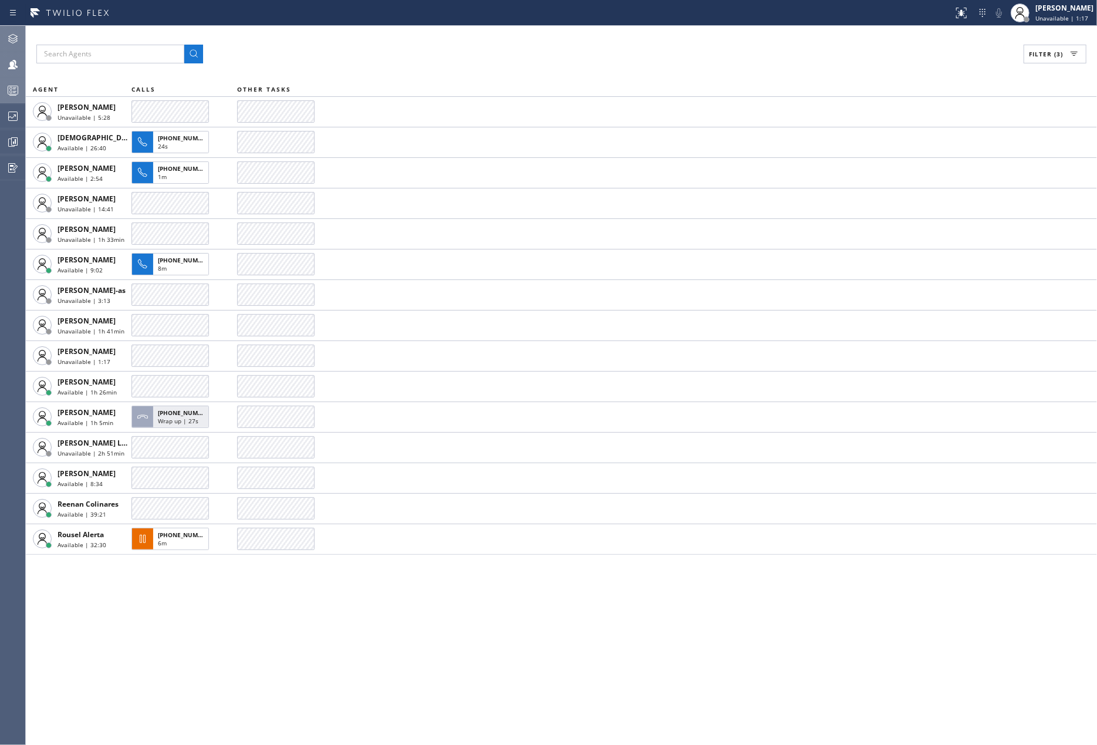
click at [6, 87] on icon at bounding box center [13, 90] width 14 height 14
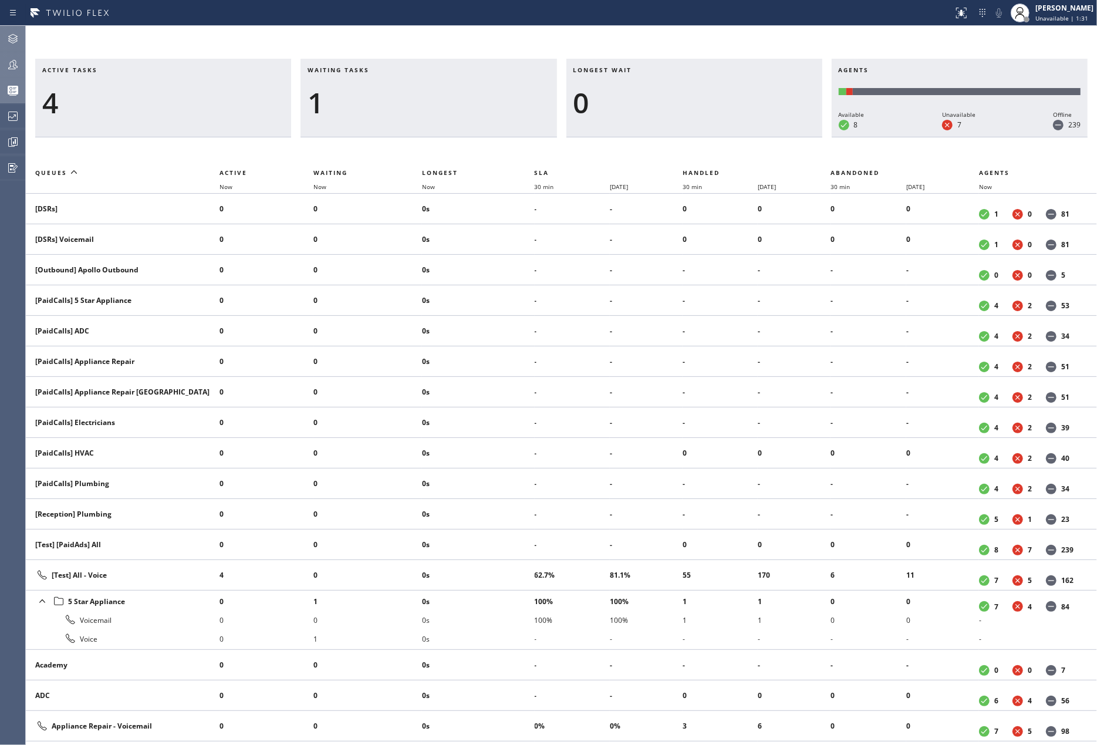
click at [454, 36] on div "Active tasks 4 Waiting tasks 1 Longest wait 0 Agents Available 8 Unavailable 7 …" at bounding box center [561, 385] width 1071 height 719
click at [13, 144] on icon at bounding box center [13, 142] width 14 height 14
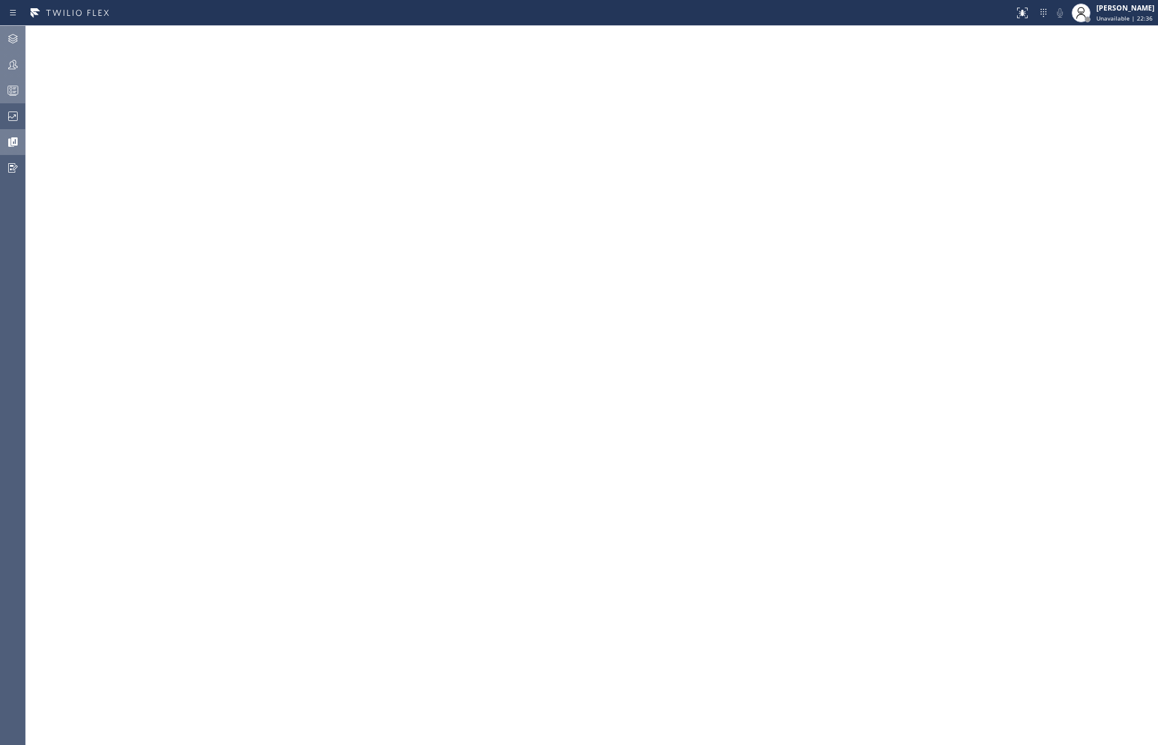
click at [15, 64] on icon at bounding box center [12, 64] width 9 height 9
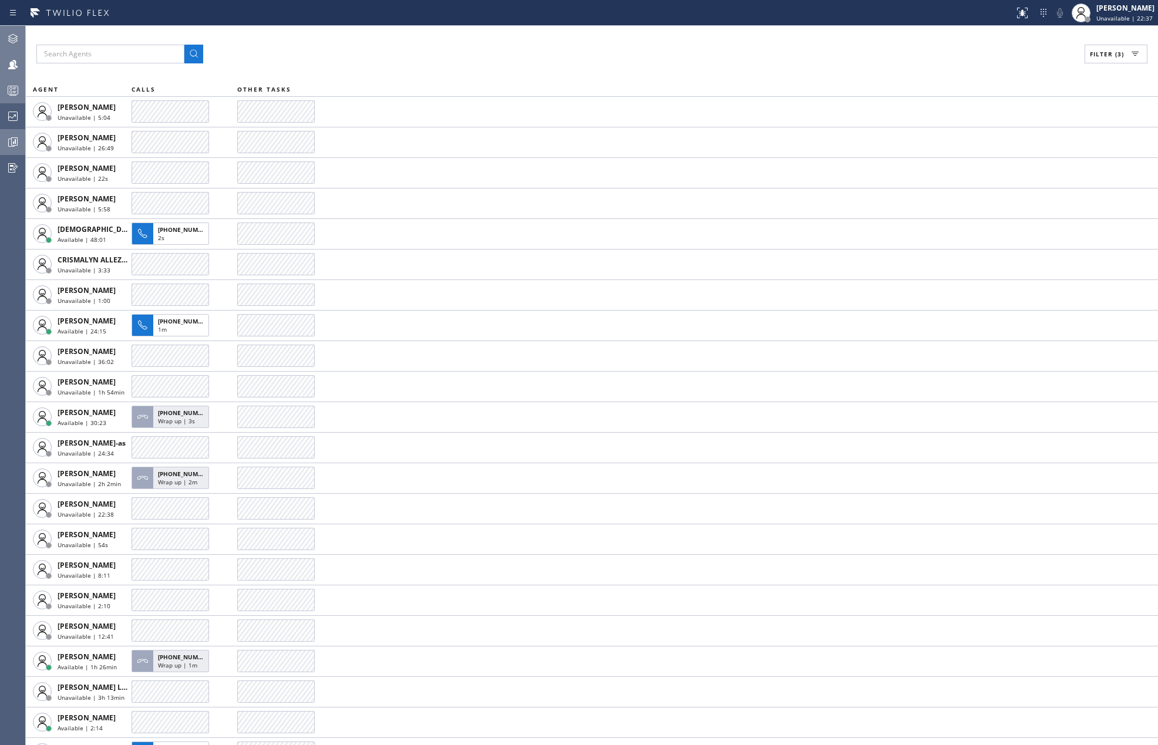
click at [1097, 52] on span "Filter (3)" at bounding box center [1107, 54] width 34 height 8
click at [989, 153] on input "Unavailable" at bounding box center [987, 157] width 14 height 14
checkbox input "false"
click at [1087, 60] on button "Apply" at bounding box center [1085, 67] width 43 height 16
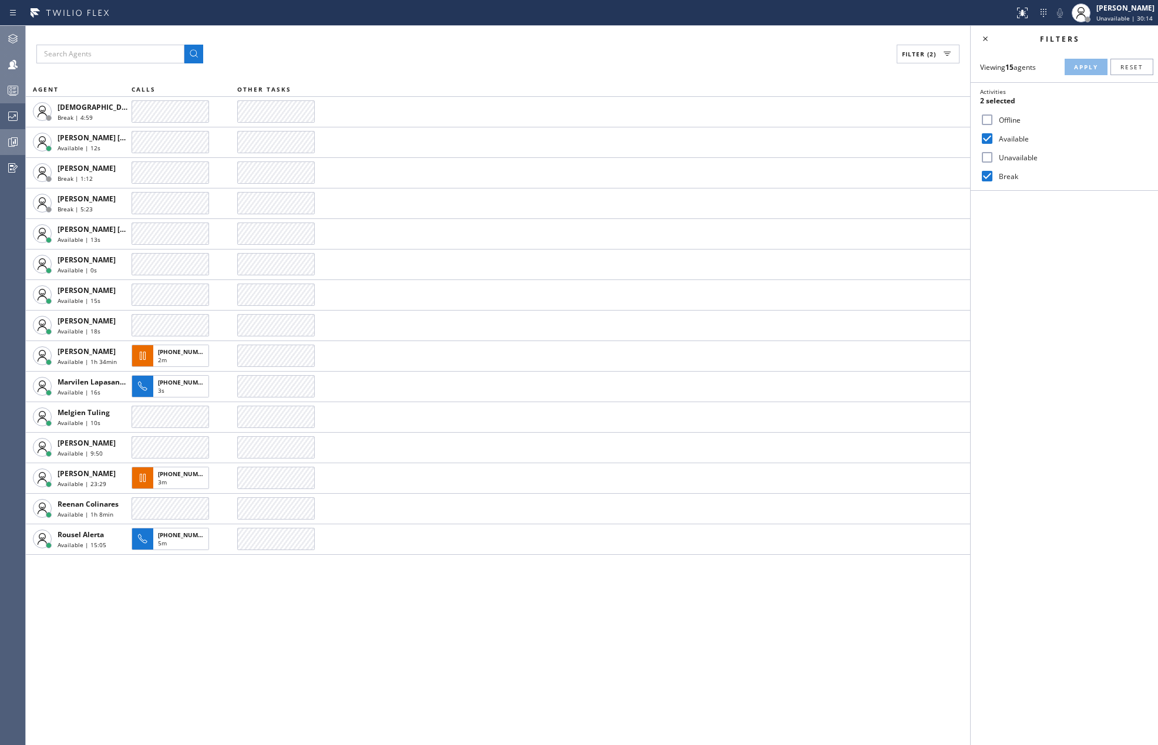
click at [15, 87] on icon at bounding box center [13, 90] width 14 height 14
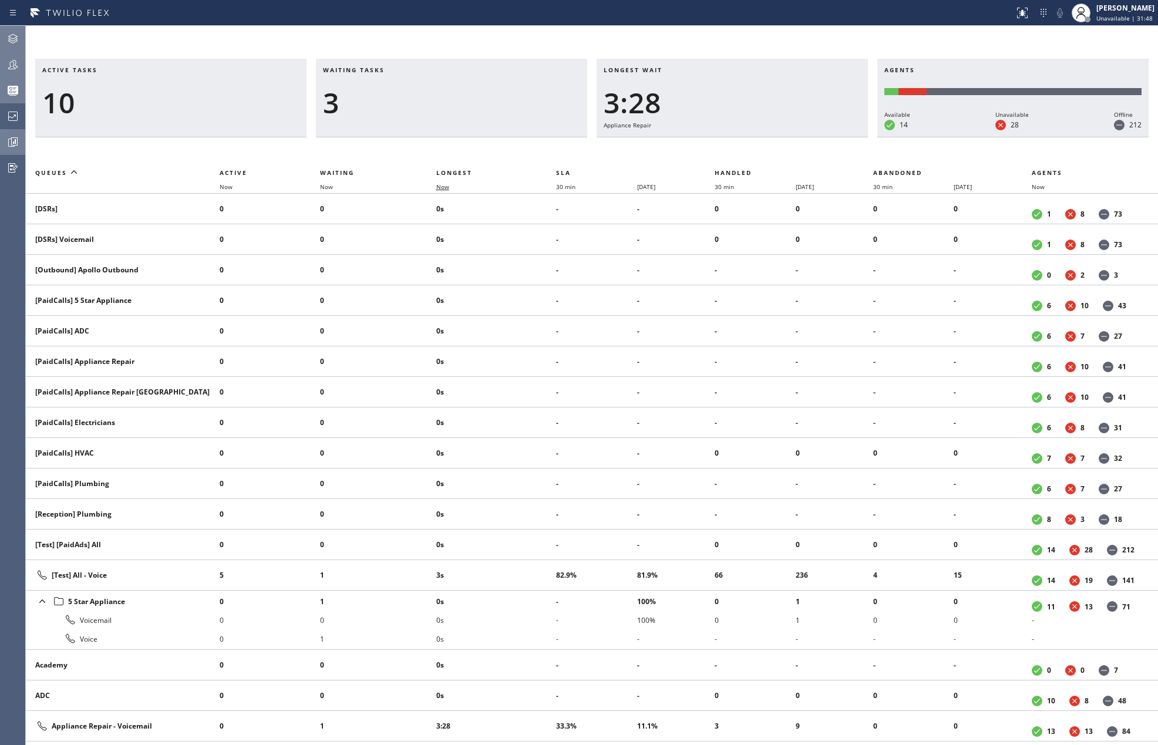
click at [440, 184] on span "Now" at bounding box center [442, 187] width 13 height 8
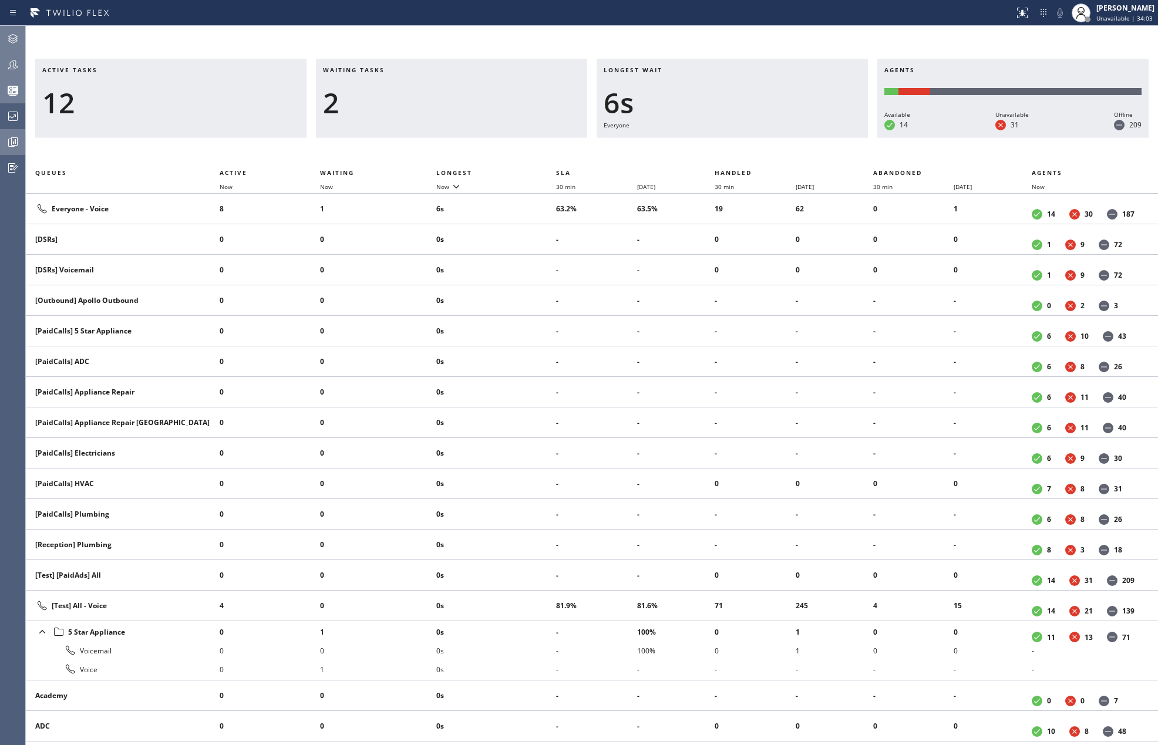
click at [458, 25] on div "Status report No issues detected If you experience an issue, please download th…" at bounding box center [579, 13] width 1158 height 26
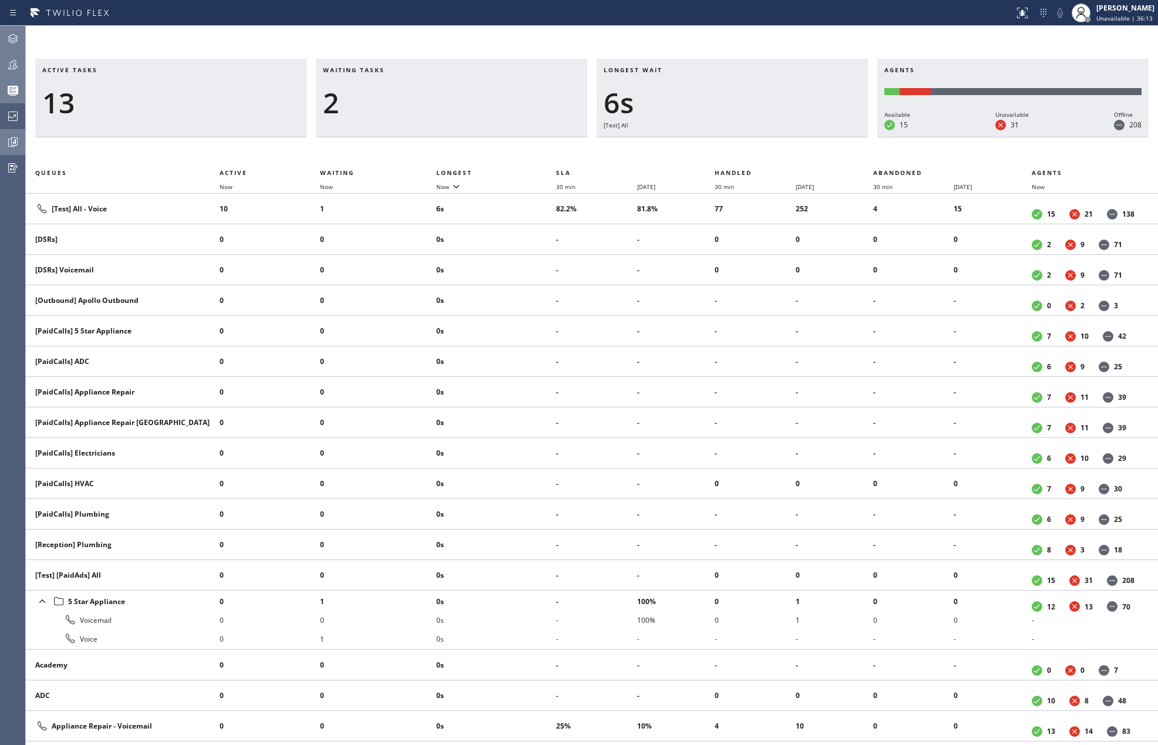
click at [472, 36] on div "Active tasks 13 Waiting tasks 2 Longest wait 6s [Test] All Agents Available 15 …" at bounding box center [592, 385] width 1132 height 719
click at [7, 149] on div at bounding box center [13, 141] width 26 height 23
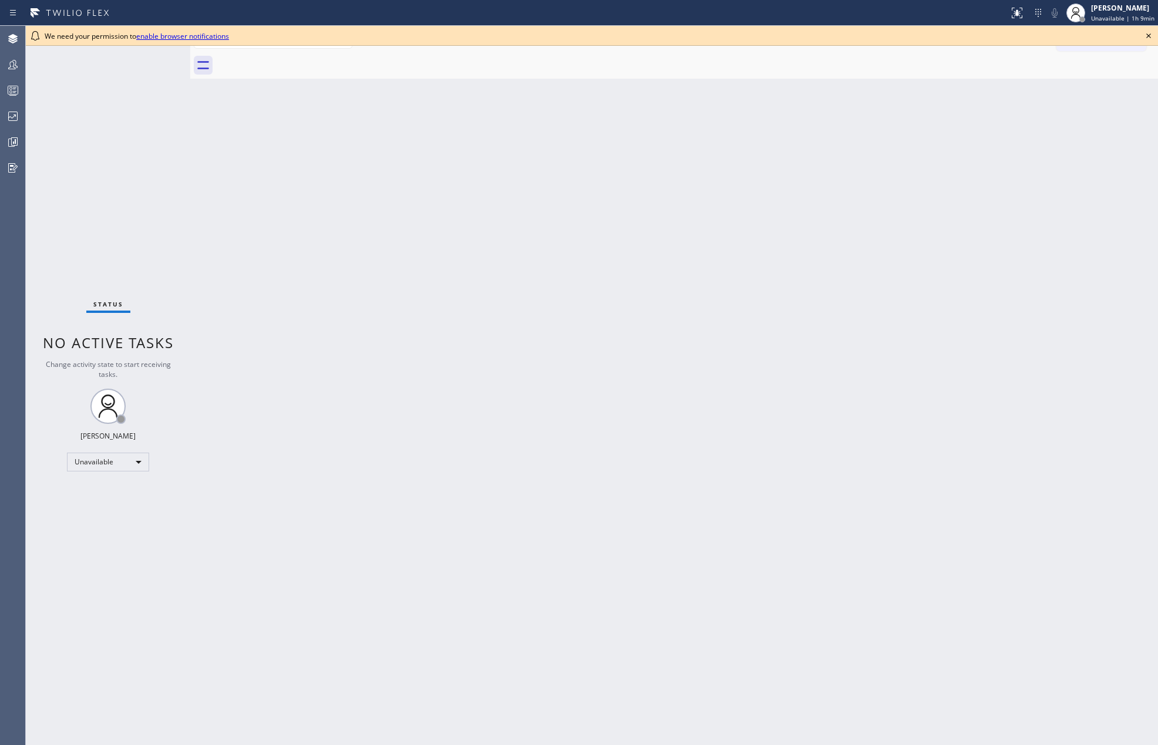
click at [1146, 36] on icon at bounding box center [1148, 36] width 14 height 14
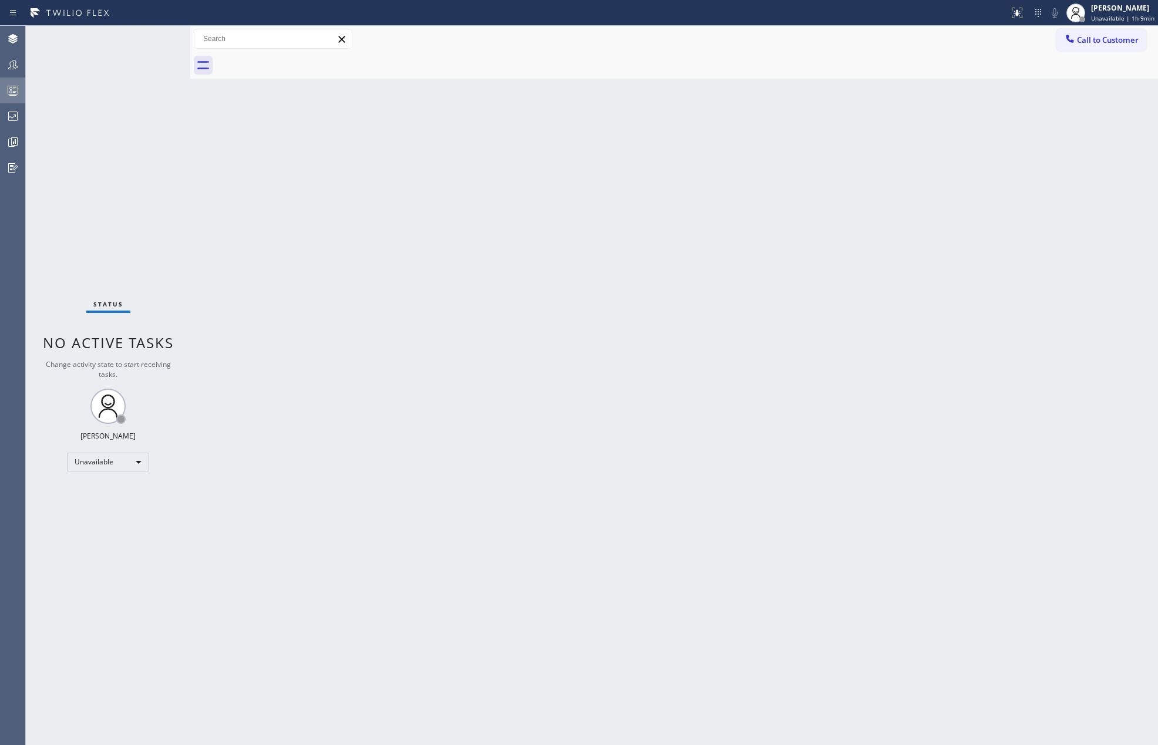
click at [17, 81] on div at bounding box center [13, 90] width 26 height 23
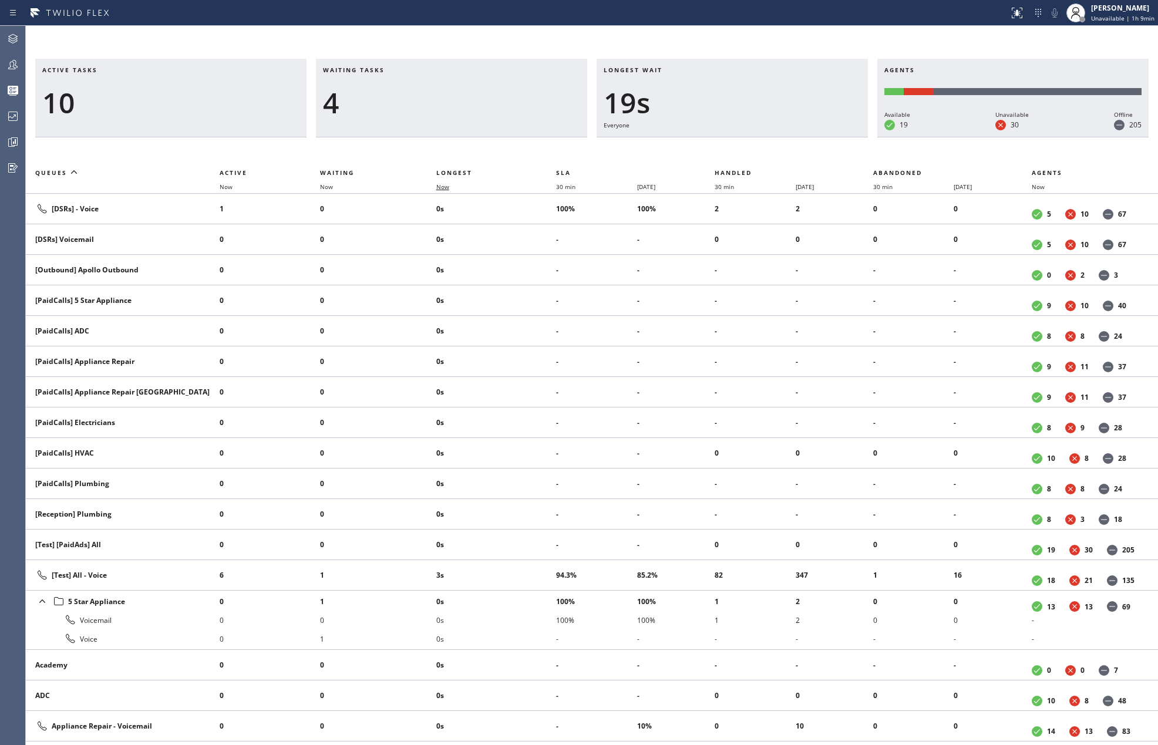
click at [443, 184] on span "Now" at bounding box center [442, 187] width 13 height 8
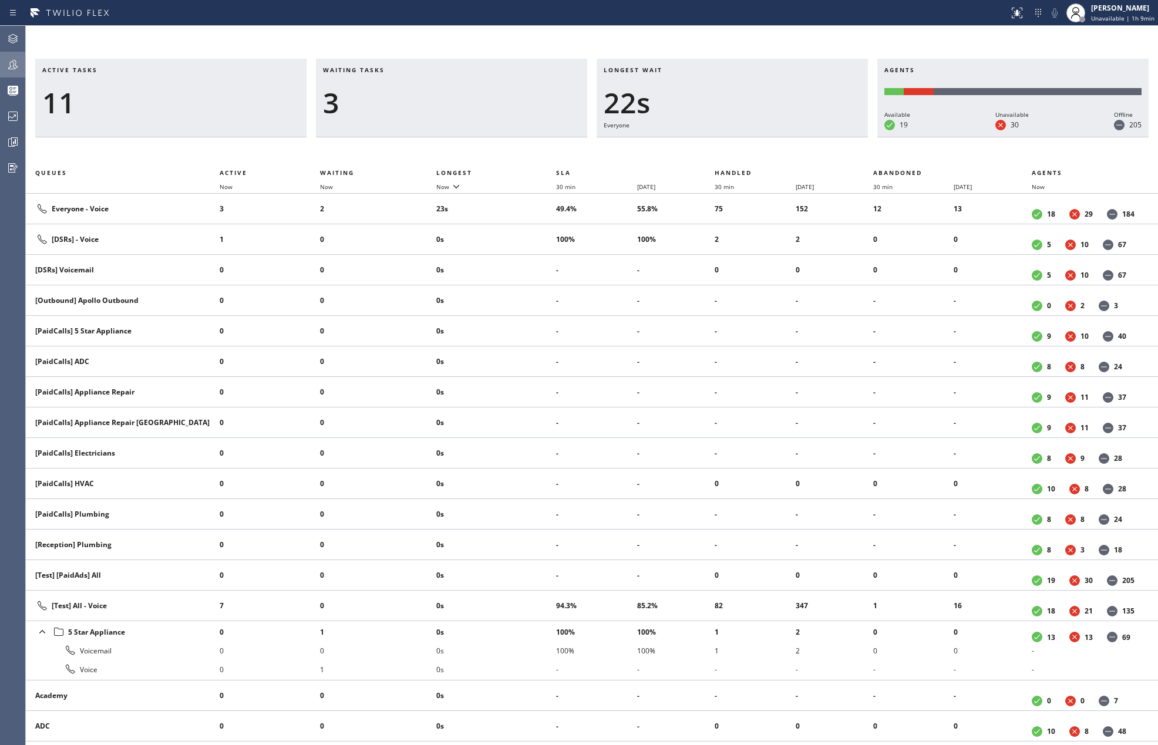
click at [15, 68] on icon at bounding box center [13, 65] width 14 height 14
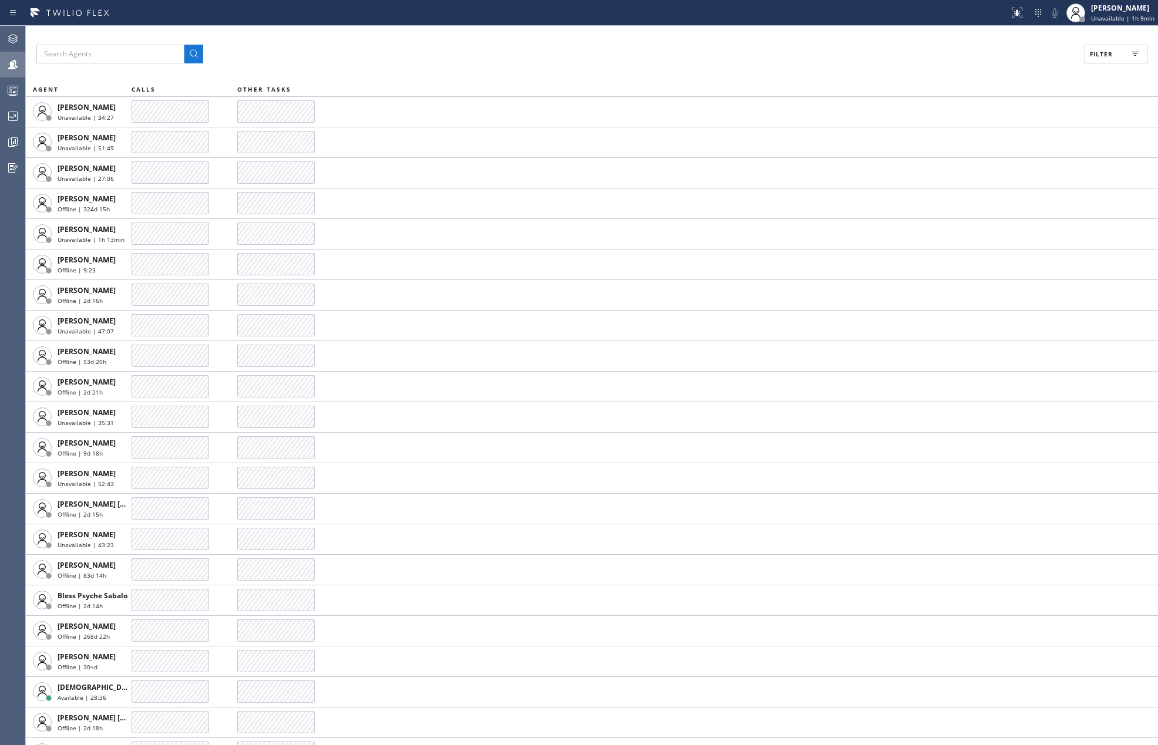
click at [1102, 47] on button "Filter" at bounding box center [1115, 54] width 63 height 19
click at [988, 137] on input "Available" at bounding box center [987, 139] width 14 height 14
checkbox input "true"
click at [1086, 68] on span "Apply" at bounding box center [1086, 67] width 24 height 8
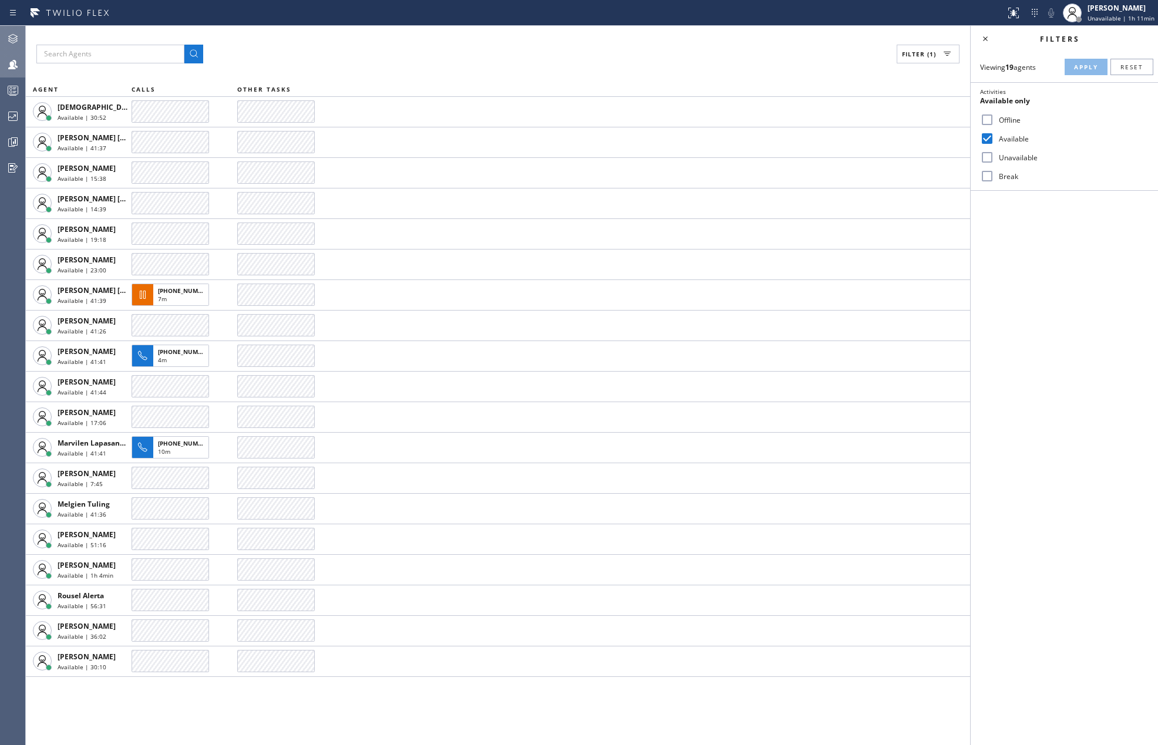
click at [12, 34] on icon at bounding box center [12, 38] width 9 height 9
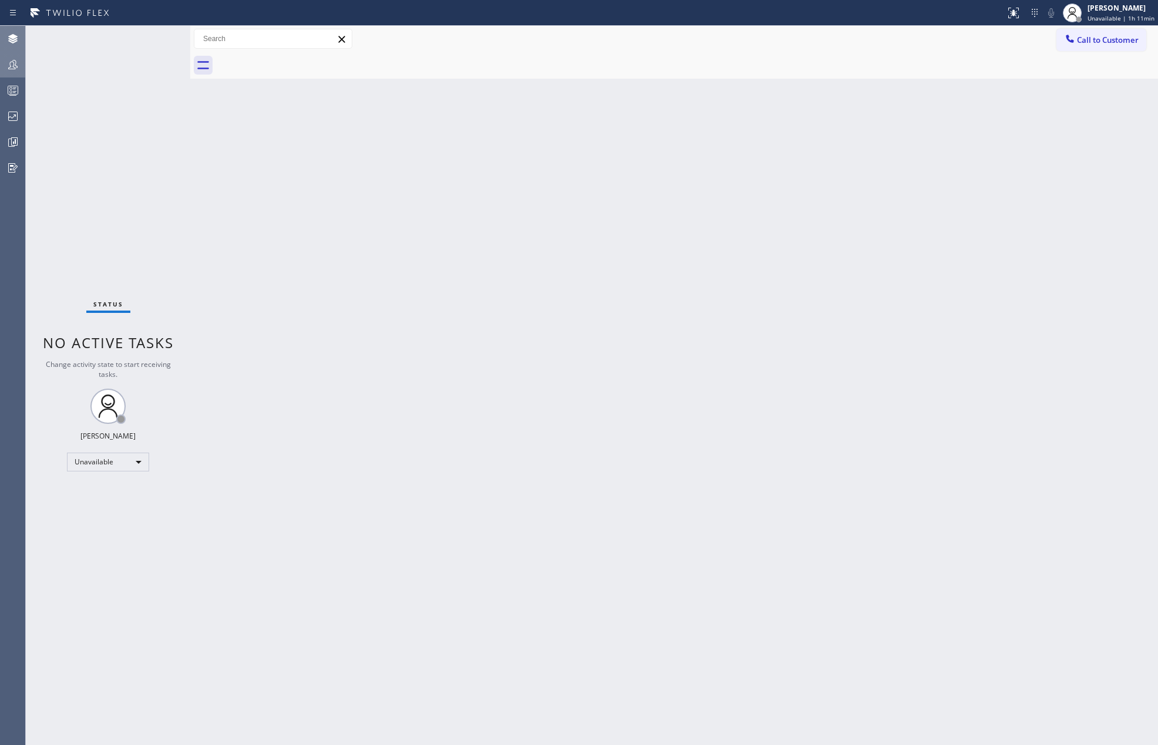
click at [11, 66] on icon at bounding box center [12, 64] width 9 height 9
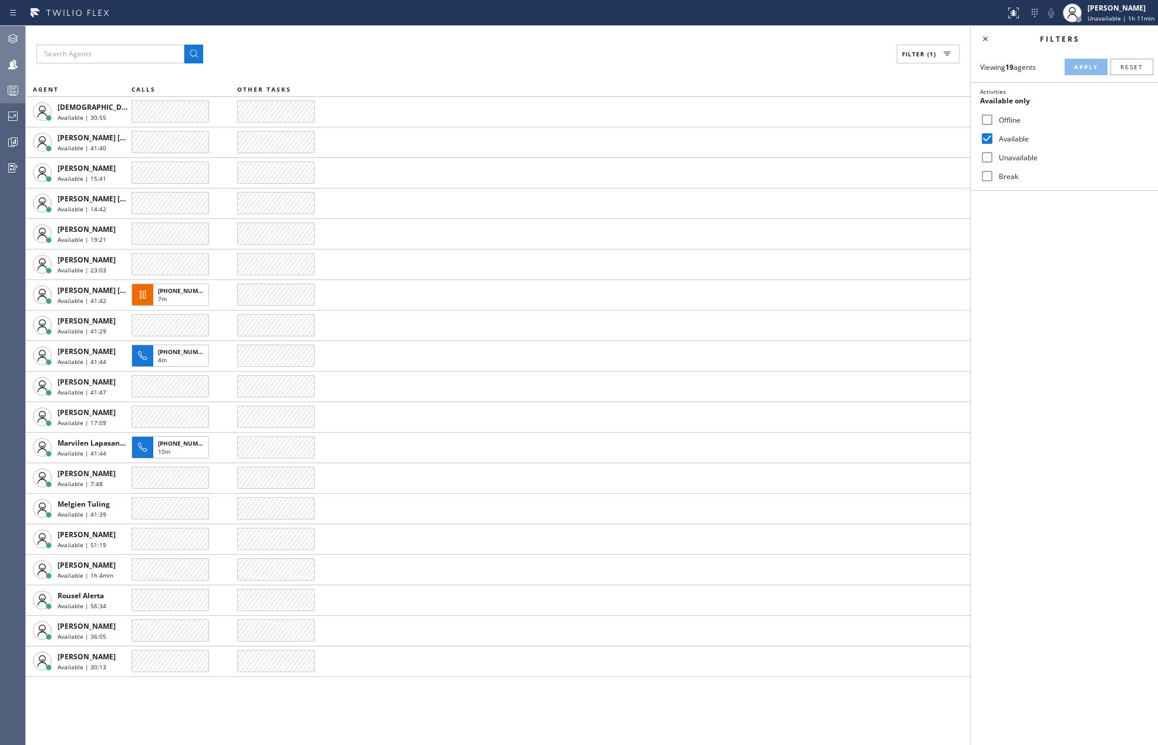
click at [13, 87] on icon at bounding box center [13, 90] width 14 height 14
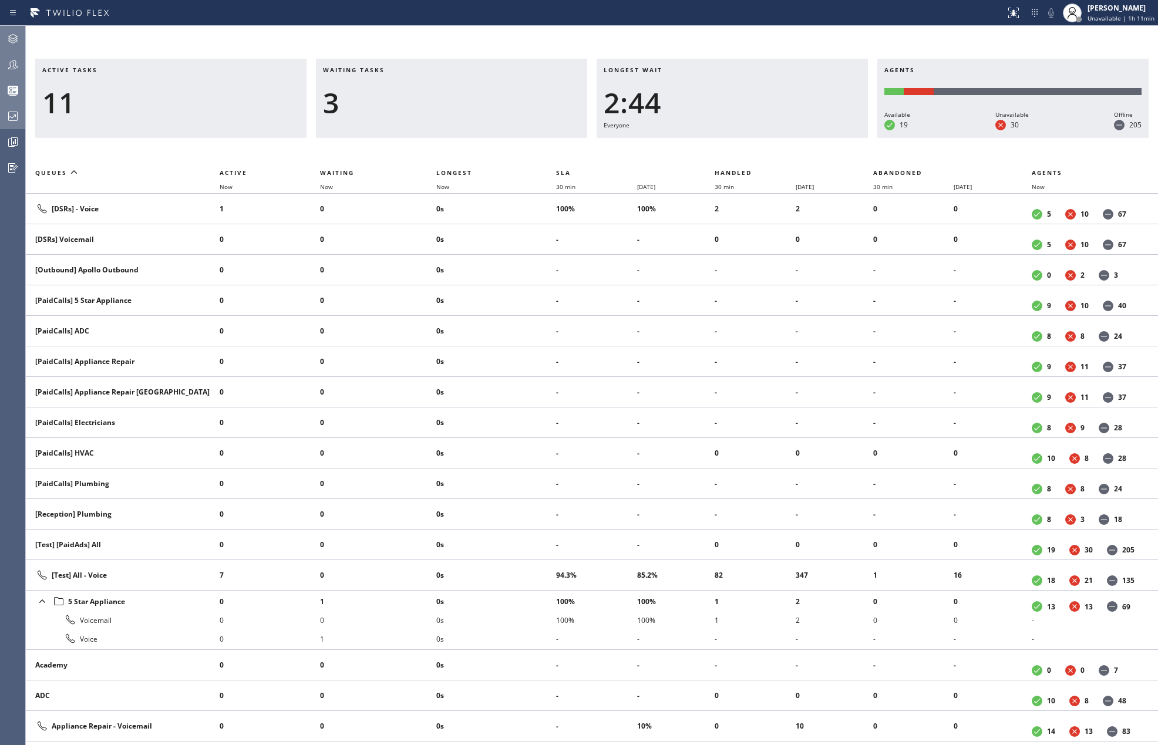
click at [9, 116] on icon at bounding box center [13, 116] width 14 height 14
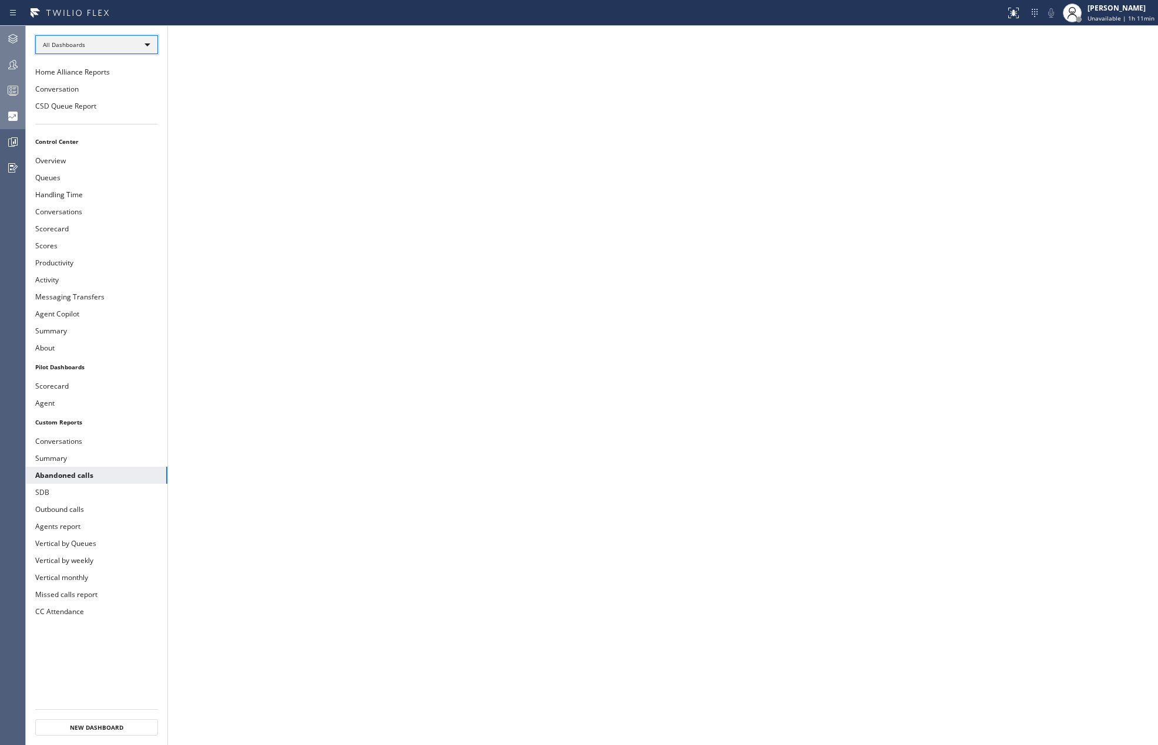
click at [126, 43] on div "All Dashboards" at bounding box center [96, 44] width 123 height 19
click at [126, 43] on div at bounding box center [579, 372] width 1158 height 745
click at [95, 153] on button "Overview" at bounding box center [96, 160] width 141 height 17
click at [123, 540] on button "Vertical by Queues" at bounding box center [96, 543] width 141 height 17
click at [83, 105] on button "CSD Queue Report" at bounding box center [96, 105] width 141 height 17
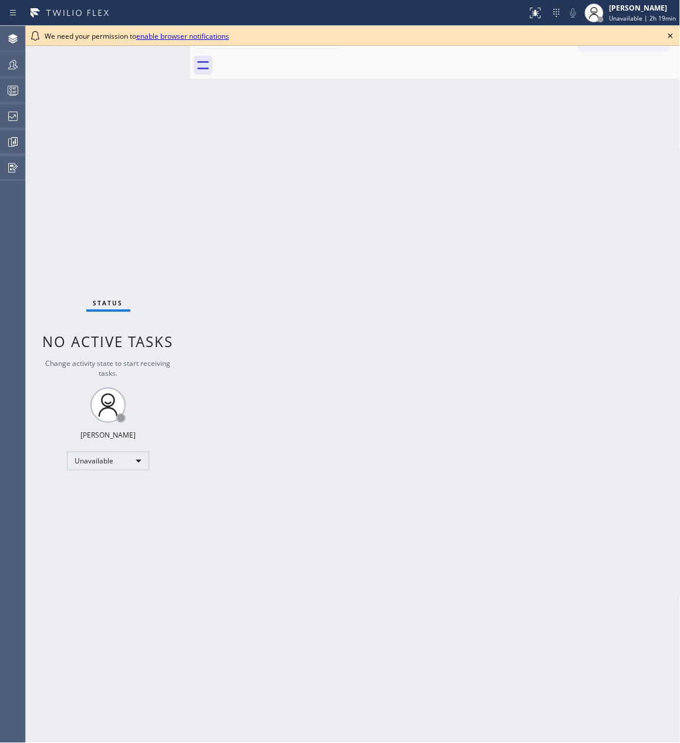
click at [668, 32] on icon at bounding box center [670, 36] width 14 height 14
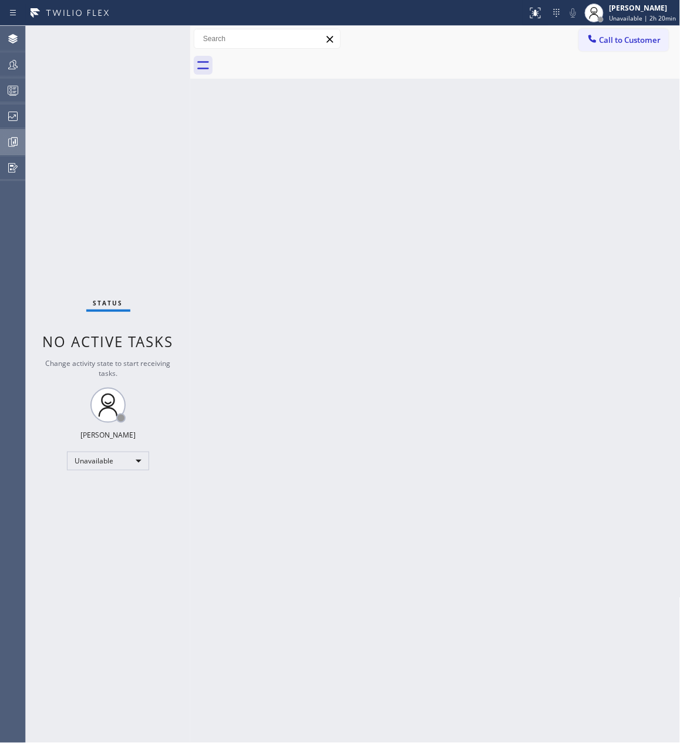
click at [19, 141] on icon at bounding box center [13, 142] width 14 height 14
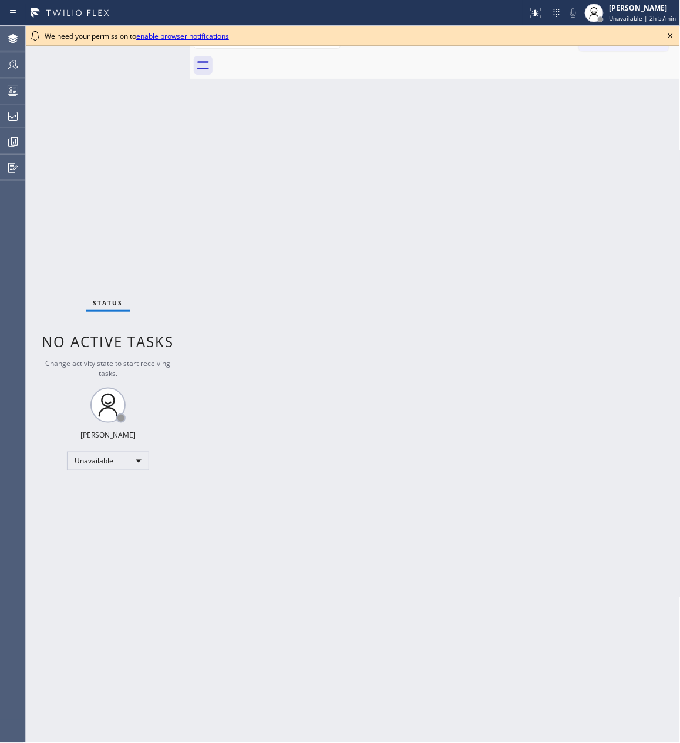
click at [670, 36] on icon at bounding box center [670, 36] width 14 height 14
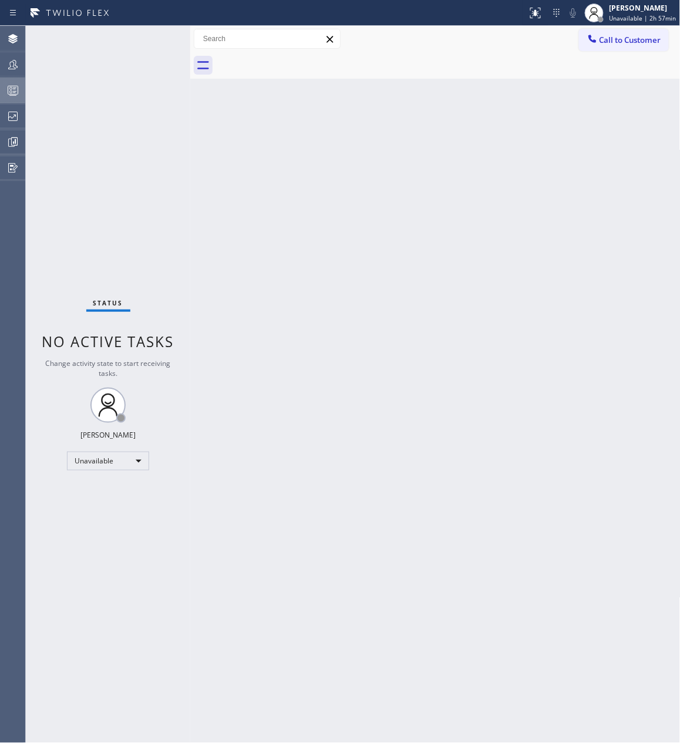
click at [10, 87] on icon at bounding box center [13, 90] width 14 height 14
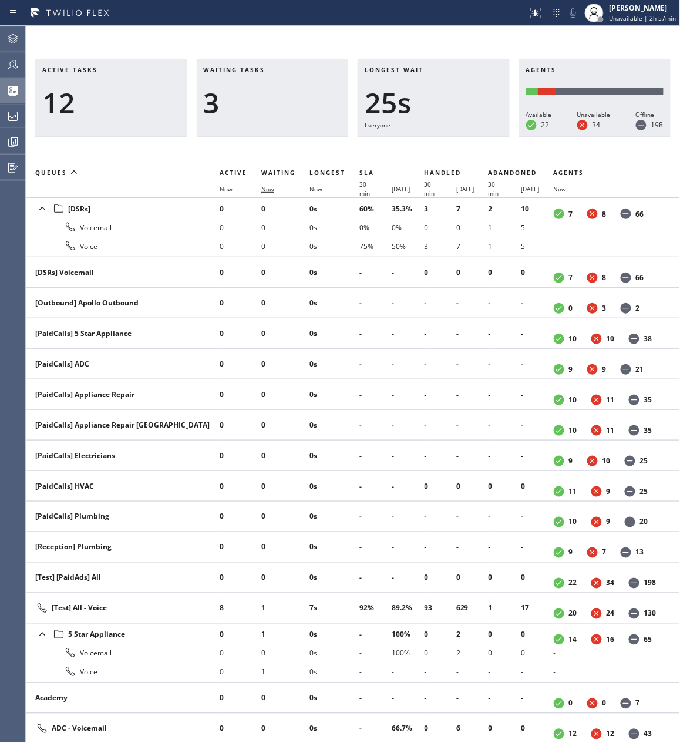
click at [273, 188] on span "Now" at bounding box center [267, 189] width 13 height 8
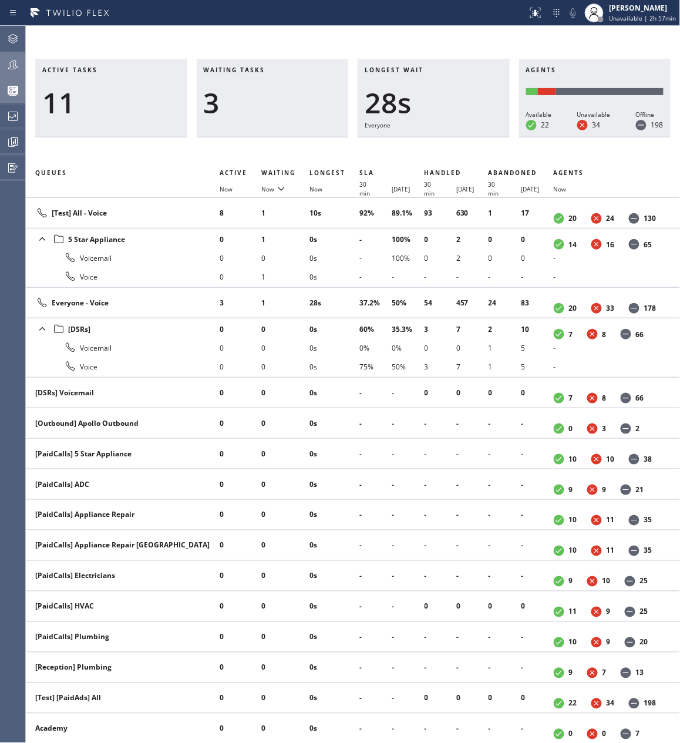
click at [15, 62] on icon at bounding box center [13, 65] width 14 height 14
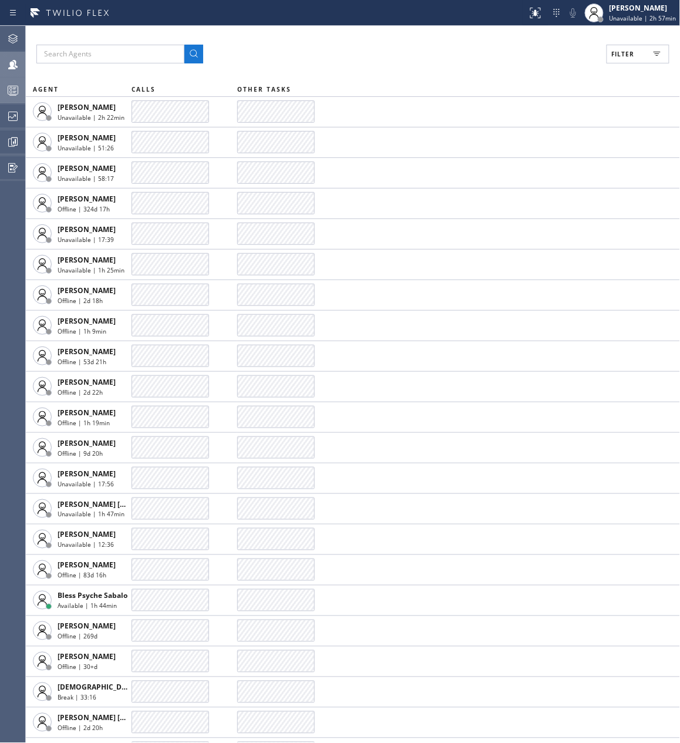
click at [662, 54] on icon at bounding box center [657, 54] width 14 height 14
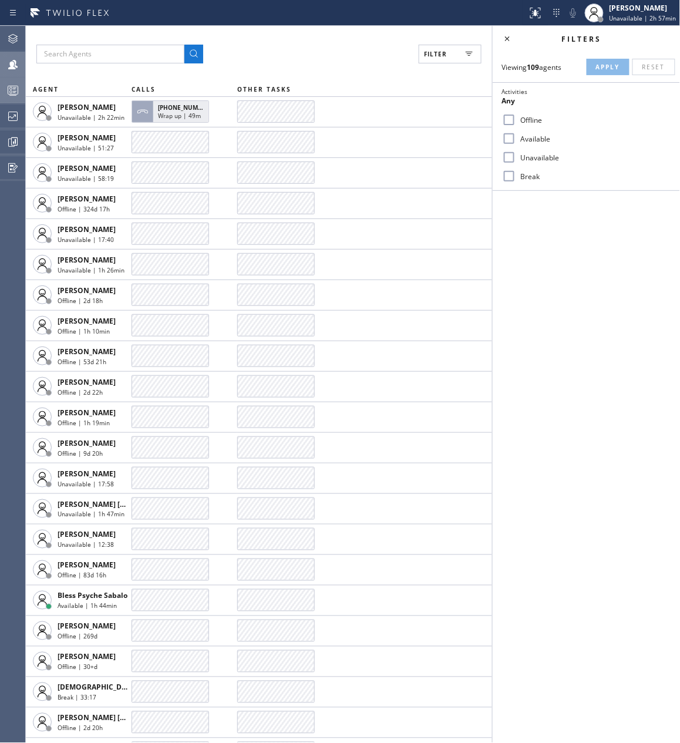
click at [510, 133] on input "Available" at bounding box center [509, 139] width 14 height 14
checkbox input "true"
click at [604, 63] on span "Apply" at bounding box center [608, 67] width 24 height 8
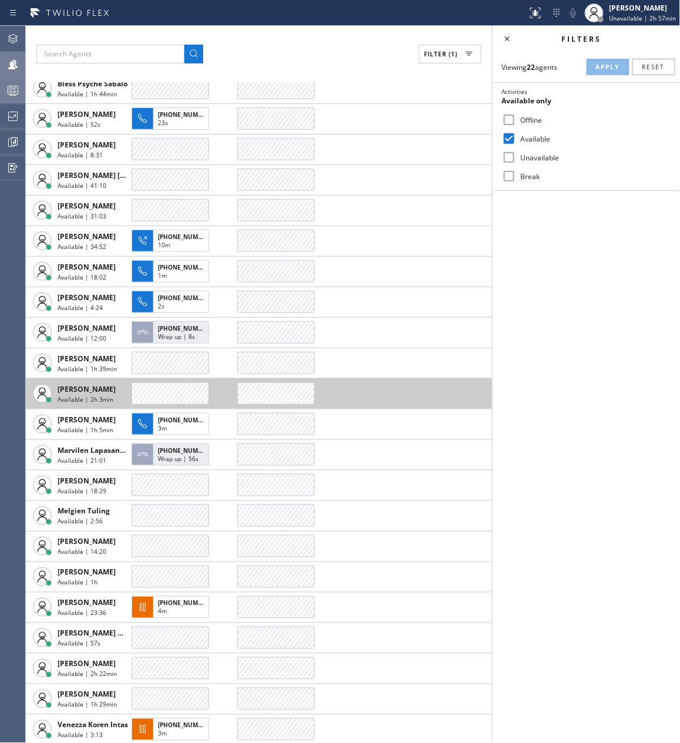
scroll to position [26, 0]
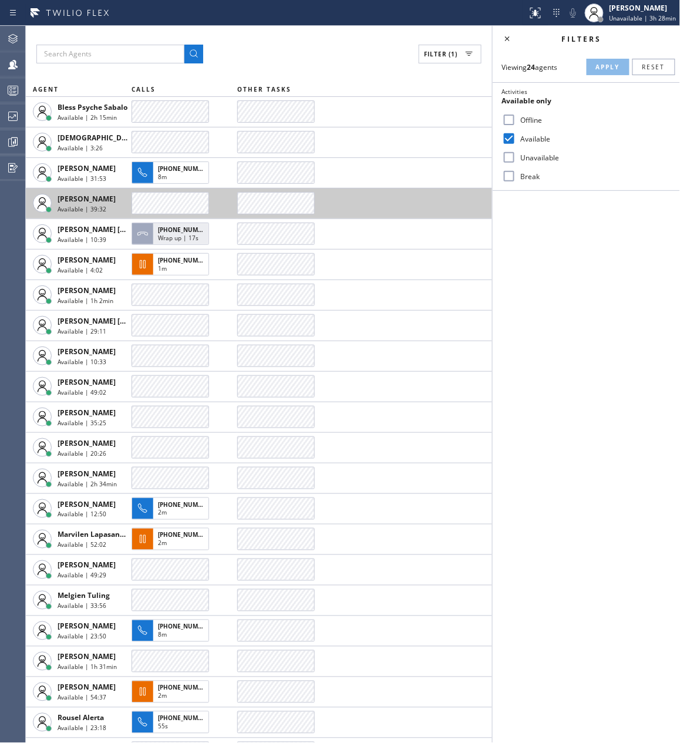
scroll to position [26, 0]
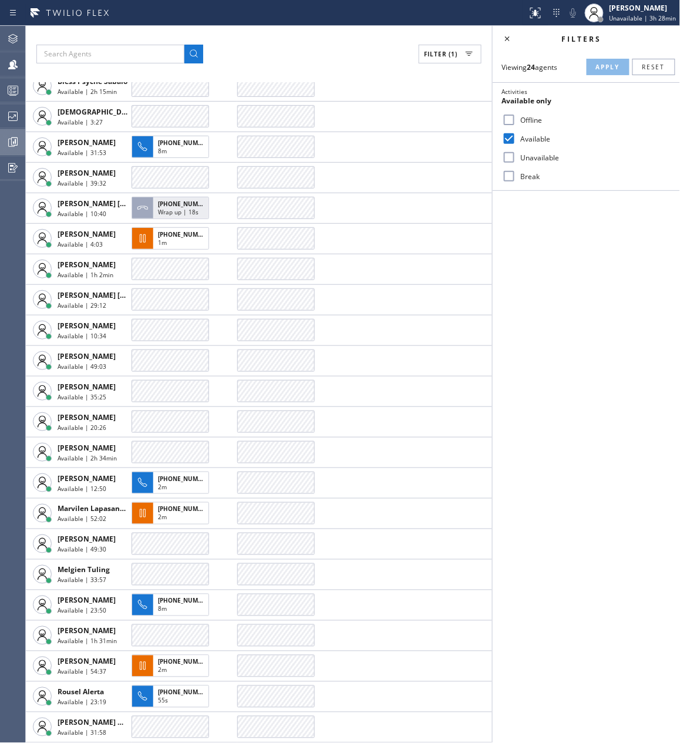
click at [18, 144] on icon at bounding box center [13, 142] width 14 height 14
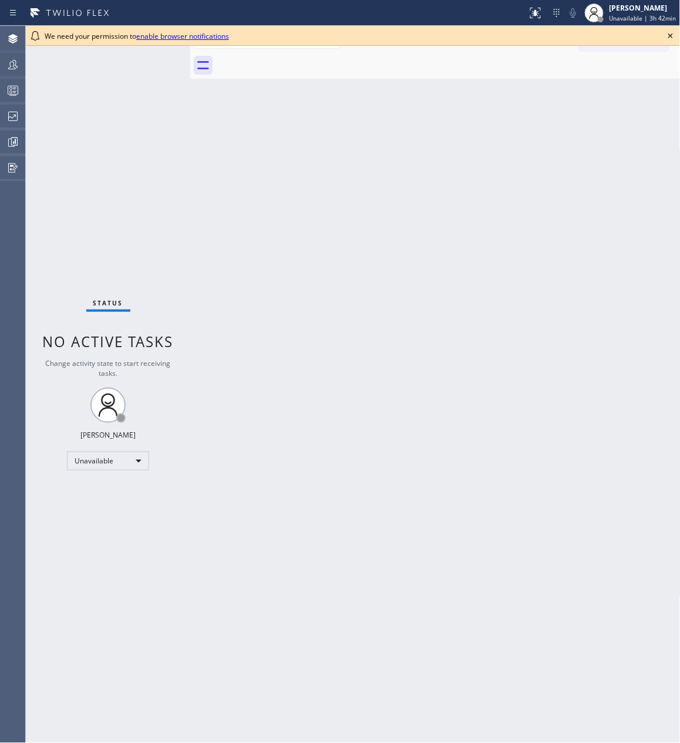
click at [668, 33] on icon at bounding box center [670, 36] width 14 height 14
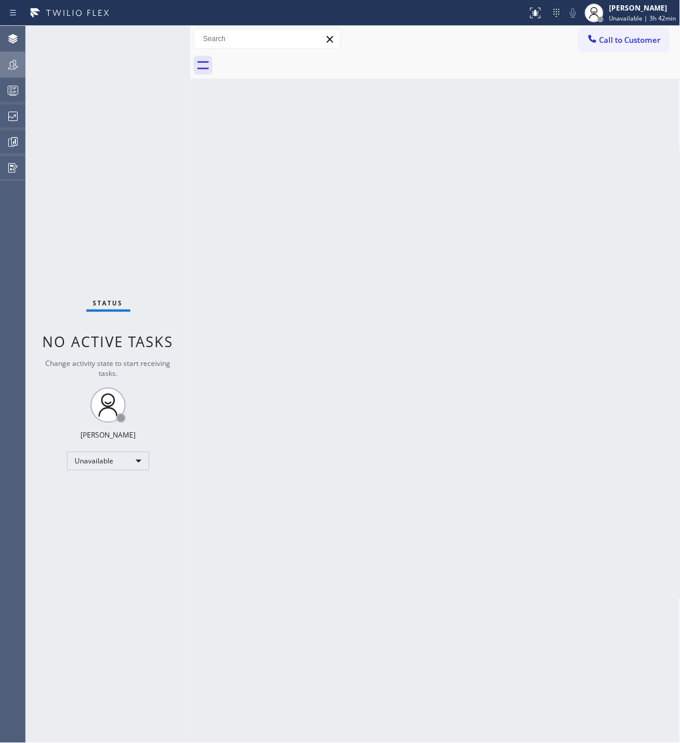
click at [15, 62] on icon at bounding box center [12, 64] width 9 height 9
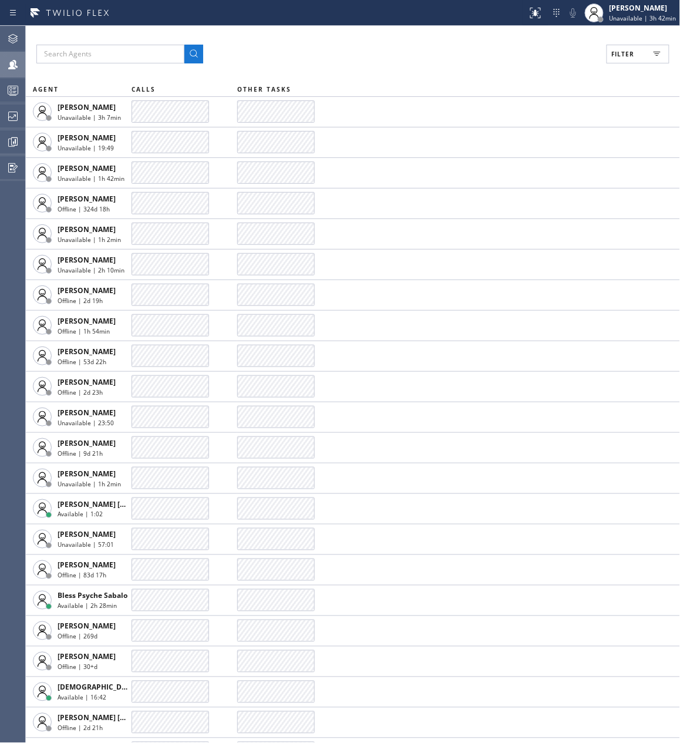
click at [633, 58] on span "Filter" at bounding box center [623, 54] width 23 height 8
click at [513, 136] on input "Available" at bounding box center [509, 139] width 14 height 14
checkbox input "true"
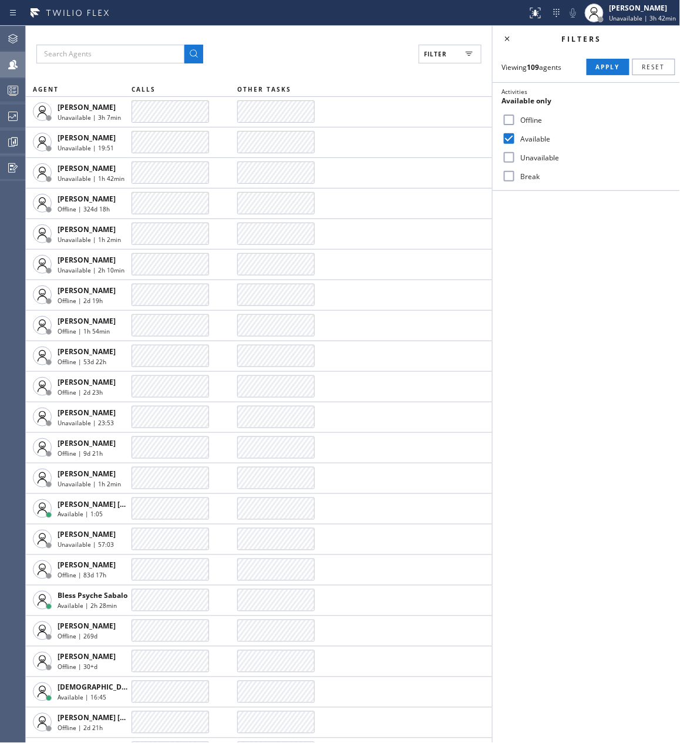
click at [506, 186] on div "Activities Available only Offline Available Unavailable Break" at bounding box center [586, 136] width 187 height 109
click at [598, 69] on span "Apply" at bounding box center [608, 67] width 24 height 8
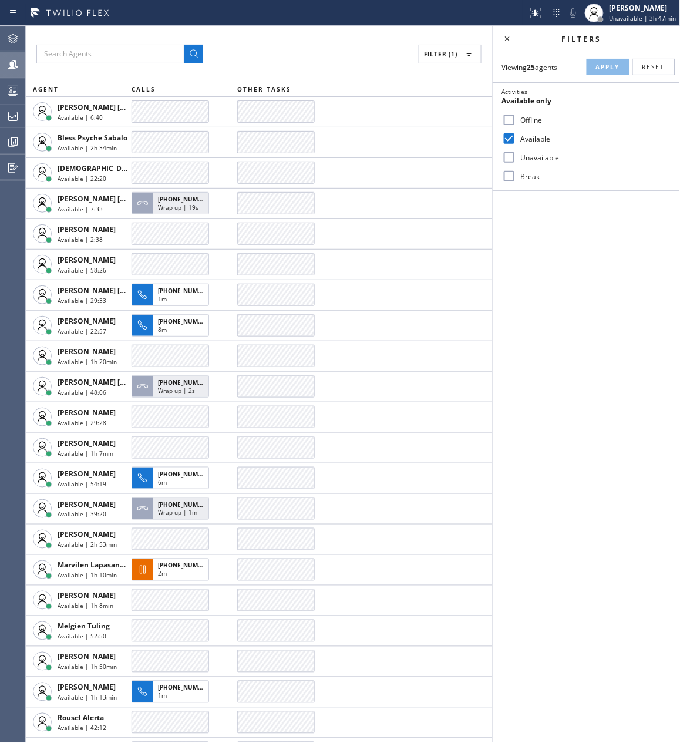
click at [315, 53] on div "Filter (1)" at bounding box center [258, 54] width 445 height 19
click at [8, 60] on icon at bounding box center [13, 65] width 14 height 14
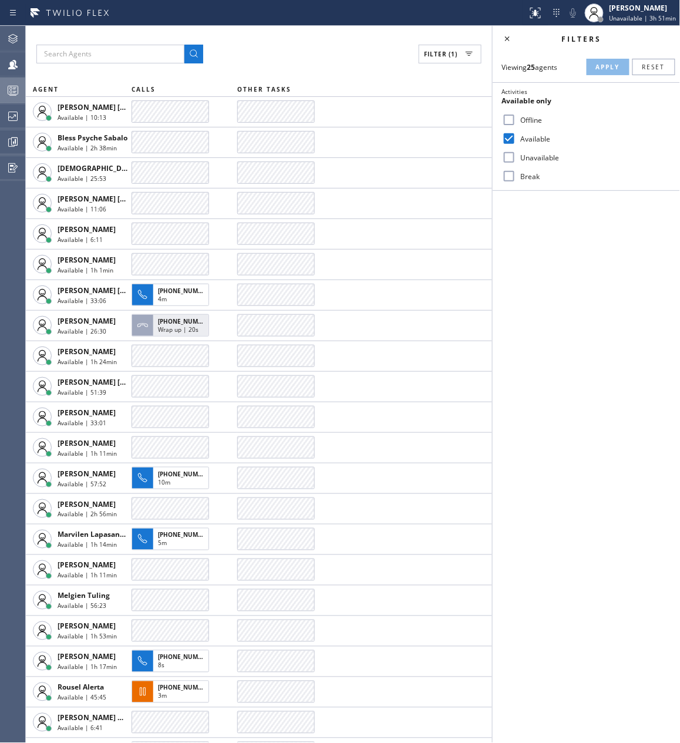
click at [7, 88] on icon at bounding box center [13, 90] width 14 height 14
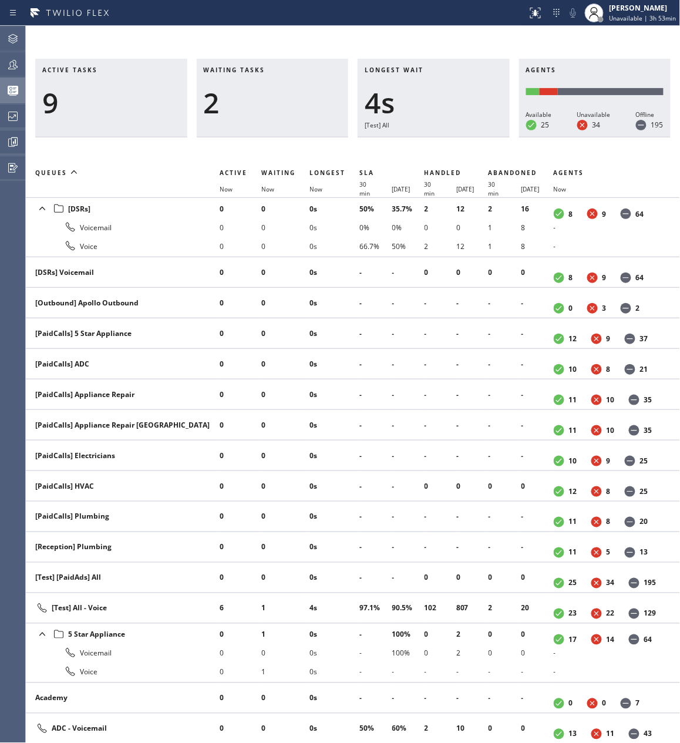
click at [291, 34] on div "Active tasks 9 Waiting tasks 2 Longest wait 4s [Test] All Agents Available 25 U…" at bounding box center [353, 384] width 654 height 717
click at [6, 118] on icon at bounding box center [13, 116] width 14 height 14
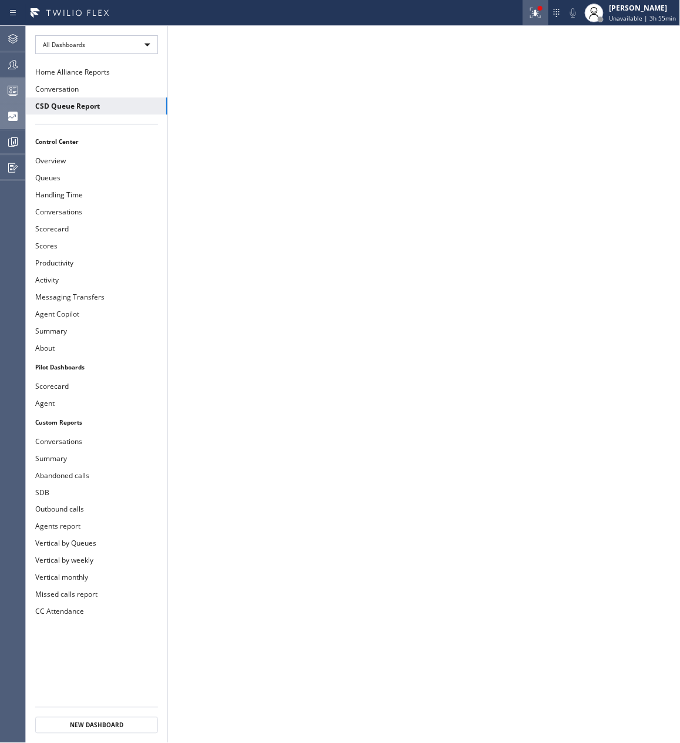
click at [539, 13] on icon at bounding box center [535, 11] width 7 height 4
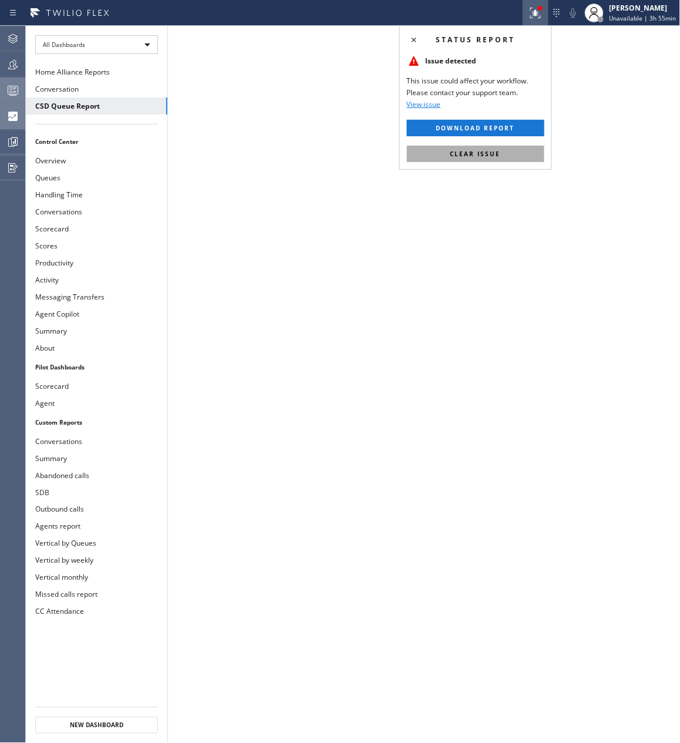
click at [456, 159] on button "Clear issue" at bounding box center [475, 154] width 137 height 16
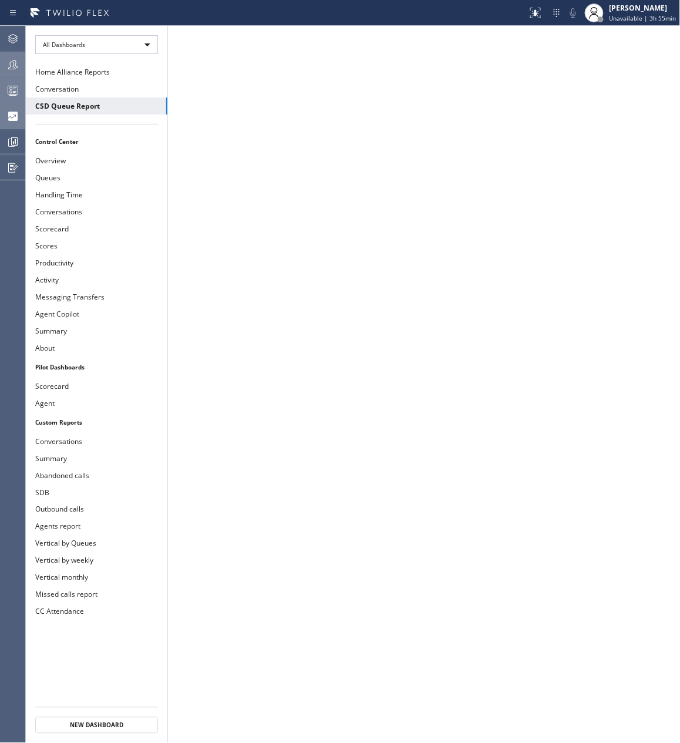
click at [12, 58] on icon at bounding box center [13, 65] width 14 height 14
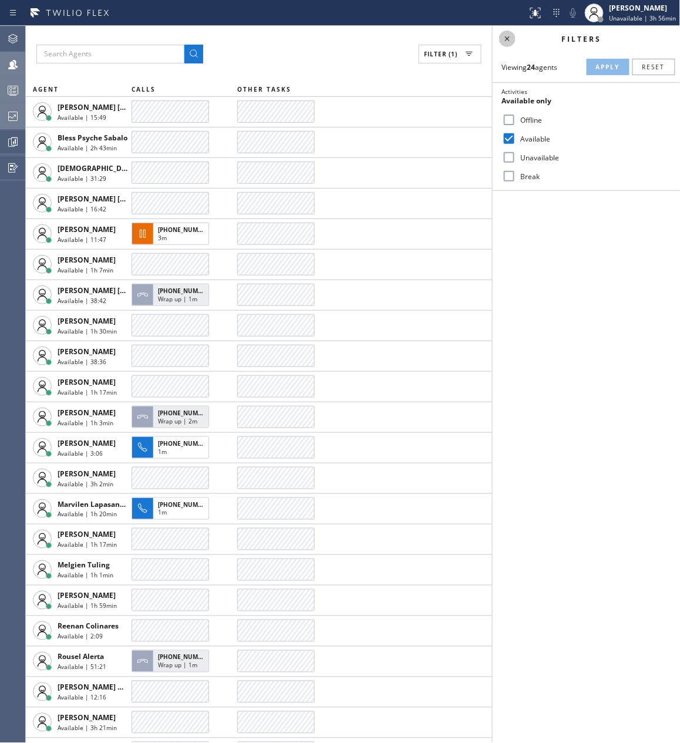
click at [503, 33] on icon at bounding box center [507, 39] width 14 height 14
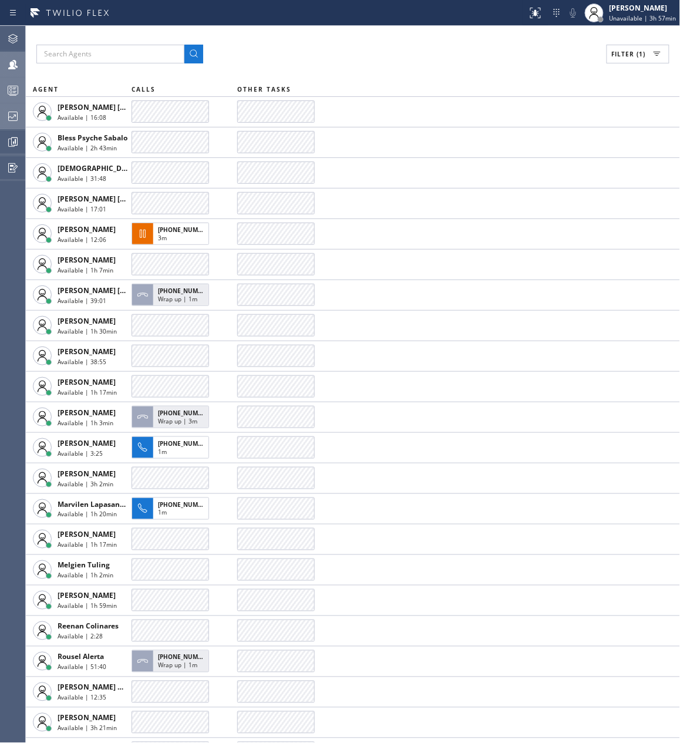
drag, startPoint x: 426, startPoint y: 21, endPoint x: 511, endPoint y: 27, distance: 84.7
click at [426, 21] on div at bounding box center [264, 13] width 518 height 19
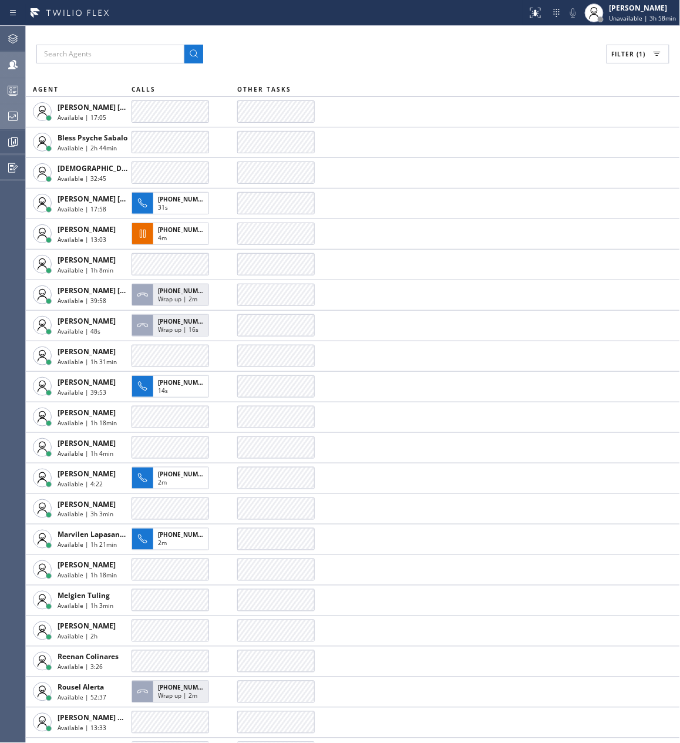
click at [419, 53] on div "Filter (1)" at bounding box center [352, 54] width 633 height 19
